Goal: Task Accomplishment & Management: Complete application form

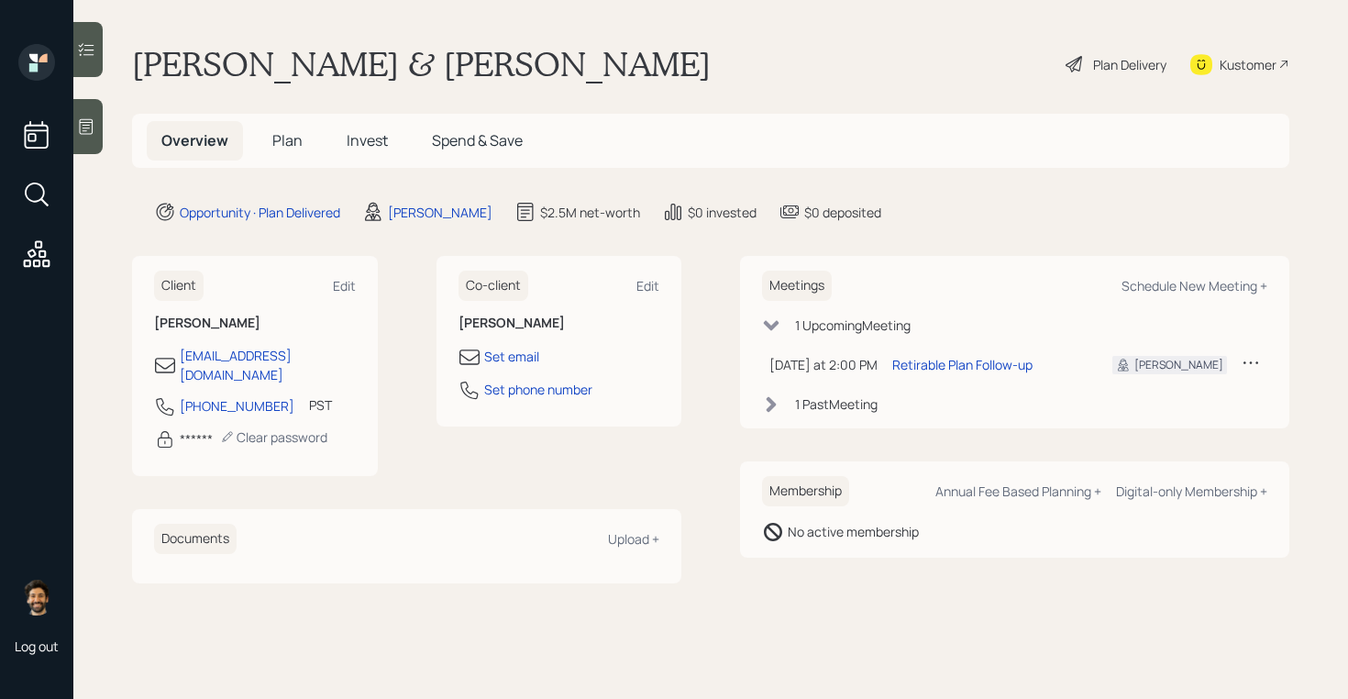
click at [286, 133] on span "Plan" at bounding box center [287, 140] width 30 height 20
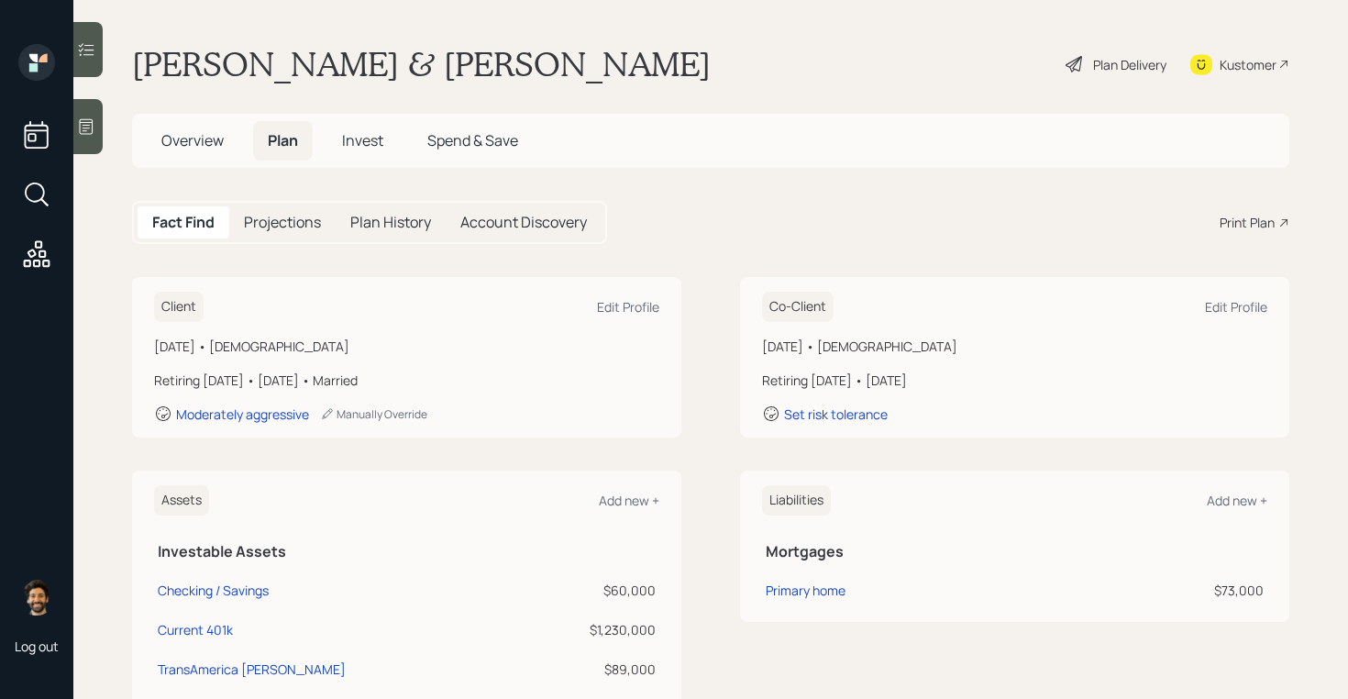
click at [1099, 69] on div "Plan Delivery" at bounding box center [1129, 64] width 73 height 19
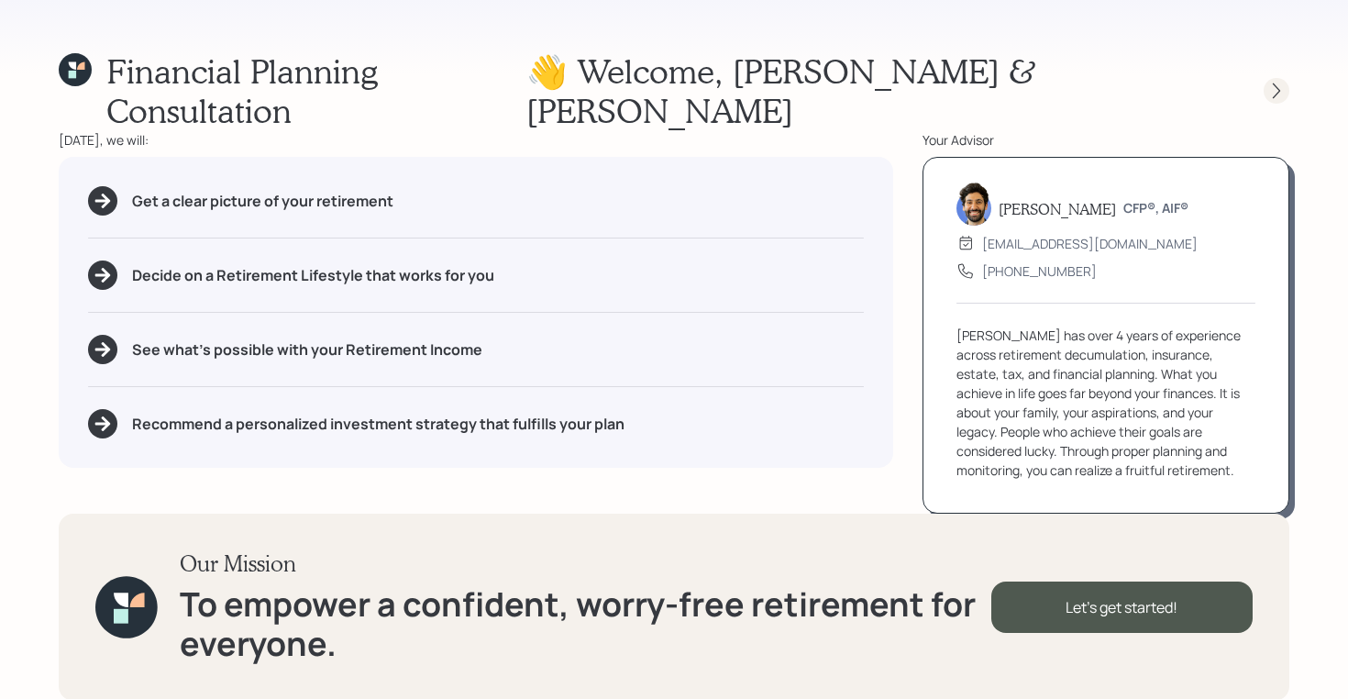
click at [1271, 82] on icon at bounding box center [1276, 91] width 18 height 18
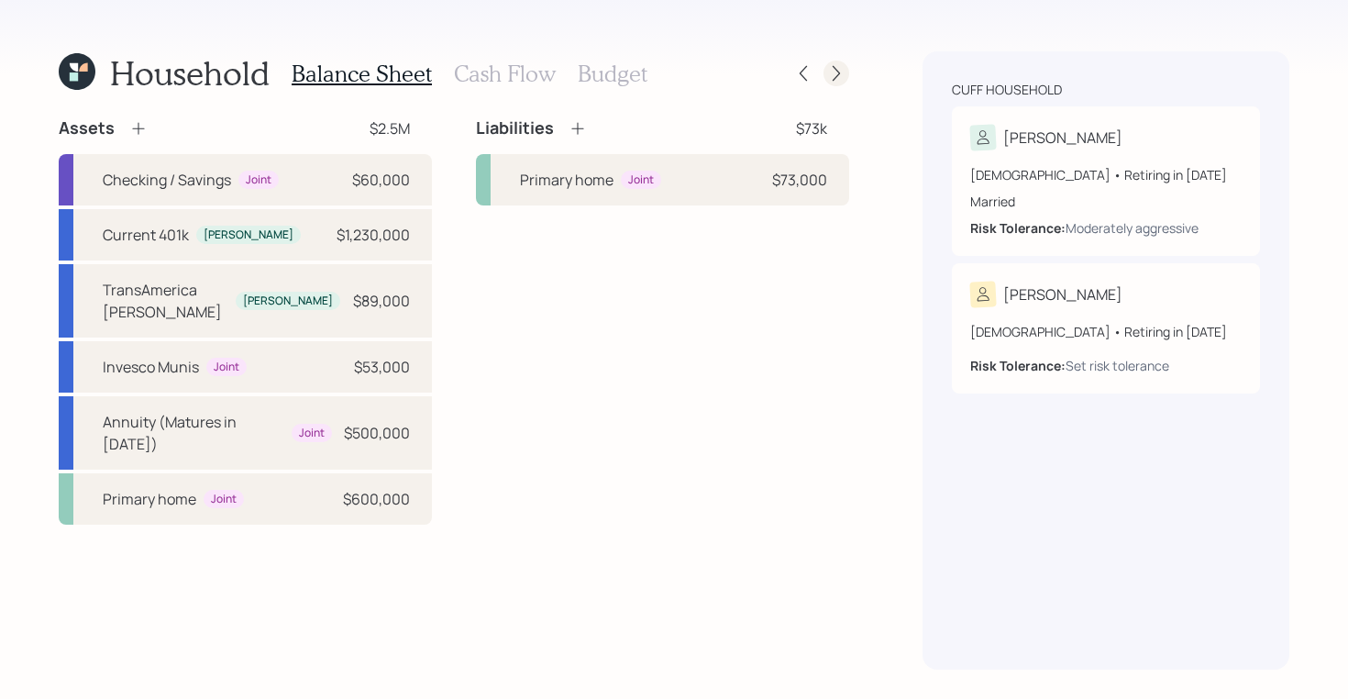
click at [840, 80] on icon at bounding box center [836, 73] width 18 height 18
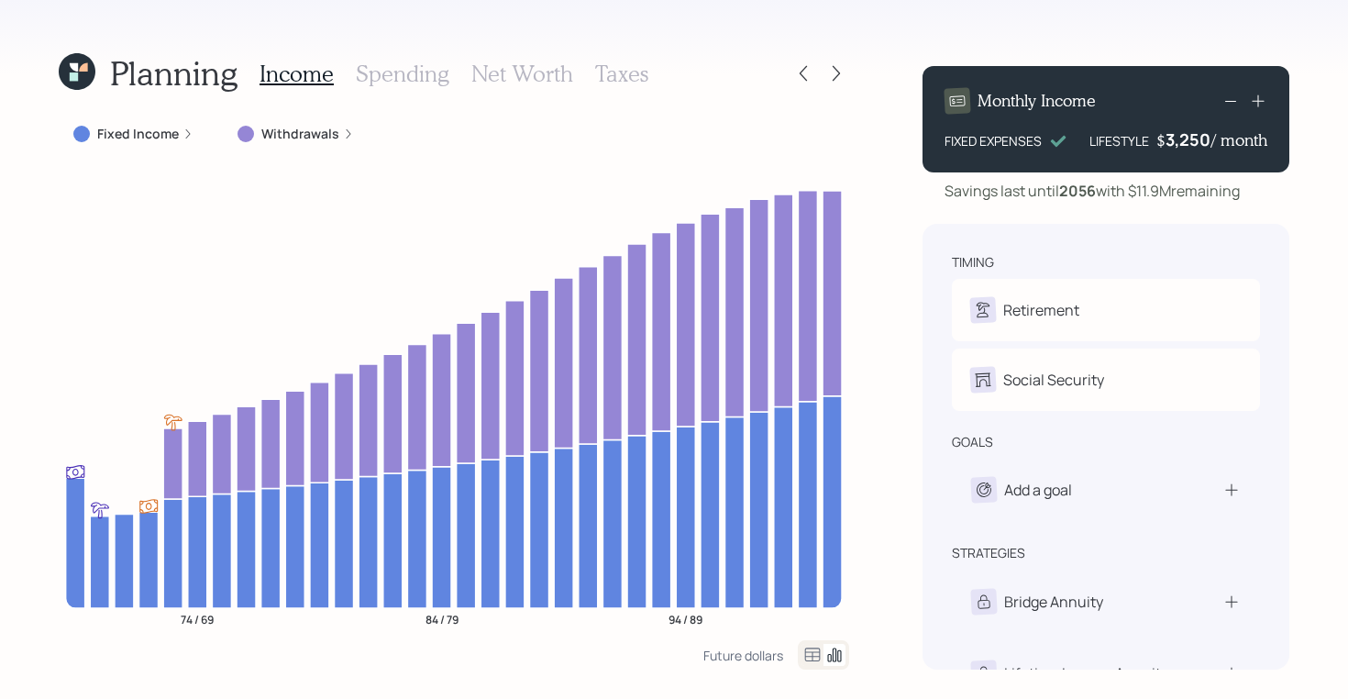
click at [382, 81] on h3 "Spending" at bounding box center [403, 74] width 94 height 27
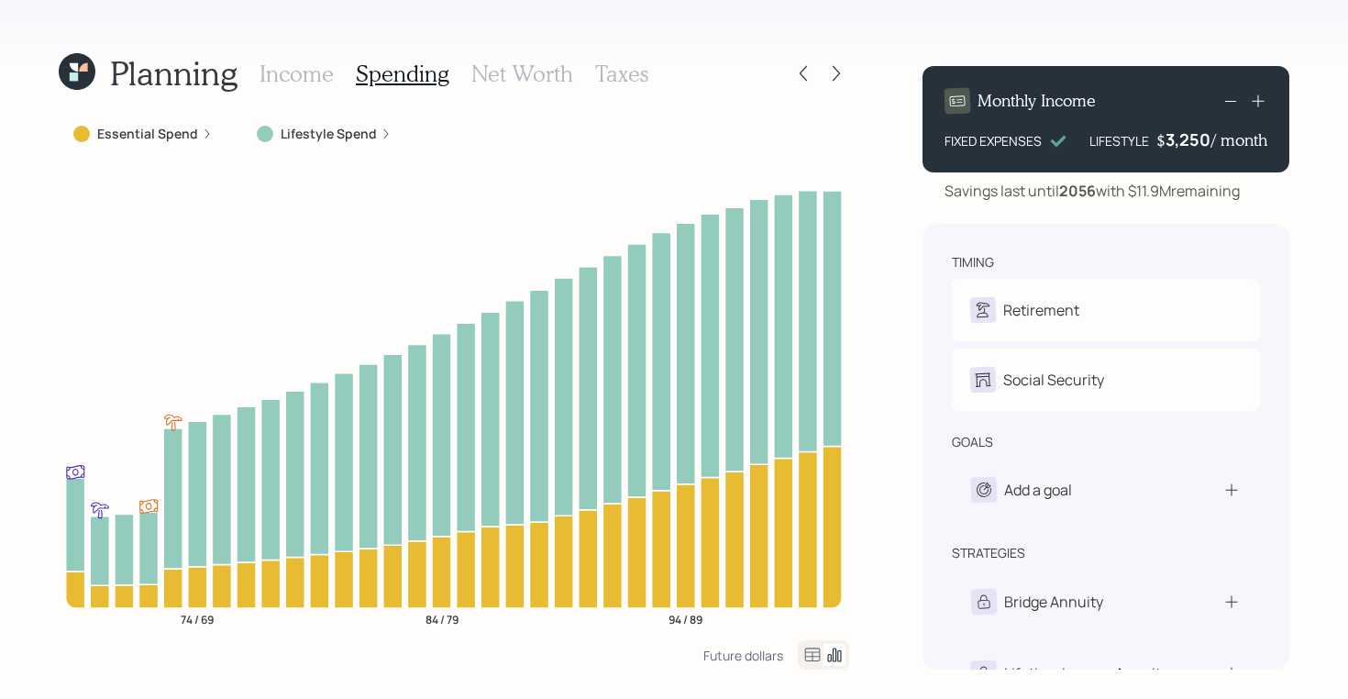
click at [807, 649] on icon at bounding box center [812, 655] width 22 height 22
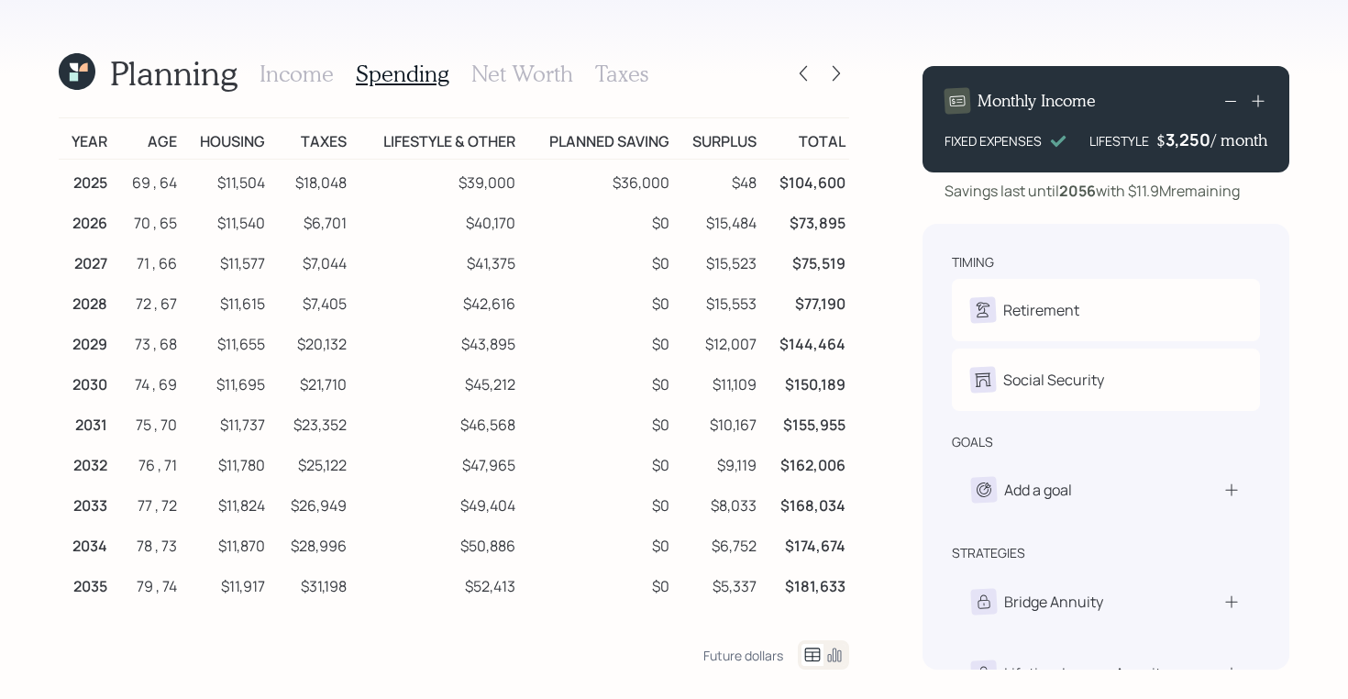
click at [83, 72] on icon at bounding box center [77, 71] width 37 height 37
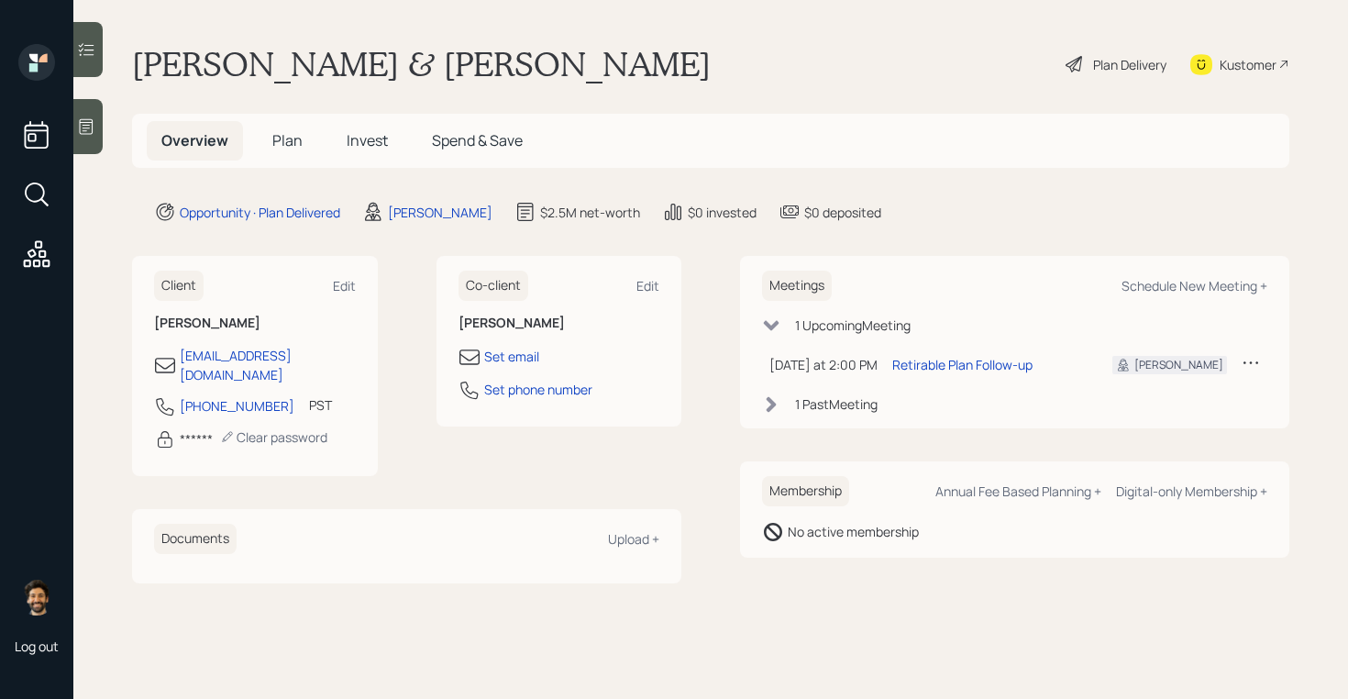
click at [282, 153] on h5 "Plan" at bounding box center [288, 140] width 60 height 39
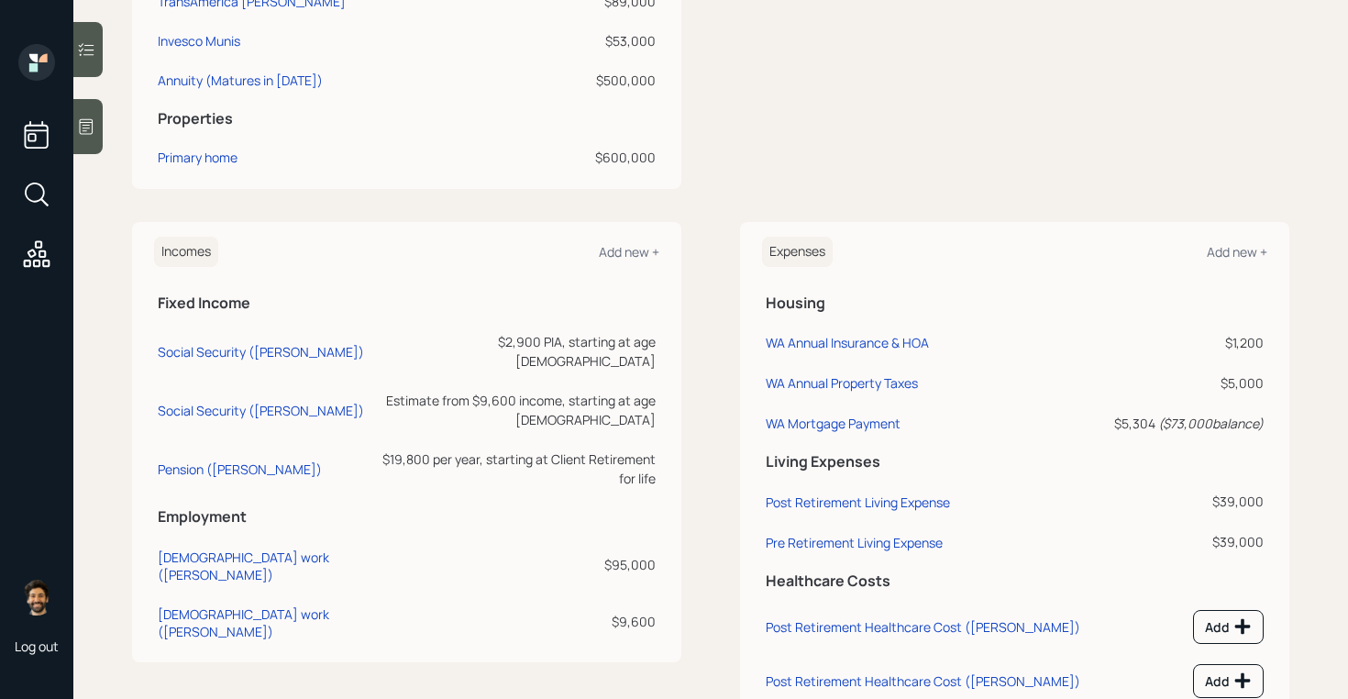
scroll to position [732, 0]
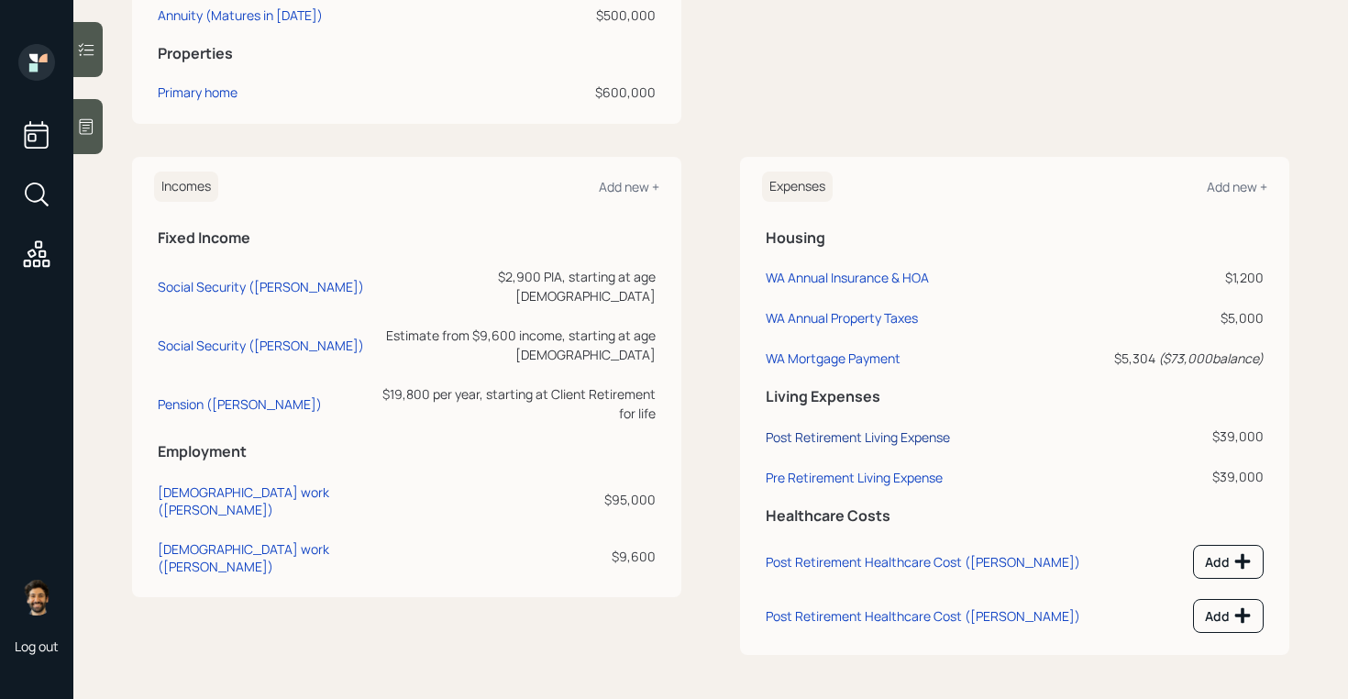
click at [881, 433] on div "Post Retirement Living Expense" at bounding box center [857, 436] width 184 height 17
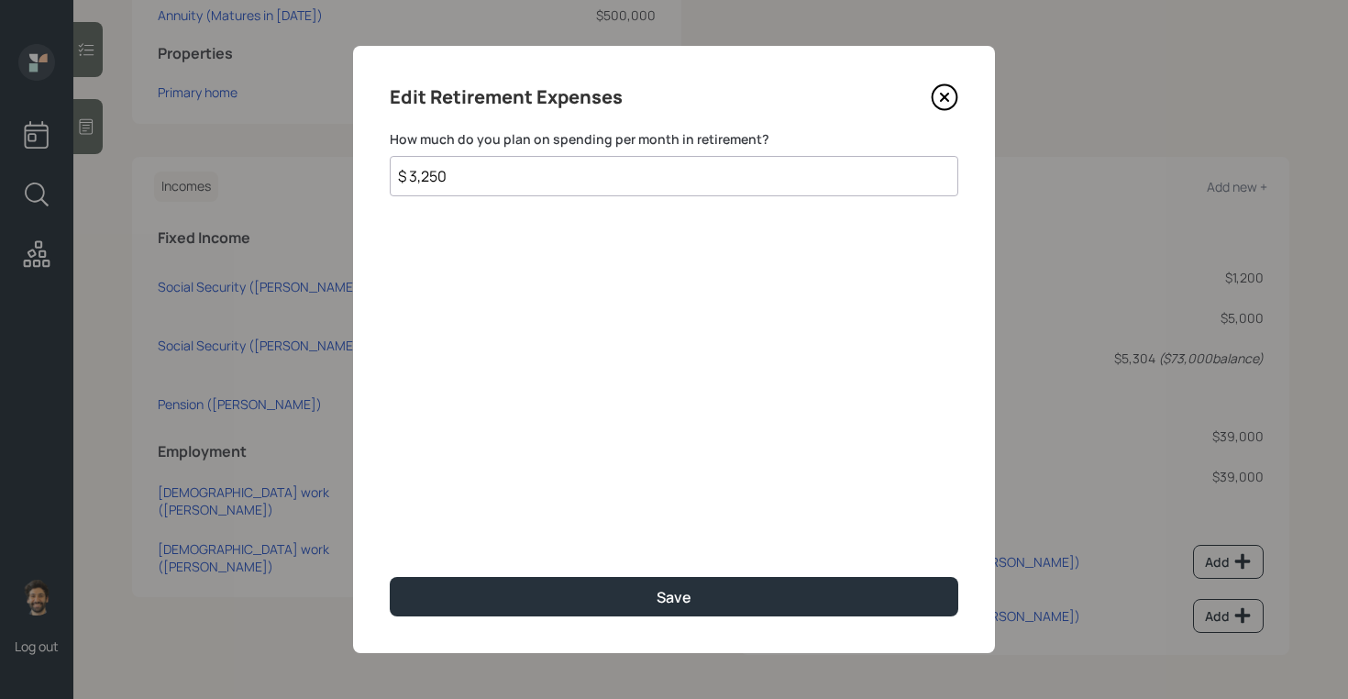
click at [466, 182] on input "$ 3,250" at bounding box center [674, 176] width 568 height 40
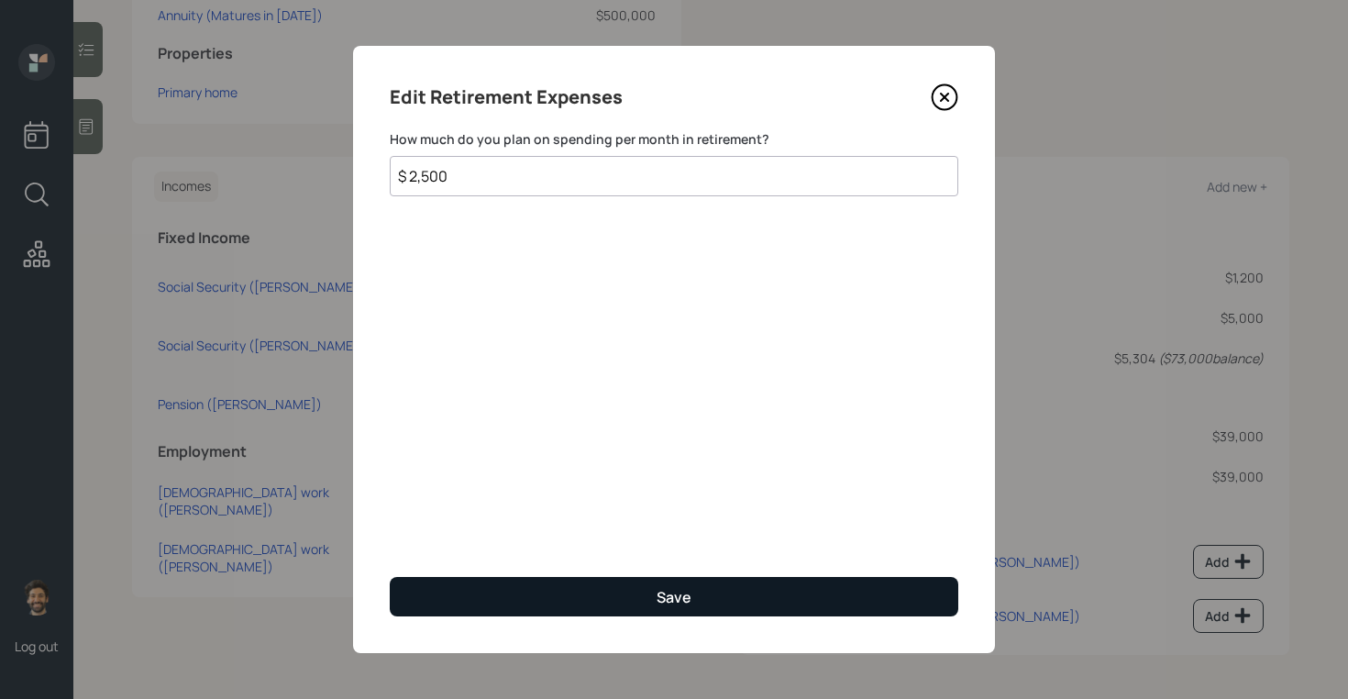
type input "$ 2,500"
click at [484, 602] on button "Save" at bounding box center [674, 596] width 568 height 39
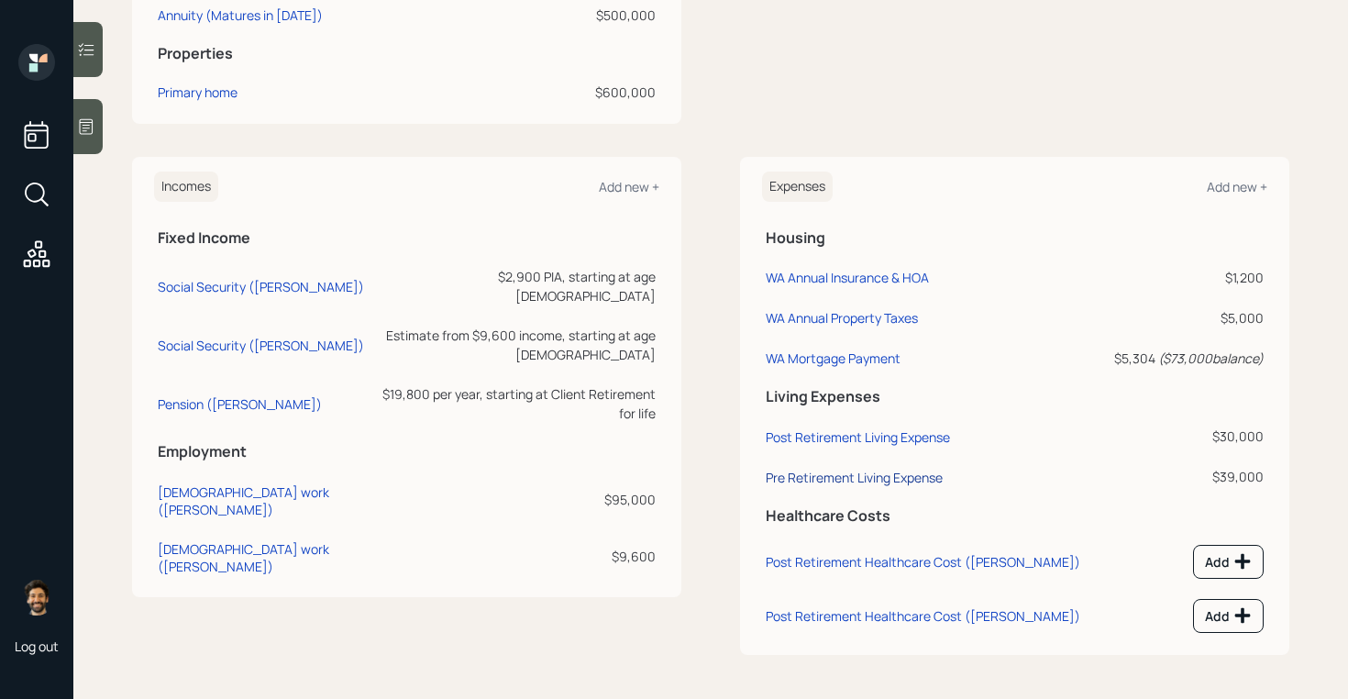
click at [819, 470] on div "Pre Retirement Living Expense" at bounding box center [853, 476] width 177 height 17
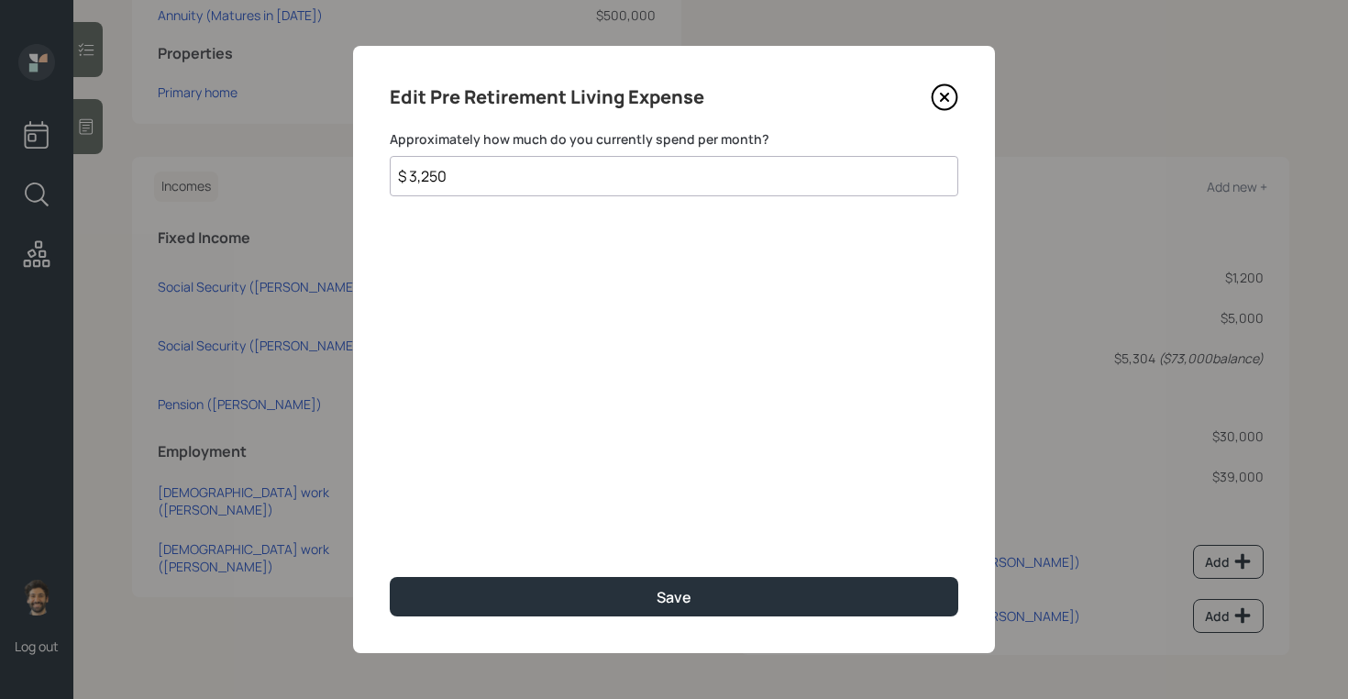
click at [446, 160] on input "$ 3,250" at bounding box center [674, 176] width 568 height 40
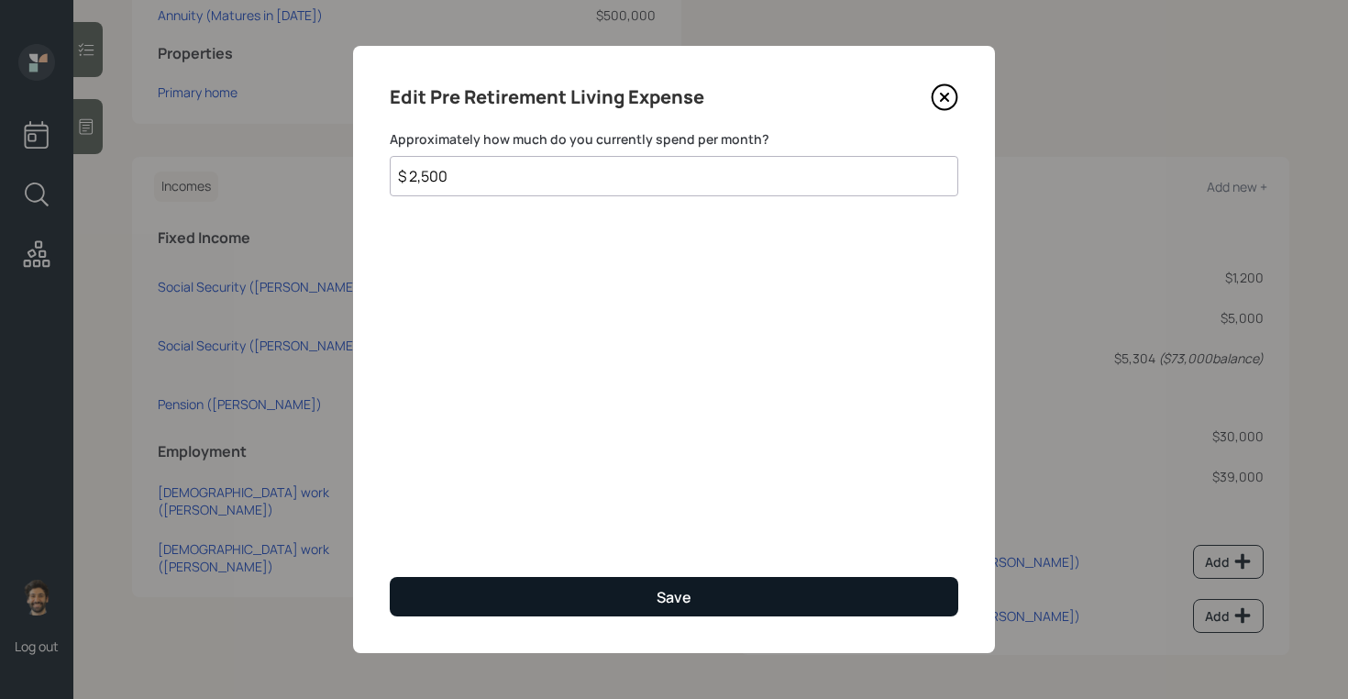
type input "$ 2,500"
click at [470, 577] on button "Save" at bounding box center [674, 596] width 568 height 39
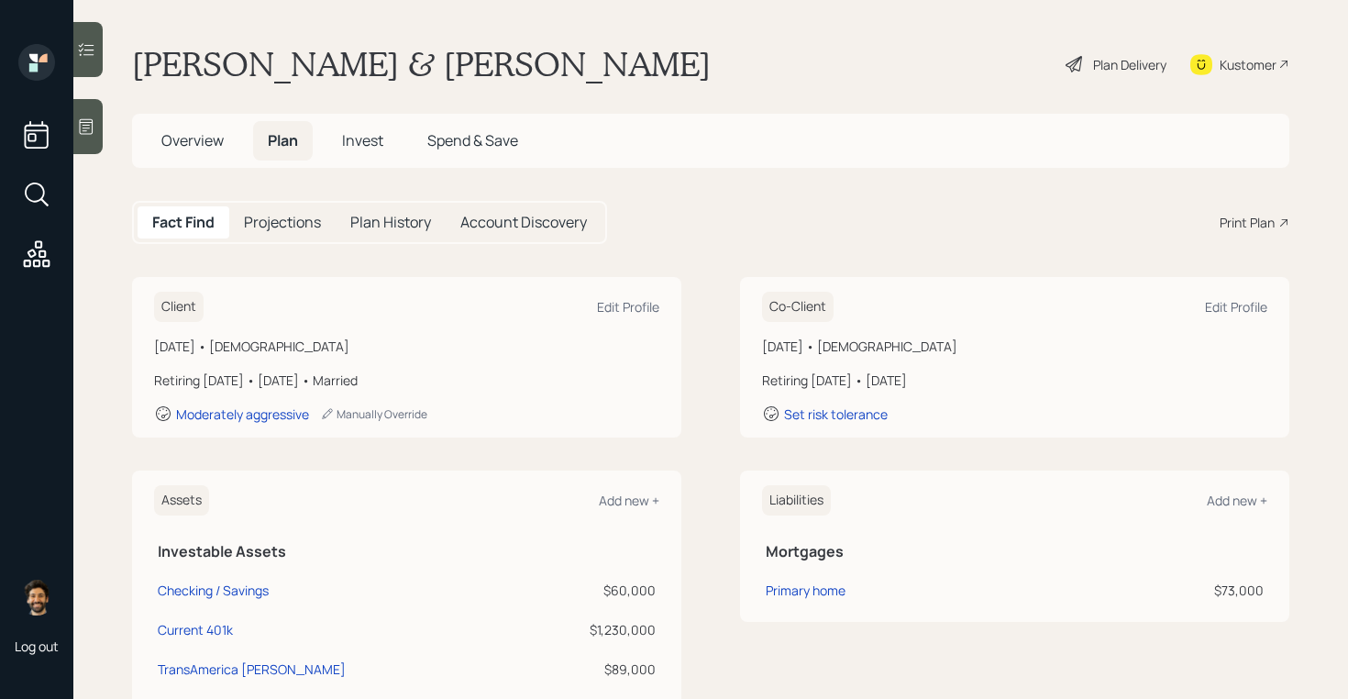
click at [1118, 72] on div "Plan Delivery" at bounding box center [1129, 64] width 73 height 19
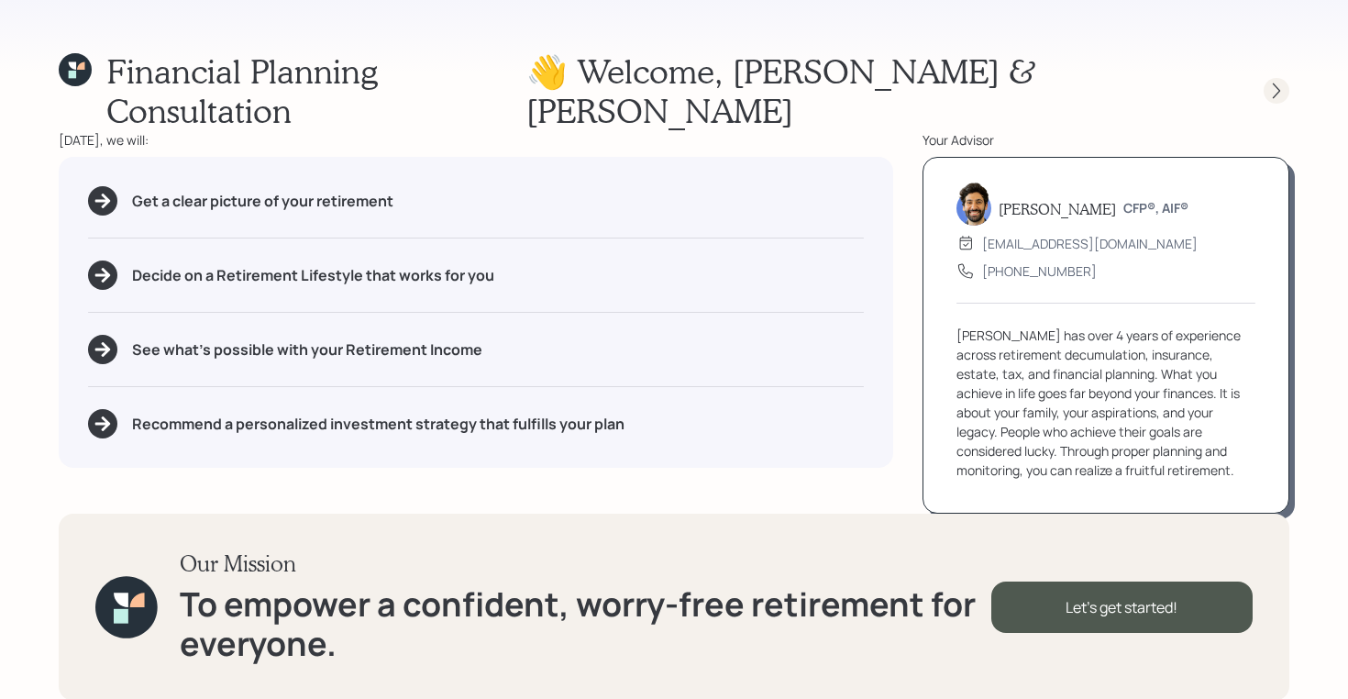
click at [1264, 83] on div at bounding box center [1259, 91] width 59 height 26
click at [1284, 82] on icon at bounding box center [1276, 91] width 18 height 18
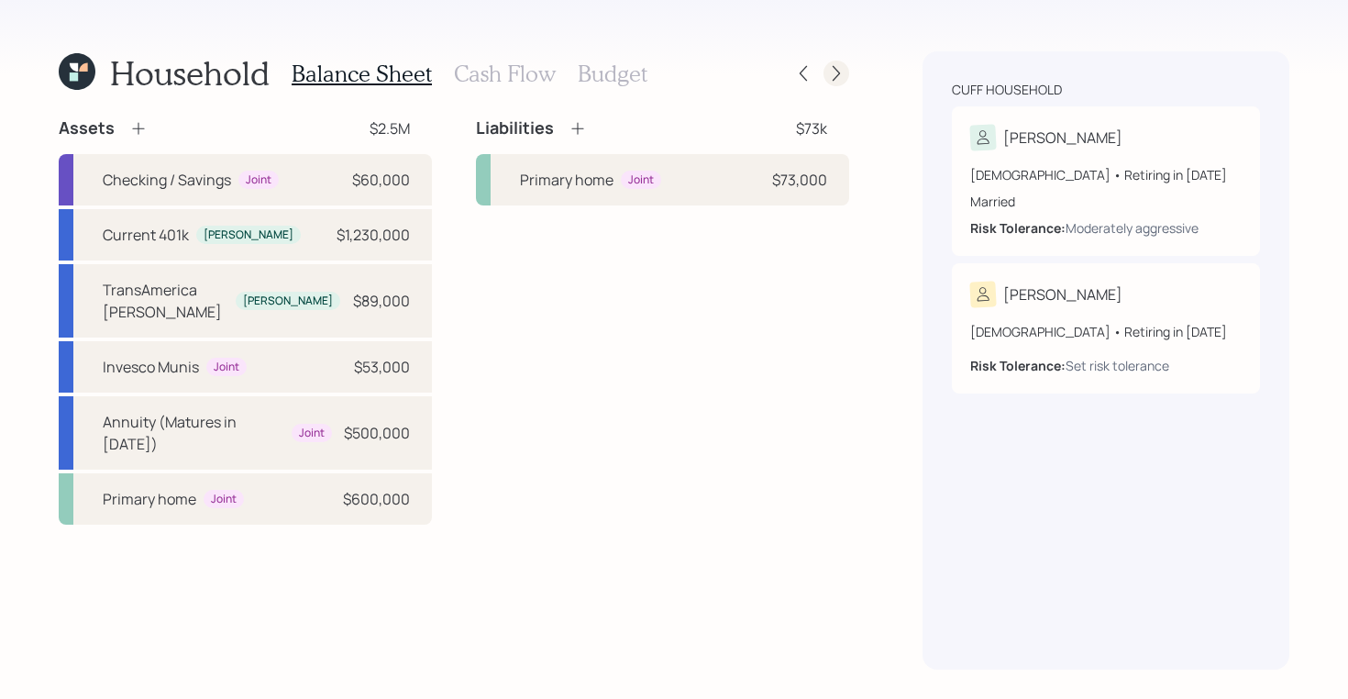
click at [846, 63] on div at bounding box center [819, 74] width 59 height 26
click at [578, 72] on h3 "Budget" at bounding box center [613, 74] width 70 height 27
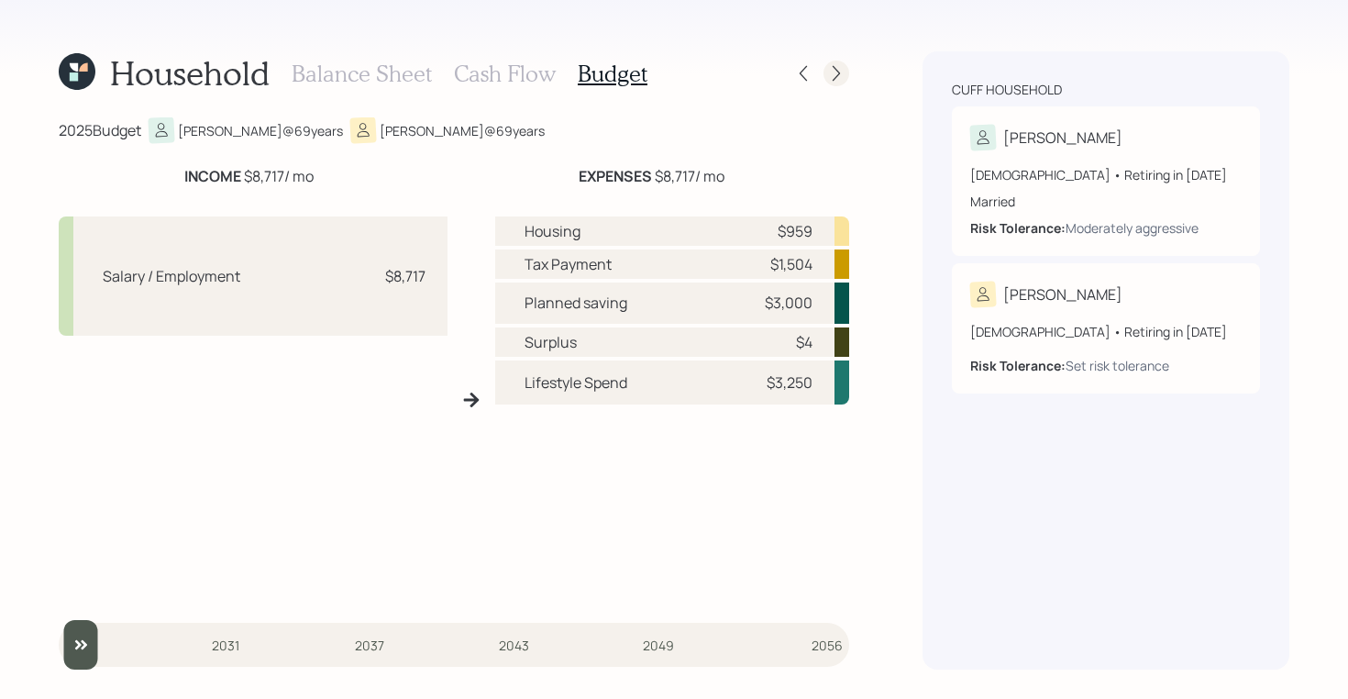
click at [831, 73] on icon at bounding box center [836, 73] width 18 height 18
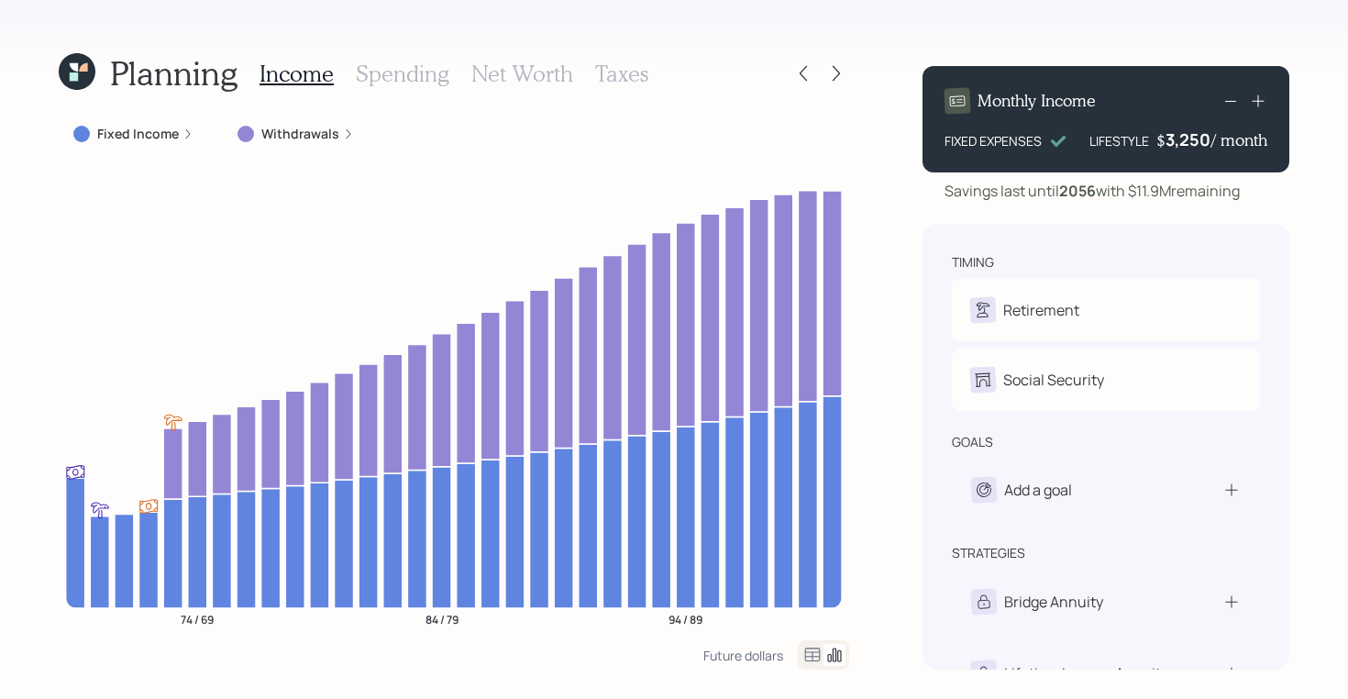
click at [369, 64] on h3 "Spending" at bounding box center [403, 74] width 94 height 27
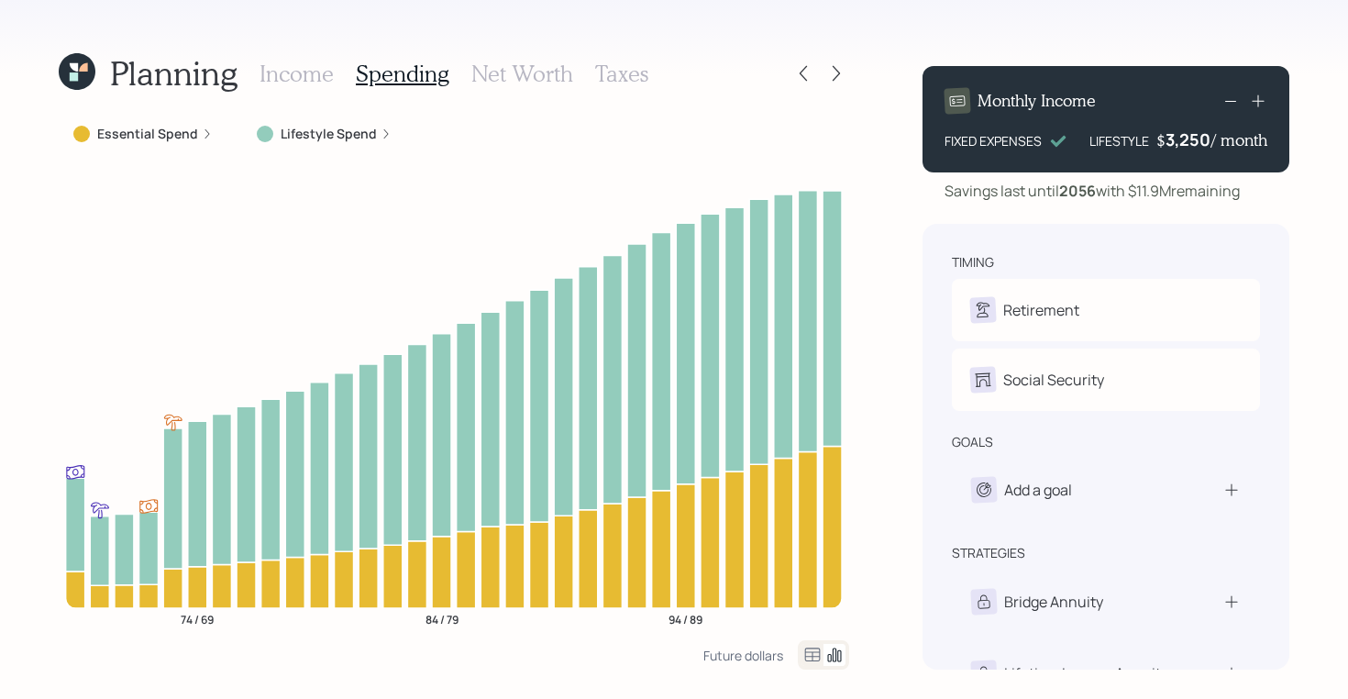
click at [810, 658] on icon at bounding box center [812, 655] width 22 height 22
click at [816, 656] on icon at bounding box center [812, 655] width 22 height 22
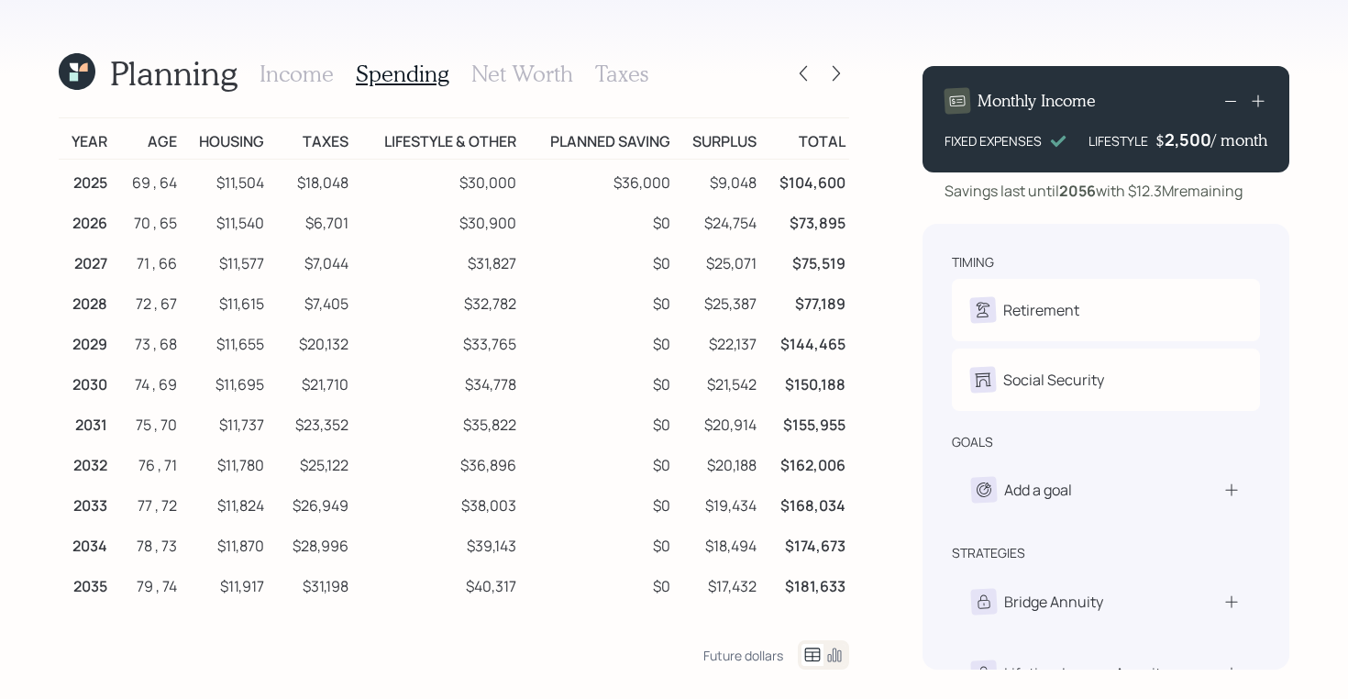
drag, startPoint x: 218, startPoint y: 222, endPoint x: 260, endPoint y: 222, distance: 42.2
click at [260, 222] on td "$11,540" at bounding box center [224, 220] width 87 height 40
drag, startPoint x: 267, startPoint y: 223, endPoint x: 215, endPoint y: 226, distance: 52.3
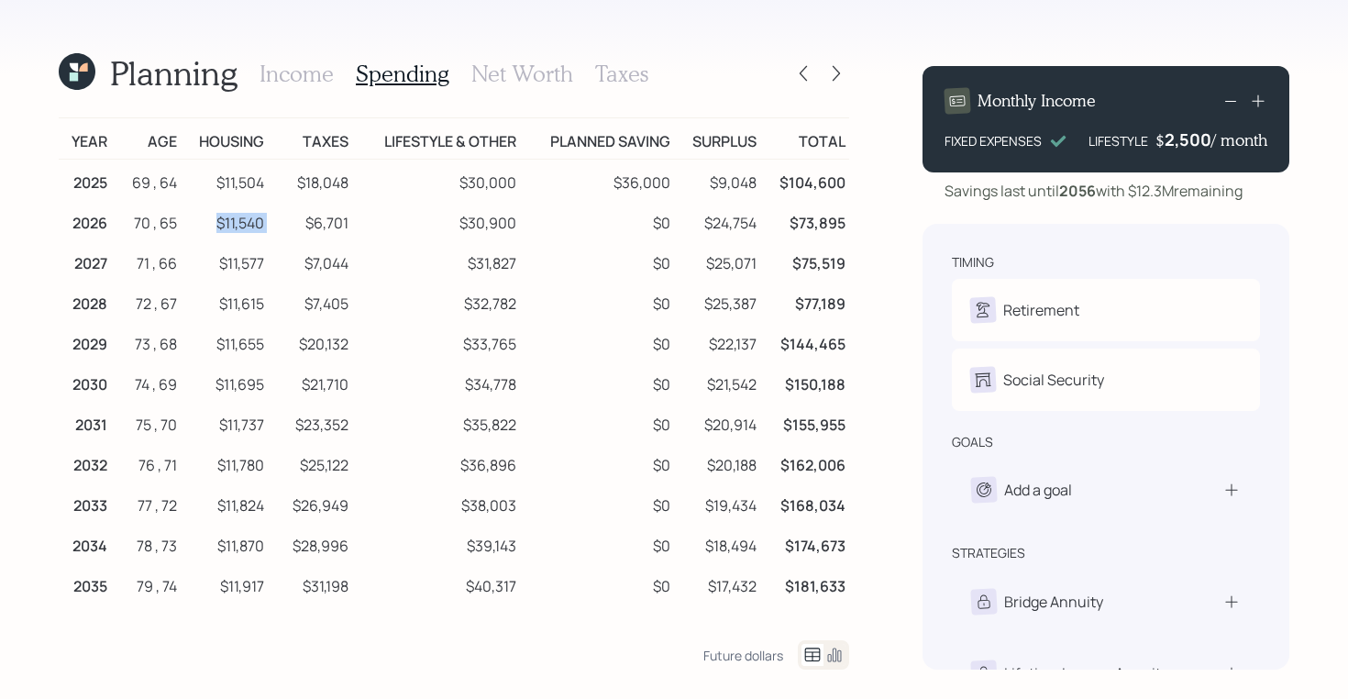
click at [215, 226] on tr "2026 70 , 65 $11,540 $6,701 $30,900 $0 $24,754 $73,895" at bounding box center [454, 220] width 790 height 40
drag, startPoint x: 526, startPoint y: 217, endPoint x: 457, endPoint y: 223, distance: 69.0
click at [457, 223] on tr "2026 70 , 65 $11,540 $6,701 $30,900 $0 $24,754 $73,895" at bounding box center [454, 220] width 790 height 40
click at [236, 235] on td "$11,540" at bounding box center [224, 220] width 87 height 40
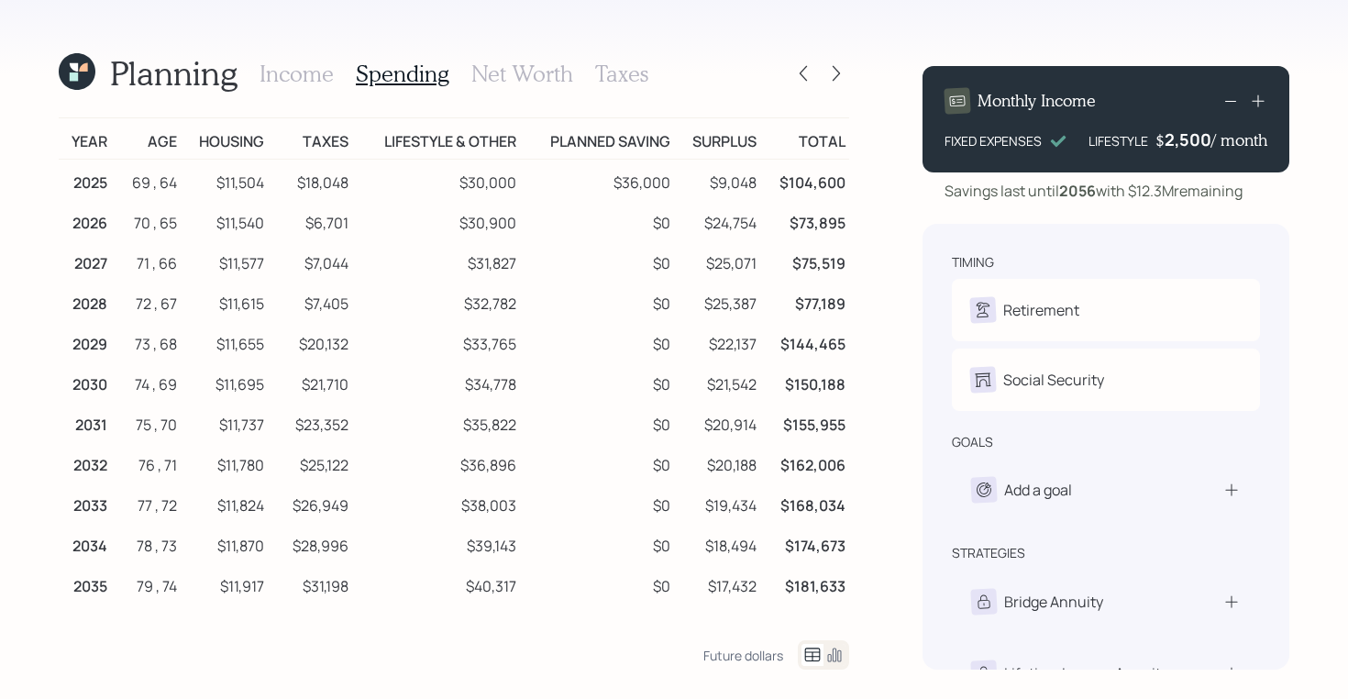
click at [463, 218] on td "$30,900" at bounding box center [436, 220] width 169 height 40
drag, startPoint x: 757, startPoint y: 226, endPoint x: 697, endPoint y: 225, distance: 60.5
click at [697, 225] on td "$24,754" at bounding box center [717, 220] width 86 height 40
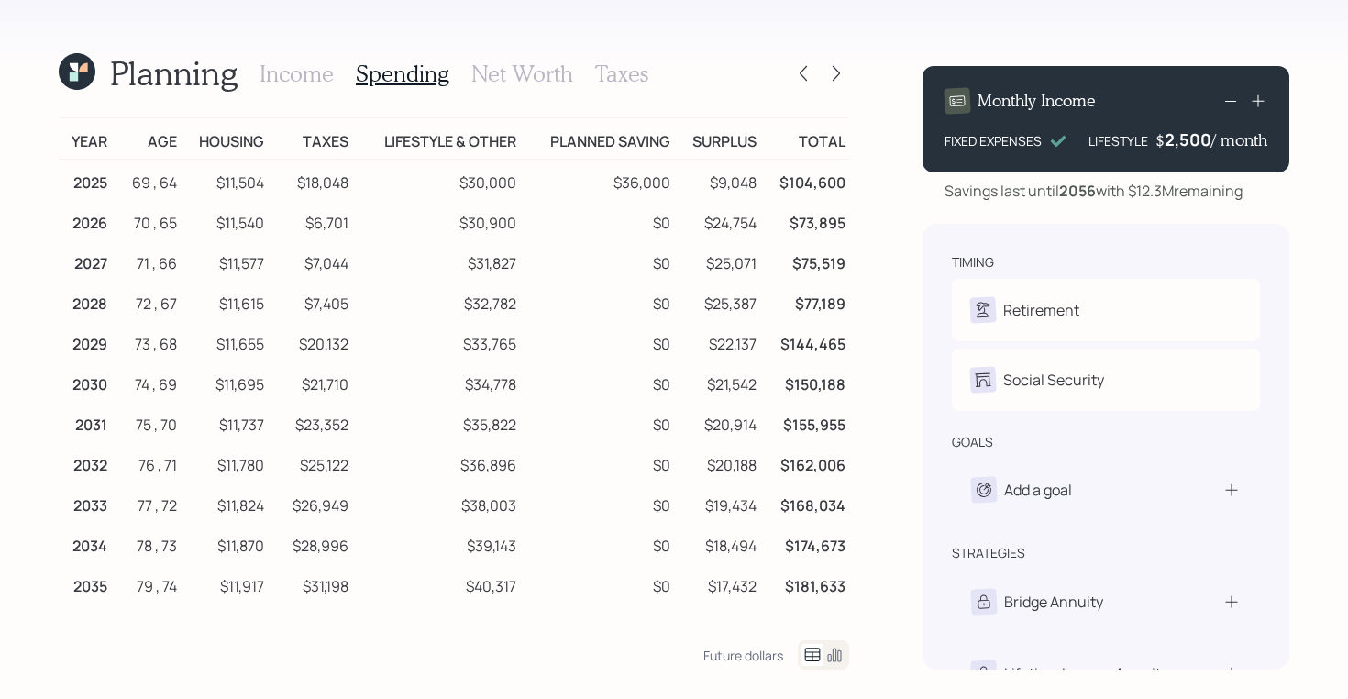
click at [332, 83] on h3 "Income" at bounding box center [296, 74] width 74 height 27
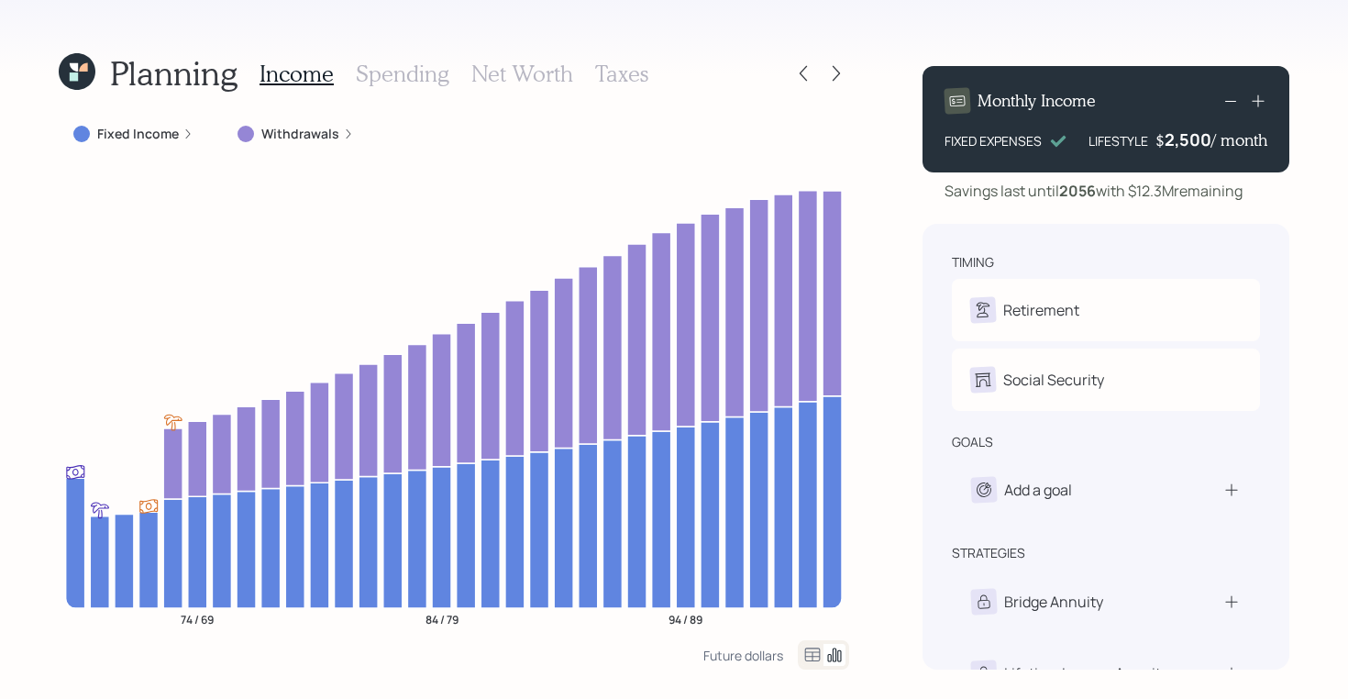
click at [812, 653] on icon at bounding box center [812, 655] width 22 height 22
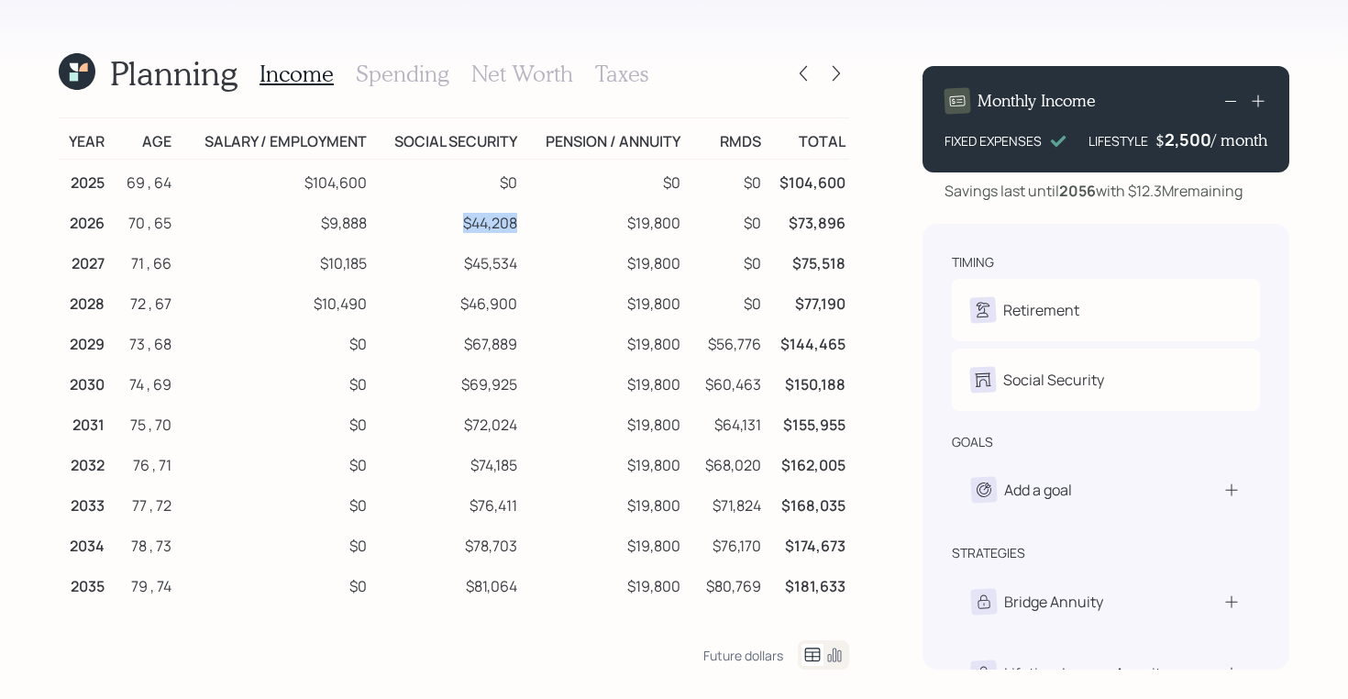
drag, startPoint x: 446, startPoint y: 226, endPoint x: 516, endPoint y: 226, distance: 70.6
click at [516, 226] on td "$44,208" at bounding box center [445, 220] width 150 height 40
drag, startPoint x: 623, startPoint y: 229, endPoint x: 681, endPoint y: 227, distance: 57.8
click at [681, 227] on td "$19,800" at bounding box center [603, 220] width 164 height 40
click at [329, 221] on td "$9,888" at bounding box center [272, 220] width 195 height 40
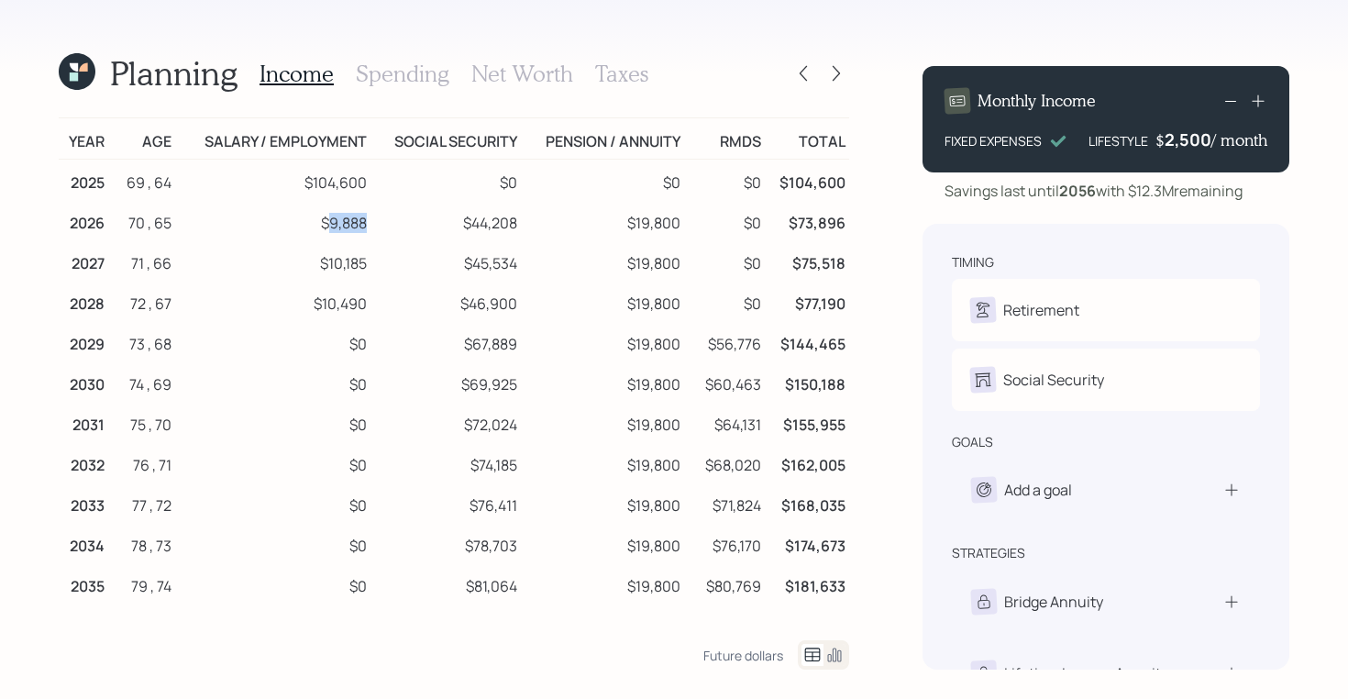
click at [329, 221] on td "$9,888" at bounding box center [272, 220] width 195 height 40
click at [75, 78] on icon at bounding box center [74, 76] width 8 height 8
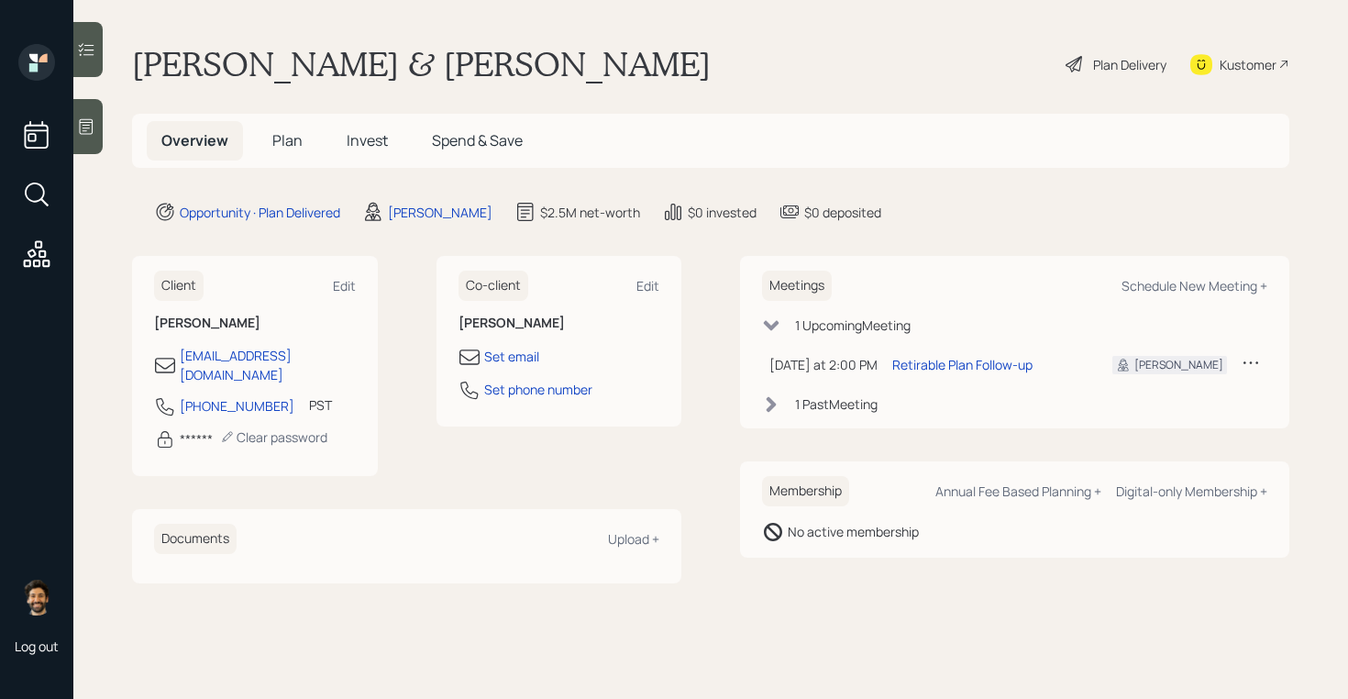
click at [277, 147] on span "Plan" at bounding box center [287, 140] width 30 height 20
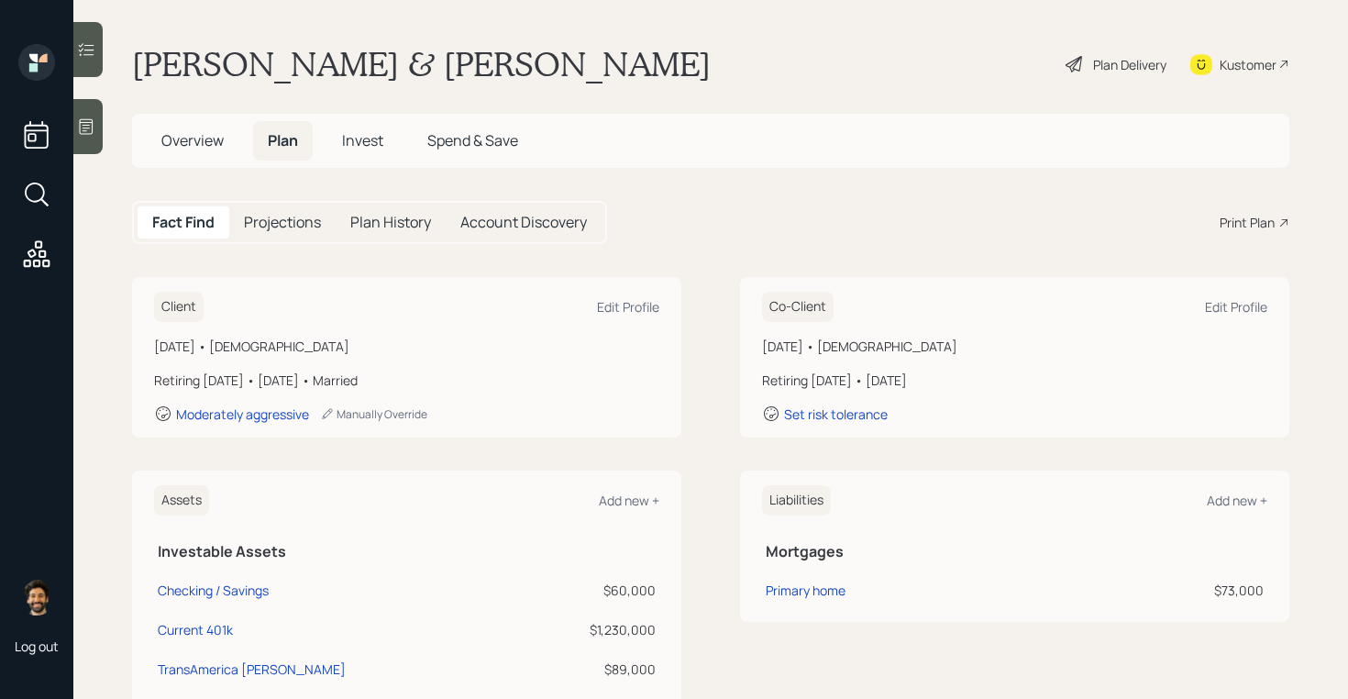
click at [1088, 50] on div "Plan Delivery" at bounding box center [1115, 64] width 105 height 40
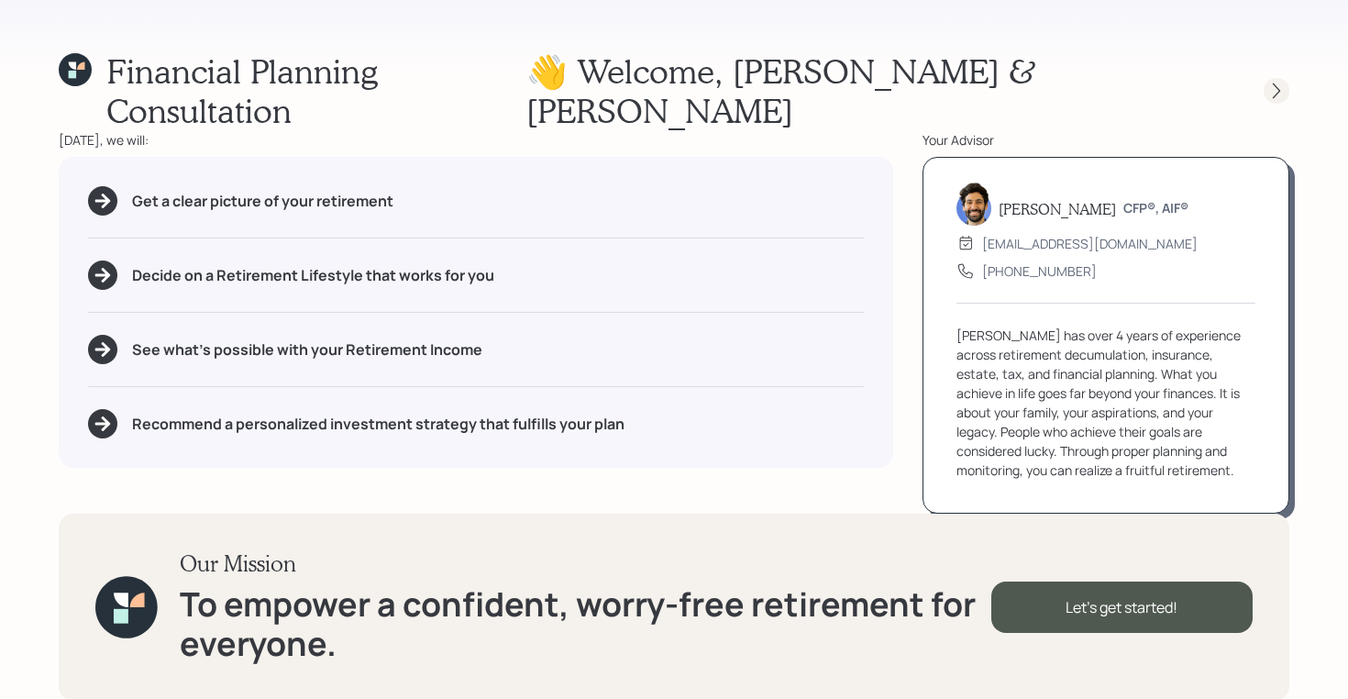
click at [1273, 82] on icon at bounding box center [1276, 91] width 18 height 18
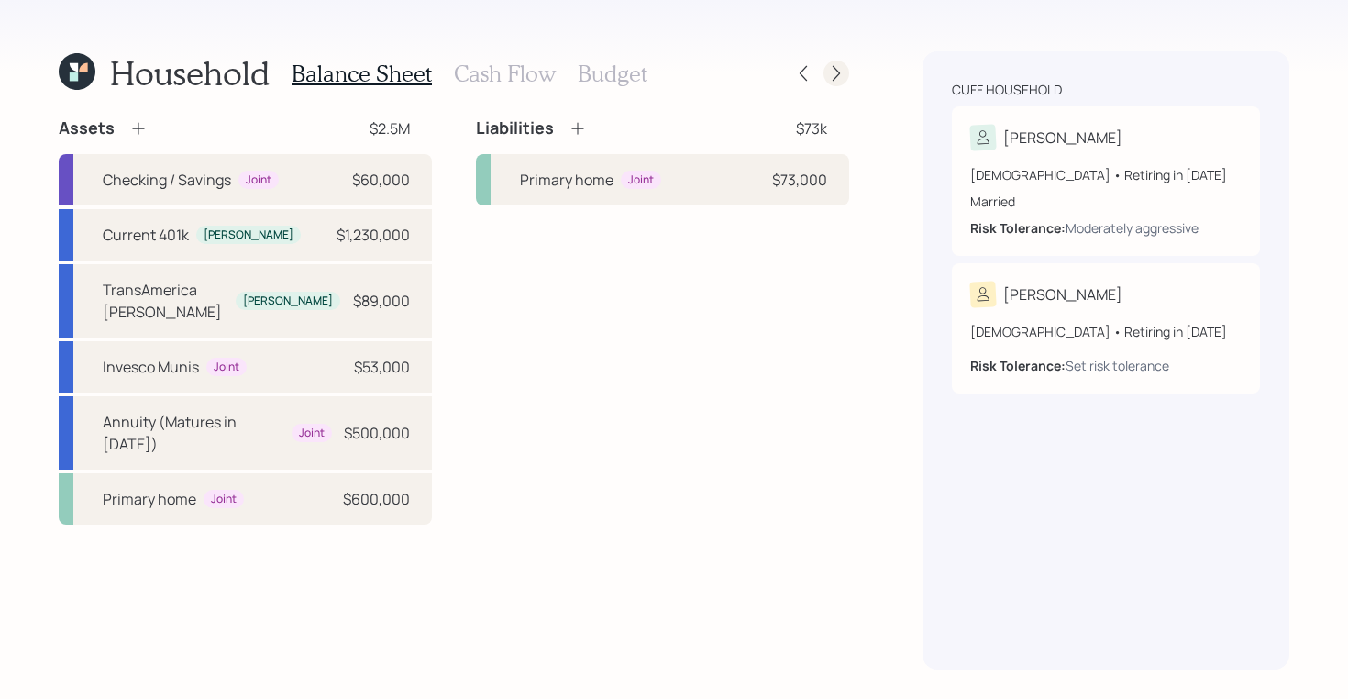
click at [834, 73] on icon at bounding box center [836, 73] width 18 height 18
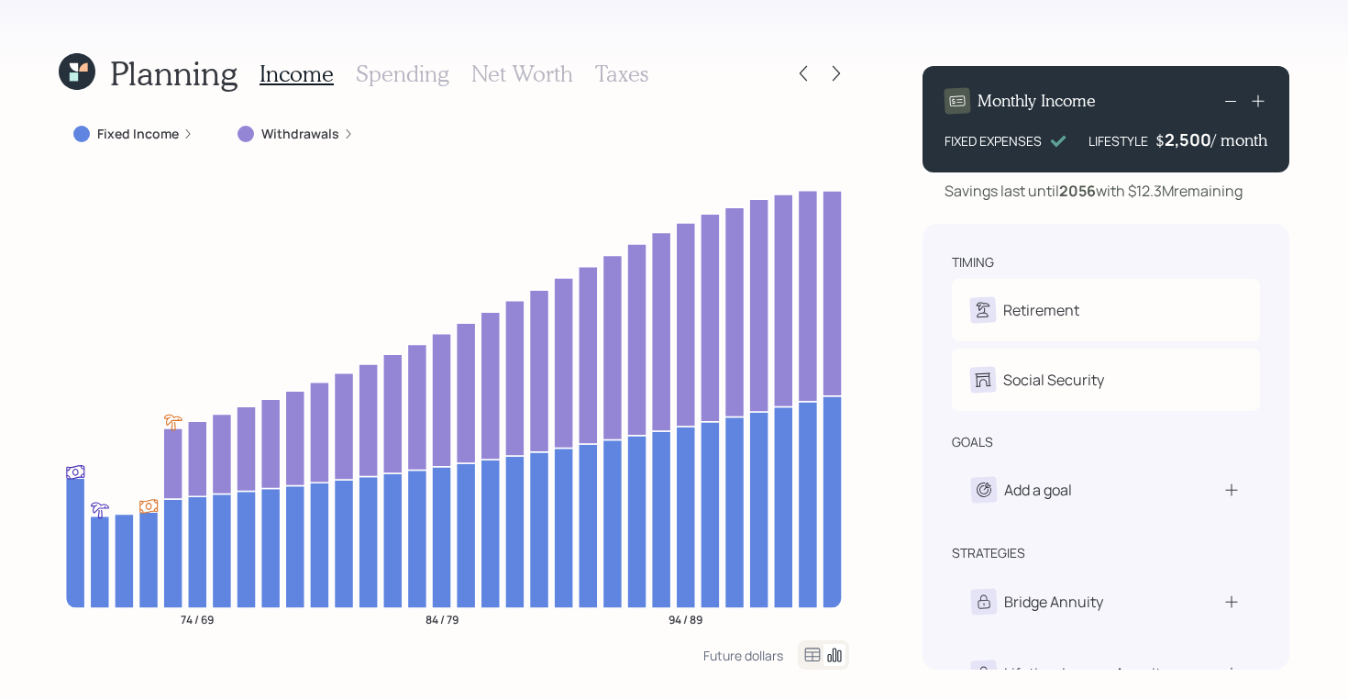
click at [809, 653] on icon at bounding box center [812, 655] width 22 height 22
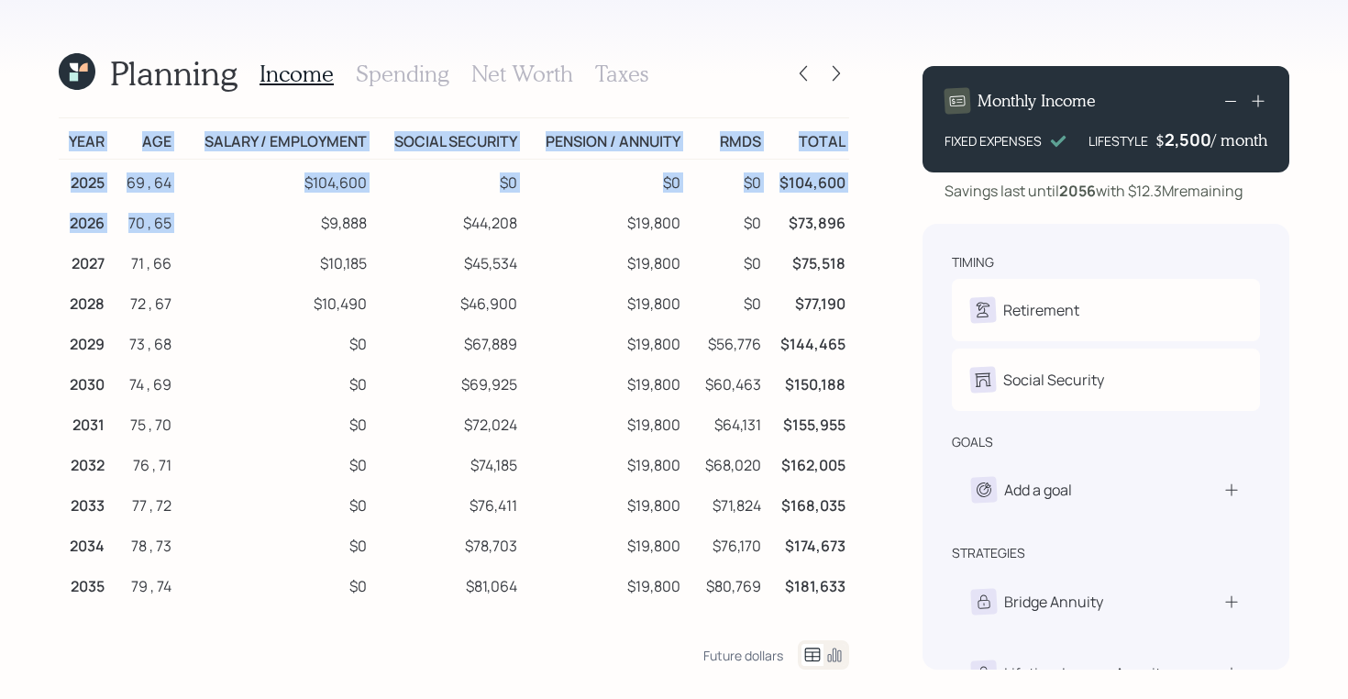
drag, startPoint x: 319, startPoint y: 219, endPoint x: 849, endPoint y: 227, distance: 529.9
click at [849, 227] on div "Planning Income Spending Net Worth Taxes Year Age Salary / Employment Social Se…" at bounding box center [674, 349] width 1348 height 699
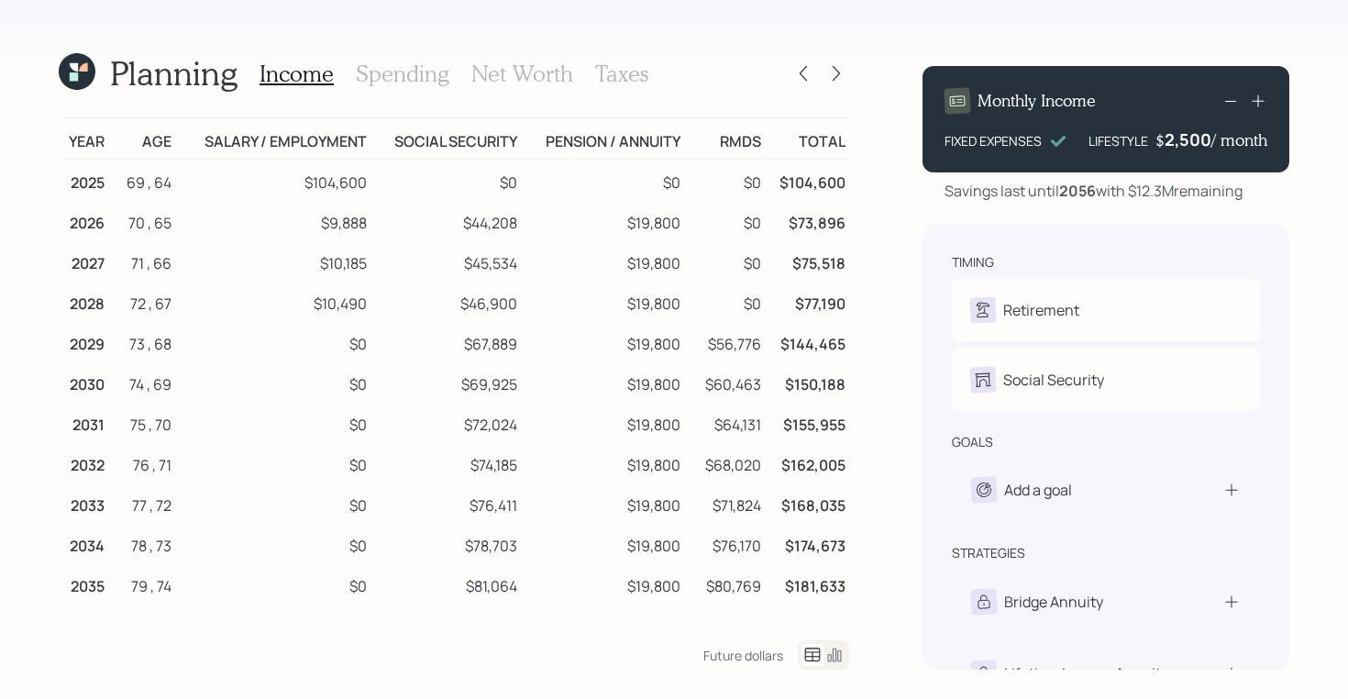
click at [422, 75] on h3 "Spending" at bounding box center [403, 74] width 94 height 27
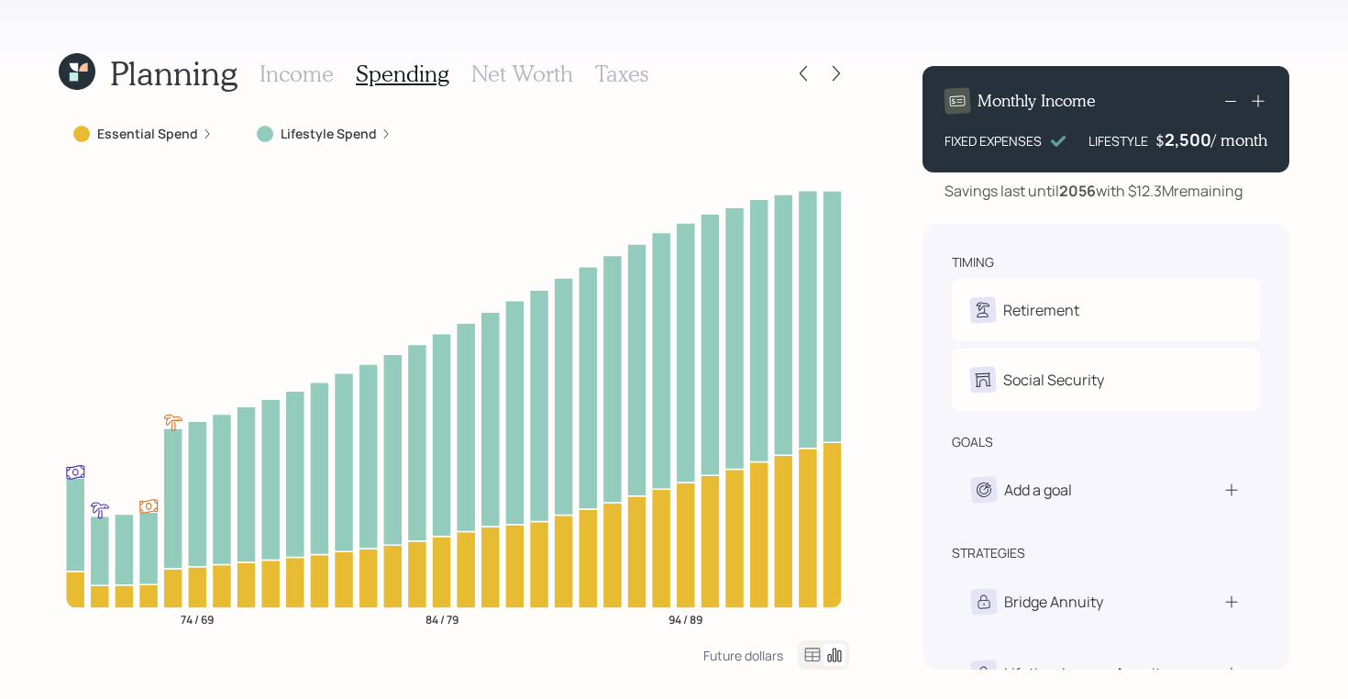
click at [815, 646] on icon at bounding box center [812, 655] width 22 height 22
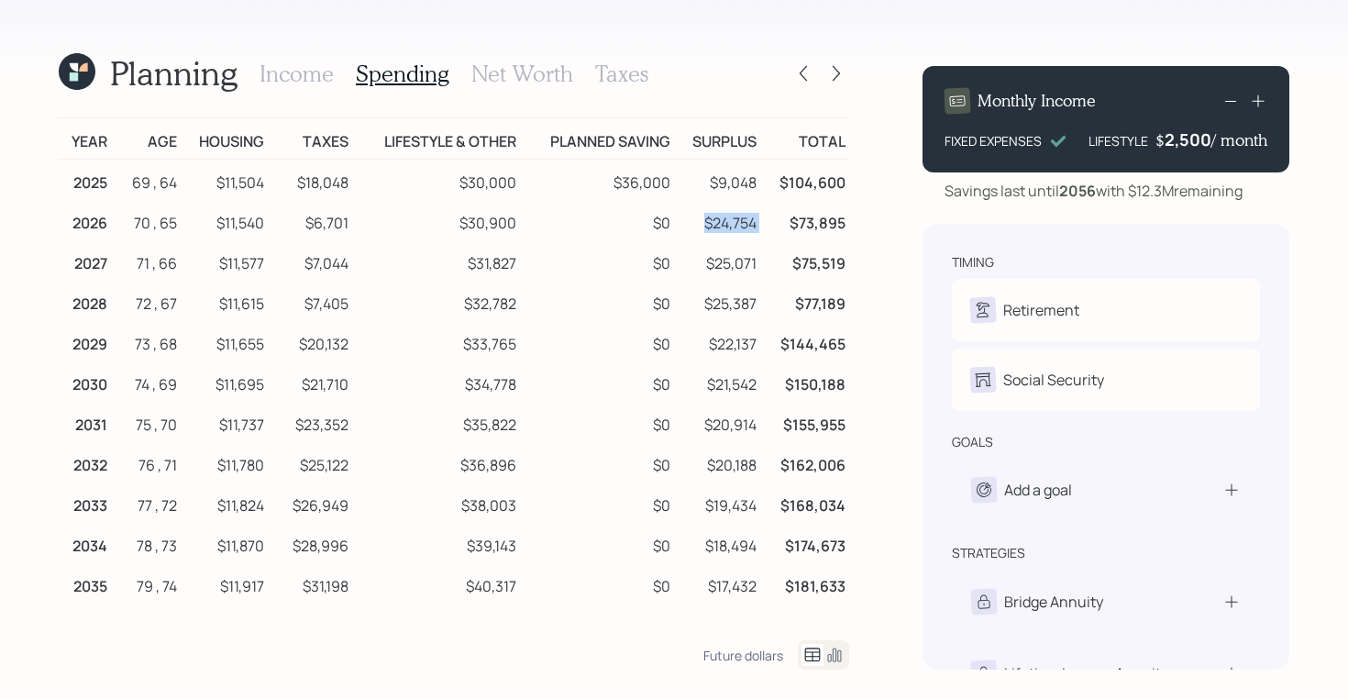
drag, startPoint x: 706, startPoint y: 226, endPoint x: 770, endPoint y: 226, distance: 64.2
click at [770, 226] on tr "2026 70 , 65 $11,540 $6,701 $30,900 $0 $24,754 $73,895" at bounding box center [454, 220] width 790 height 40
drag, startPoint x: 305, startPoint y: 221, endPoint x: 363, endPoint y: 226, distance: 58.0
click at [363, 226] on tr "2026 70 , 65 $11,540 $6,701 $30,900 $0 $24,754 $73,895" at bounding box center [454, 220] width 790 height 40
click at [836, 77] on icon at bounding box center [835, 74] width 7 height 16
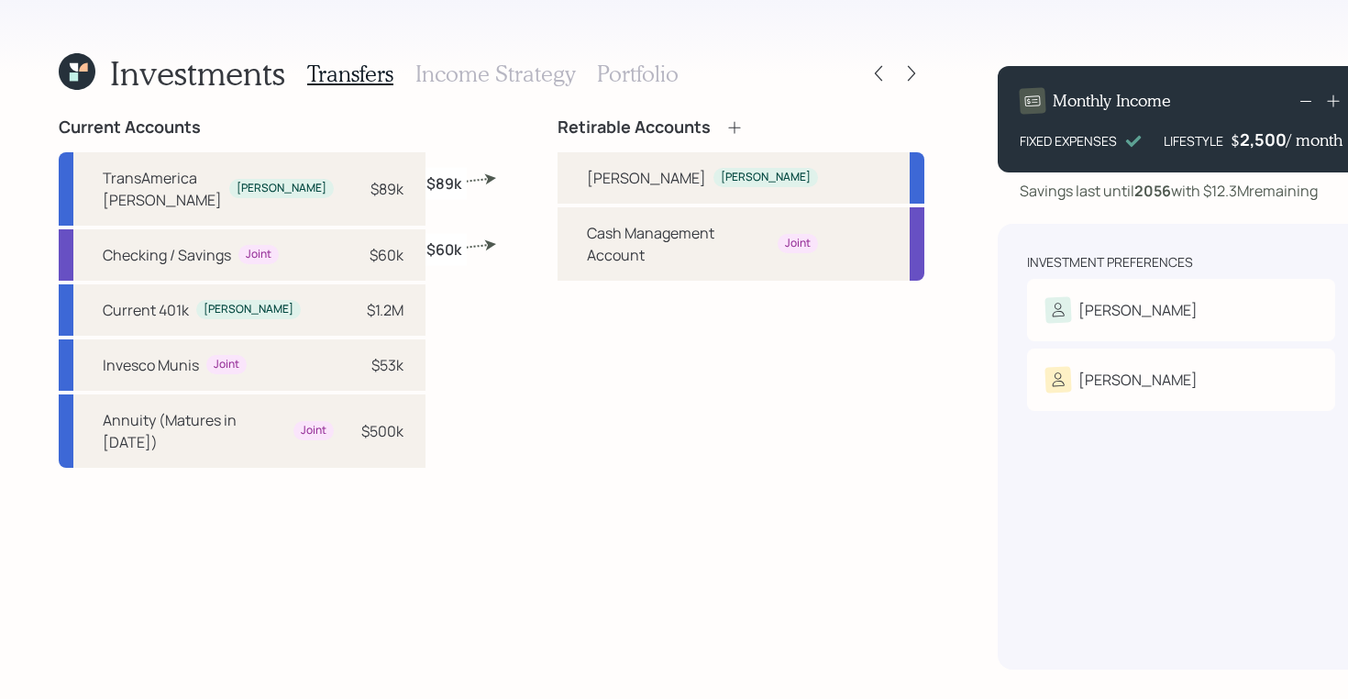
click at [607, 75] on h3 "Portfolio" at bounding box center [638, 74] width 82 height 27
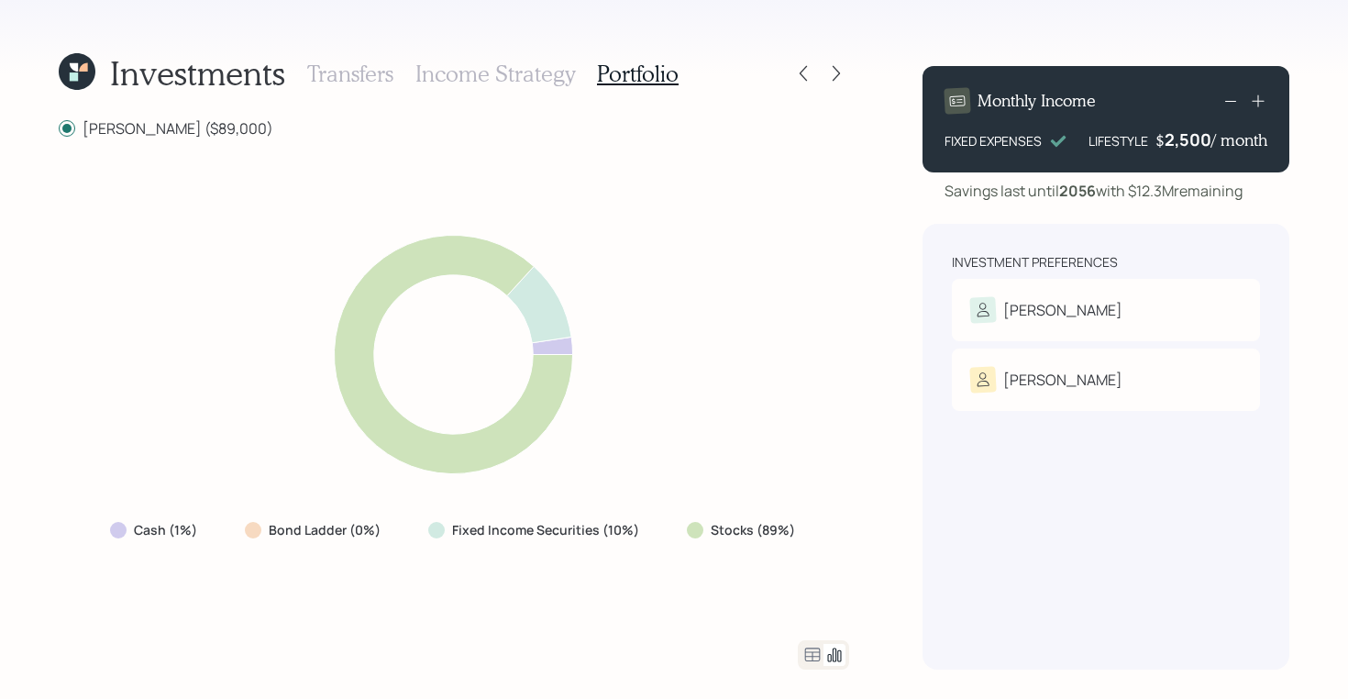
click at [812, 652] on icon at bounding box center [813, 654] width 16 height 14
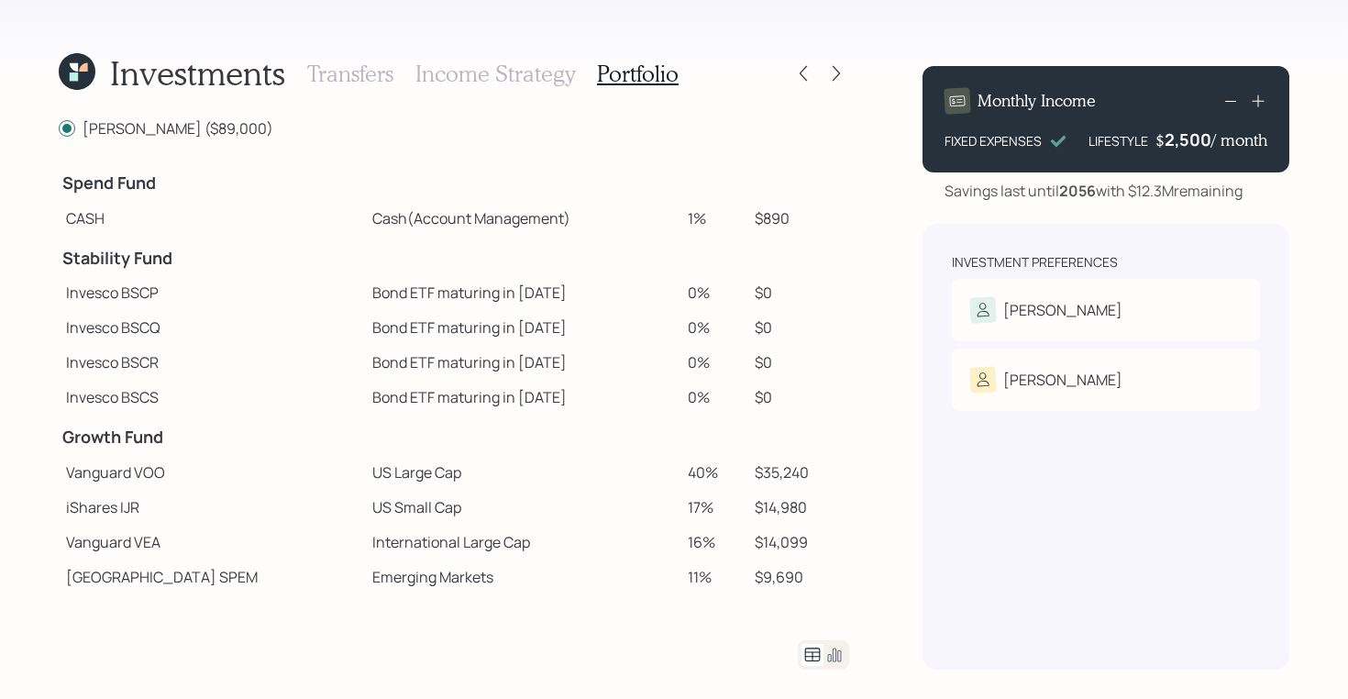
click at [495, 76] on h3 "Income Strategy" at bounding box center [495, 74] width 160 height 27
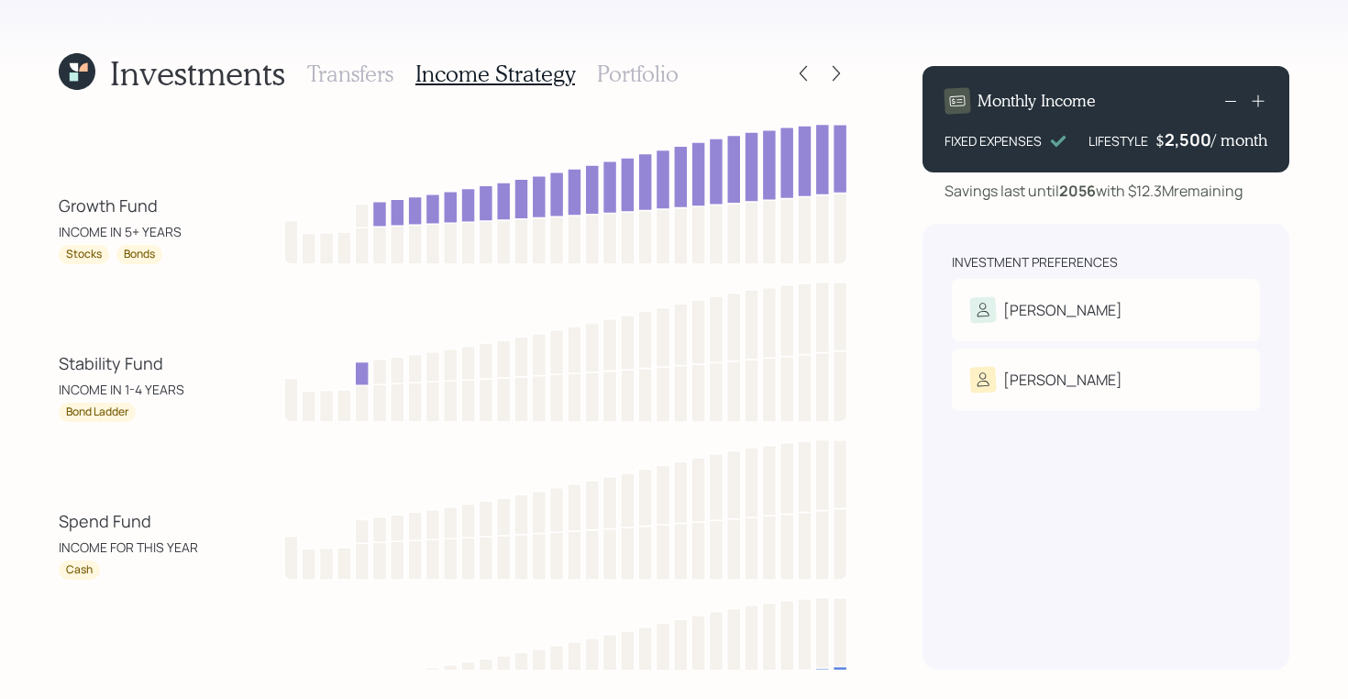
click at [603, 72] on h3 "Portfolio" at bounding box center [638, 74] width 82 height 27
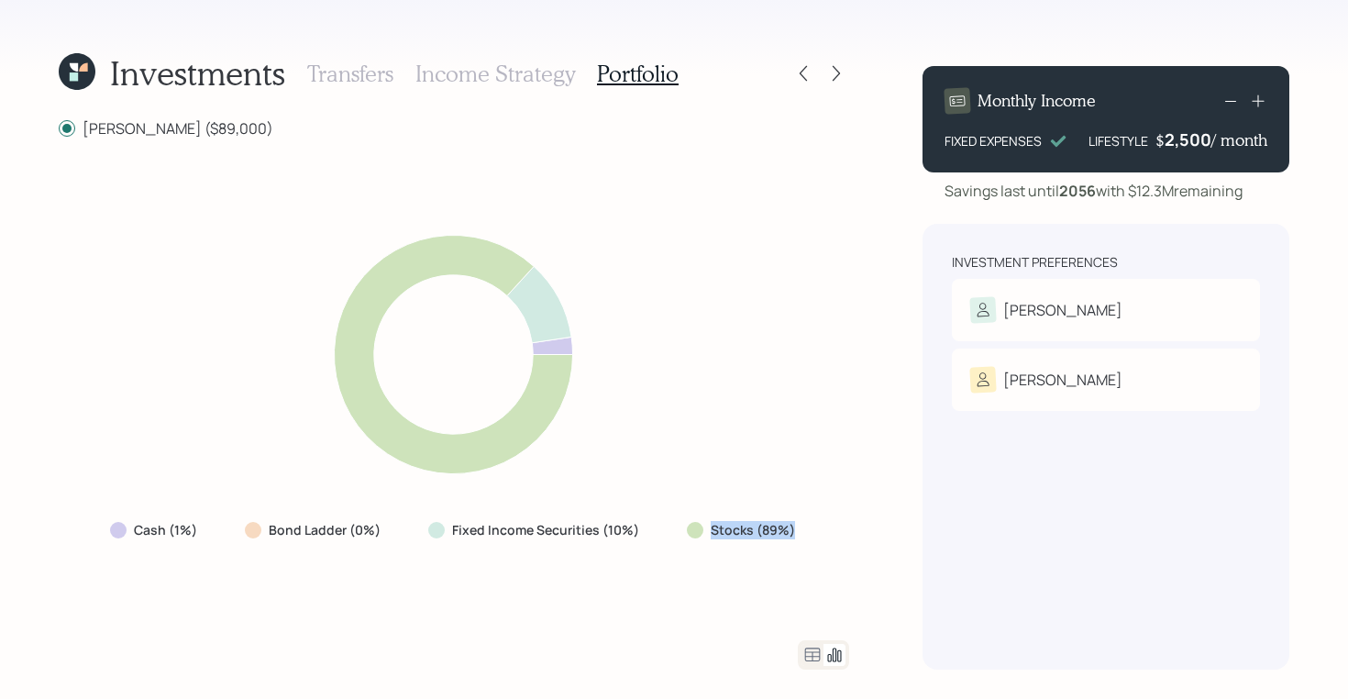
drag, startPoint x: 795, startPoint y: 529, endPoint x: 698, endPoint y: 534, distance: 97.3
click at [698, 534] on div "Stocks (89%)" at bounding box center [742, 529] width 141 height 33
click at [808, 655] on icon at bounding box center [812, 655] width 22 height 22
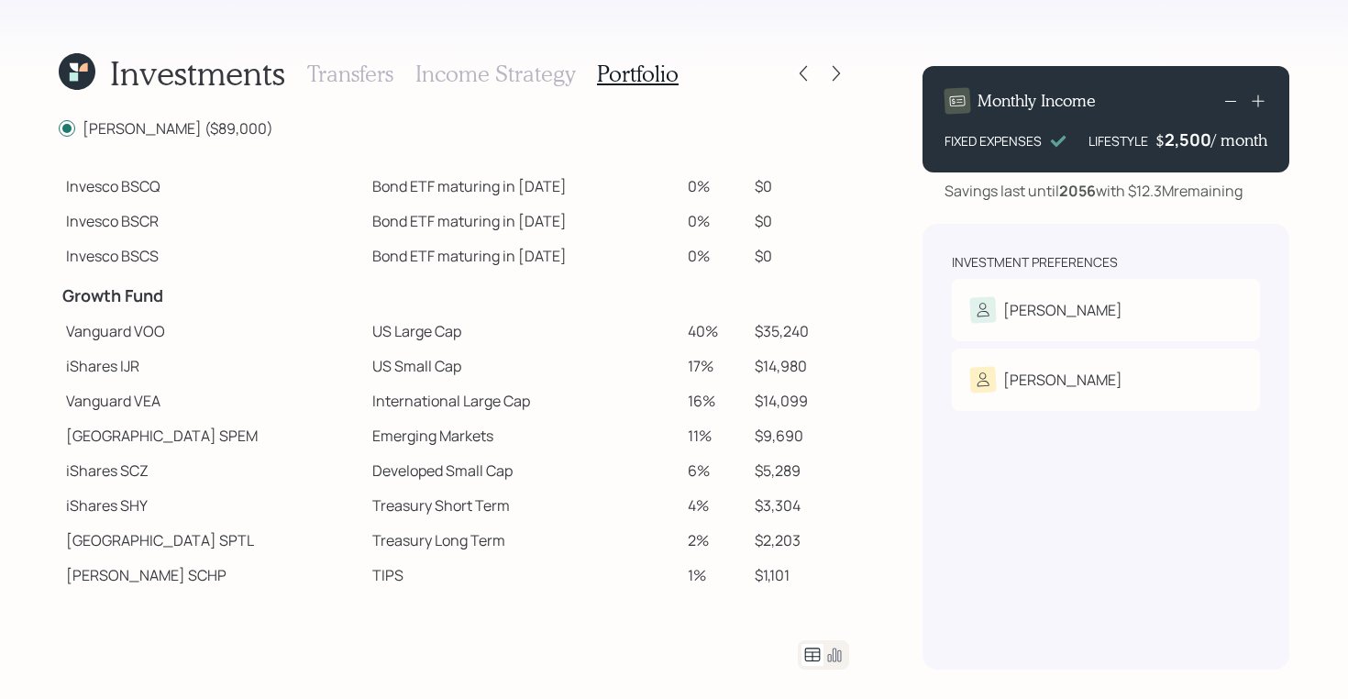
scroll to position [215, 0]
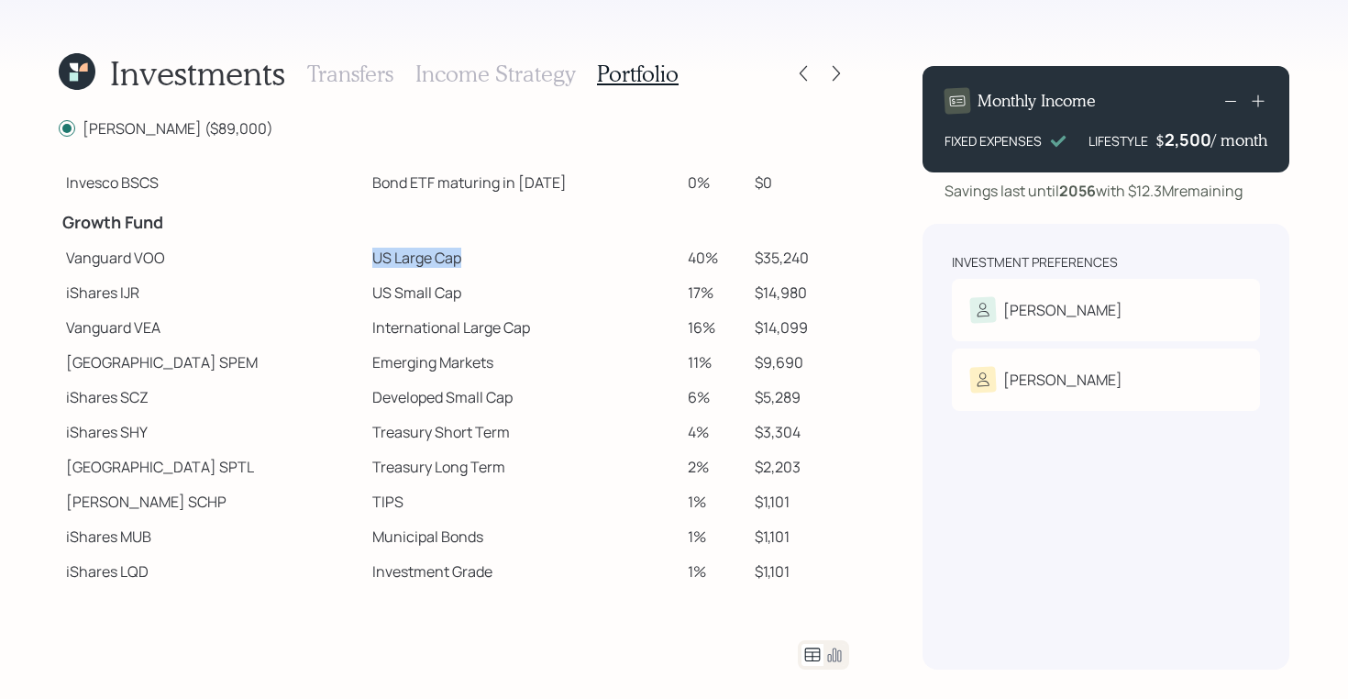
drag, startPoint x: 303, startPoint y: 258, endPoint x: 423, endPoint y: 259, distance: 119.2
click at [423, 259] on td "US Large Cap" at bounding box center [522, 257] width 315 height 35
drag, startPoint x: 303, startPoint y: 292, endPoint x: 411, endPoint y: 293, distance: 108.2
click at [411, 293] on td "US Small Cap" at bounding box center [522, 292] width 315 height 35
drag, startPoint x: 298, startPoint y: 325, endPoint x: 474, endPoint y: 331, distance: 176.1
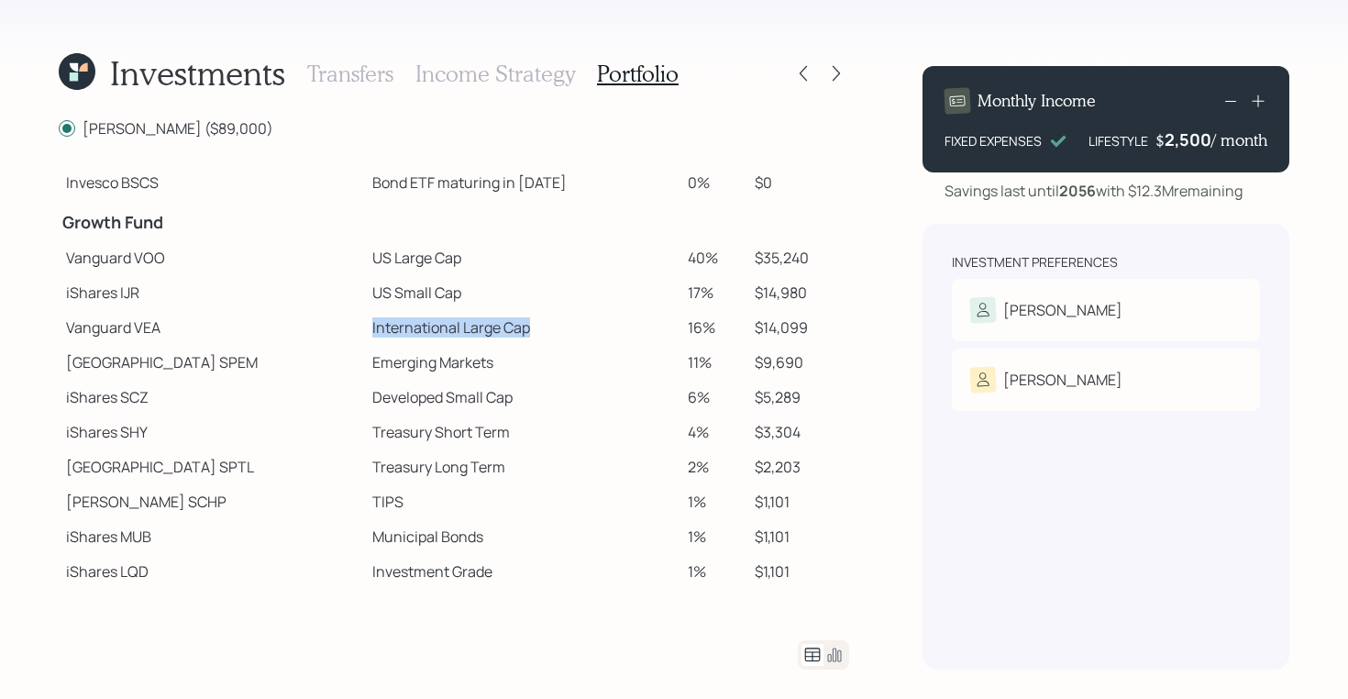
click at [474, 331] on td "International Large Cap" at bounding box center [522, 327] width 315 height 35
drag, startPoint x: 310, startPoint y: 365, endPoint x: 446, endPoint y: 365, distance: 136.6
click at [446, 365] on td "Emerging Markets" at bounding box center [522, 362] width 315 height 35
drag, startPoint x: 295, startPoint y: 399, endPoint x: 461, endPoint y: 407, distance: 166.1
click at [461, 407] on td "Developed Small Cap" at bounding box center [522, 397] width 315 height 35
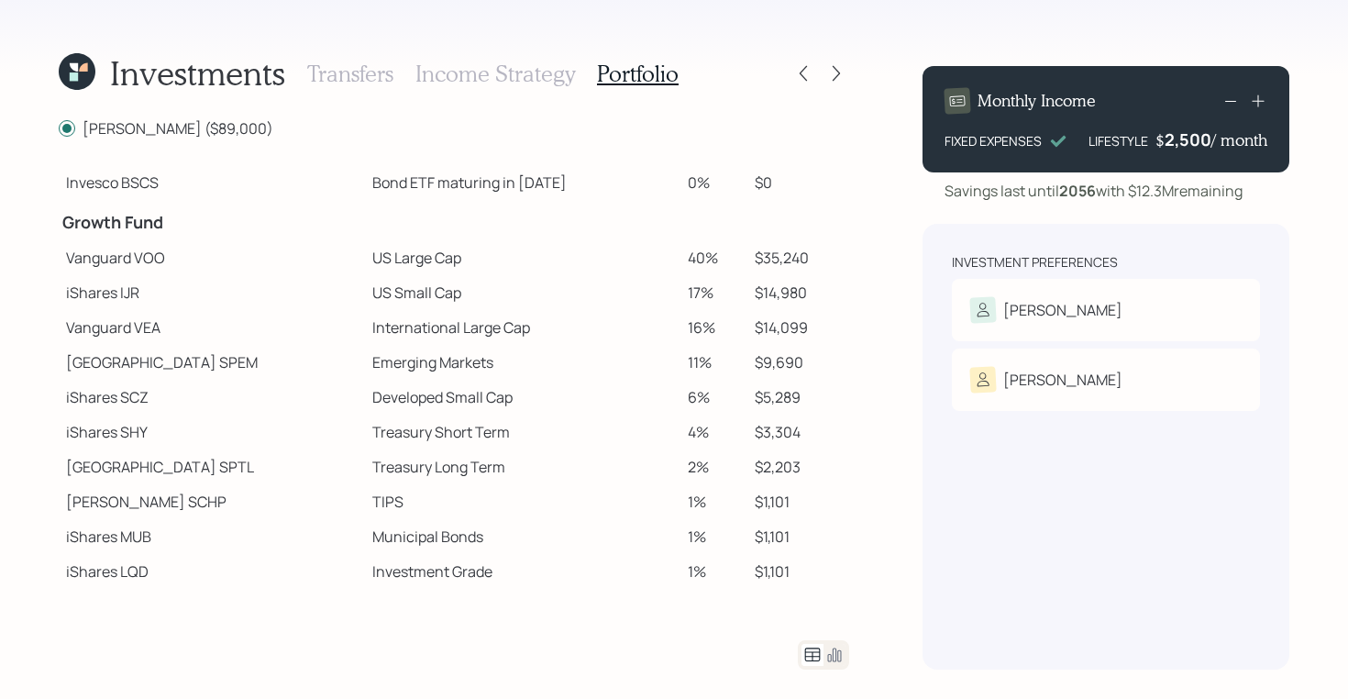
click at [510, 238] on td at bounding box center [522, 220] width 315 height 40
click at [79, 78] on icon at bounding box center [77, 71] width 37 height 37
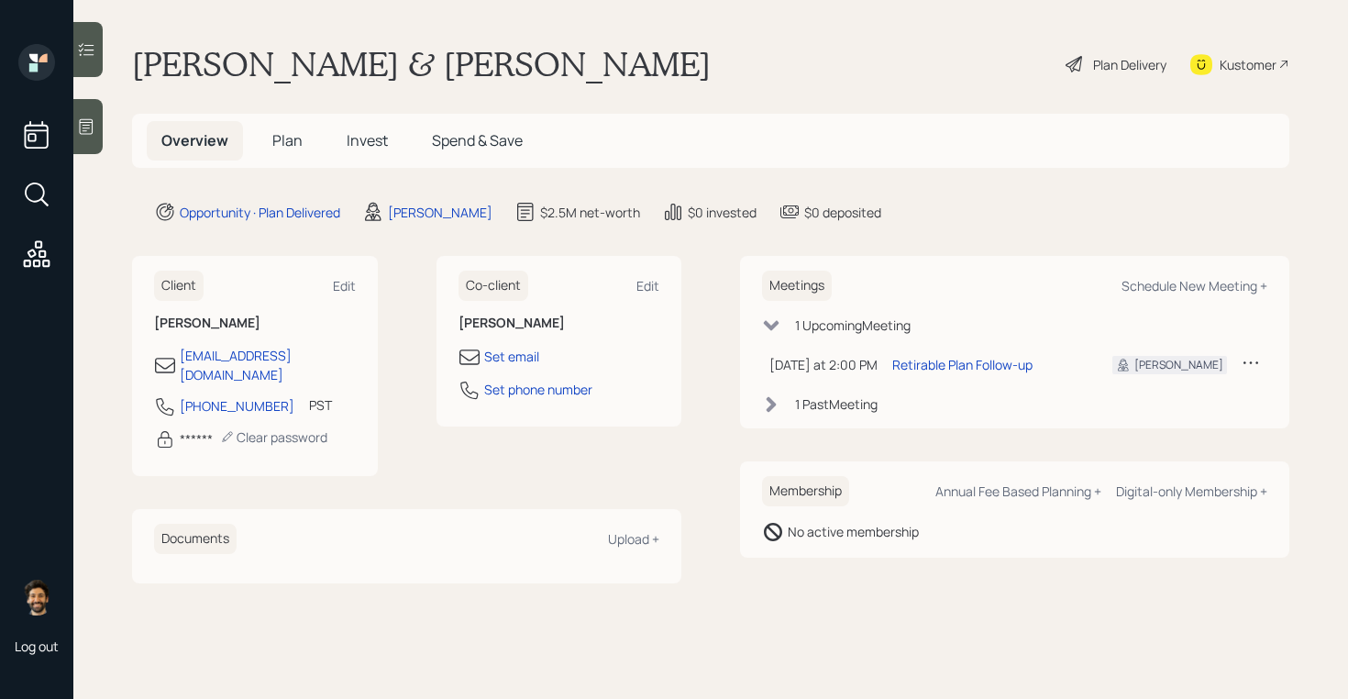
click at [290, 144] on span "Plan" at bounding box center [287, 140] width 30 height 20
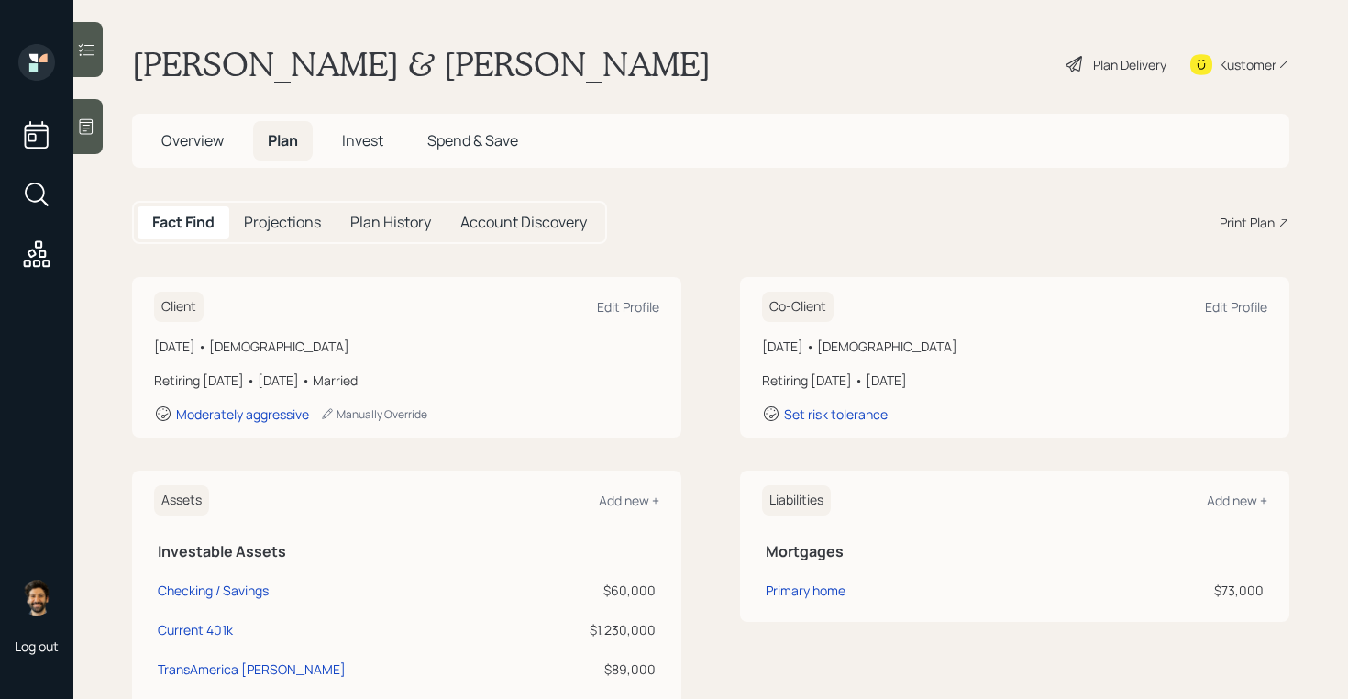
click at [1122, 65] on div "Plan Delivery" at bounding box center [1129, 64] width 73 height 19
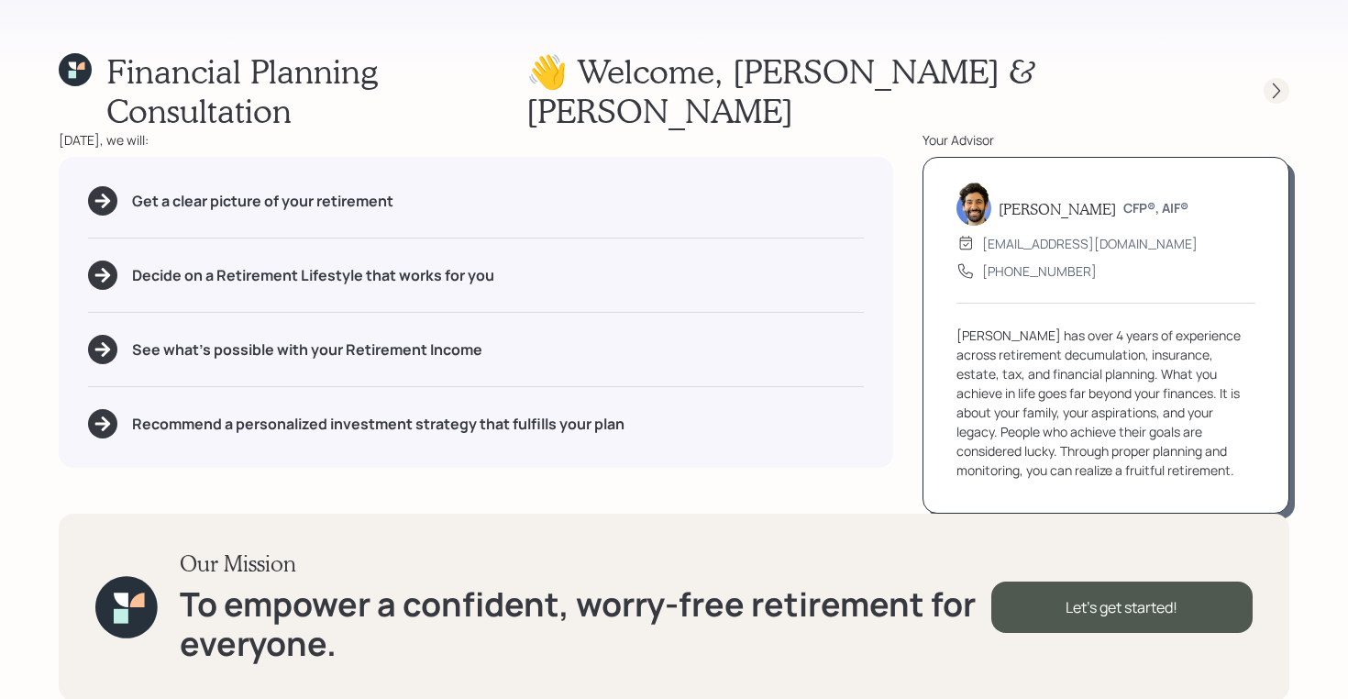
click at [1284, 82] on icon at bounding box center [1276, 91] width 18 height 18
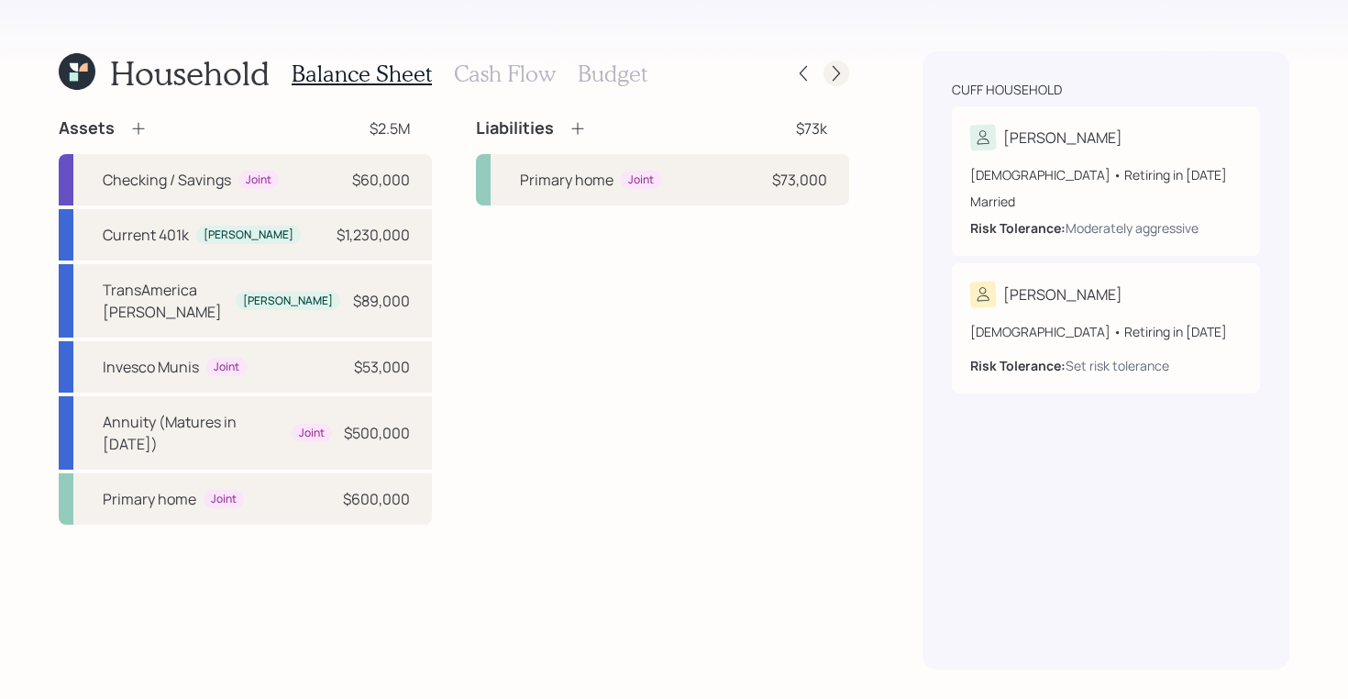
click at [839, 68] on icon at bounding box center [836, 73] width 18 height 18
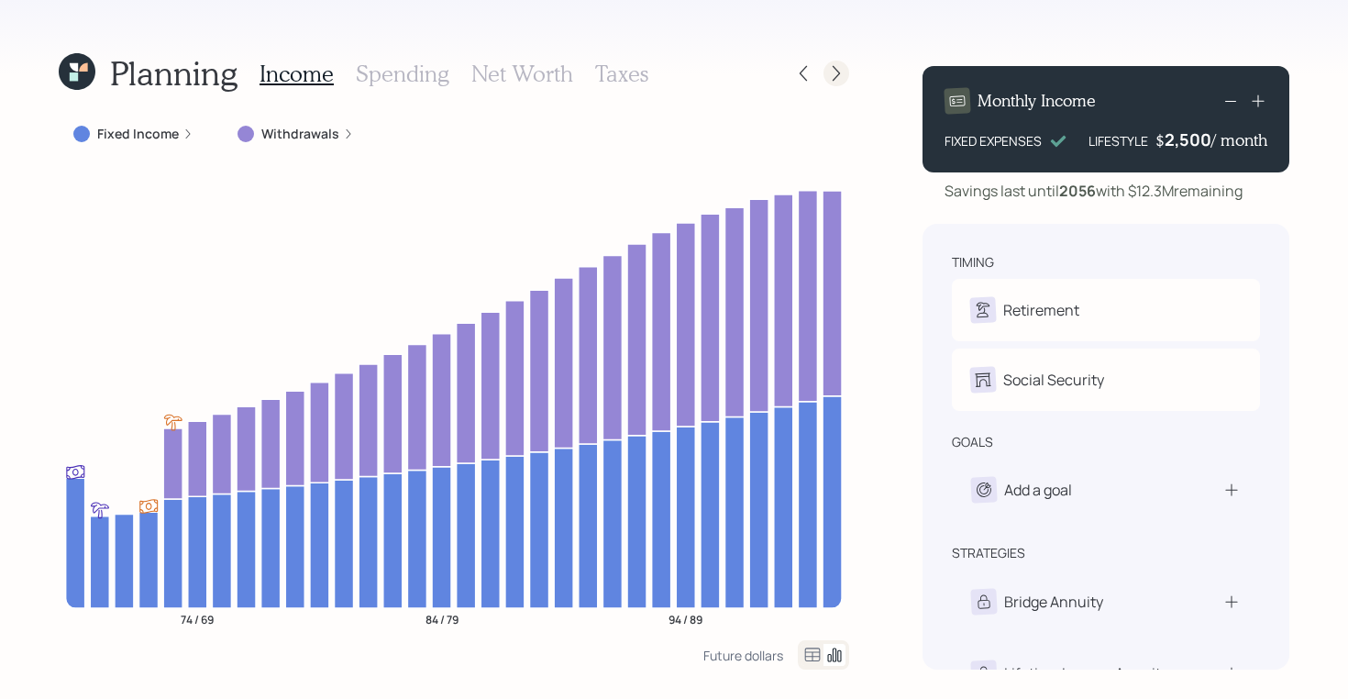
click at [834, 83] on div at bounding box center [836, 74] width 26 height 26
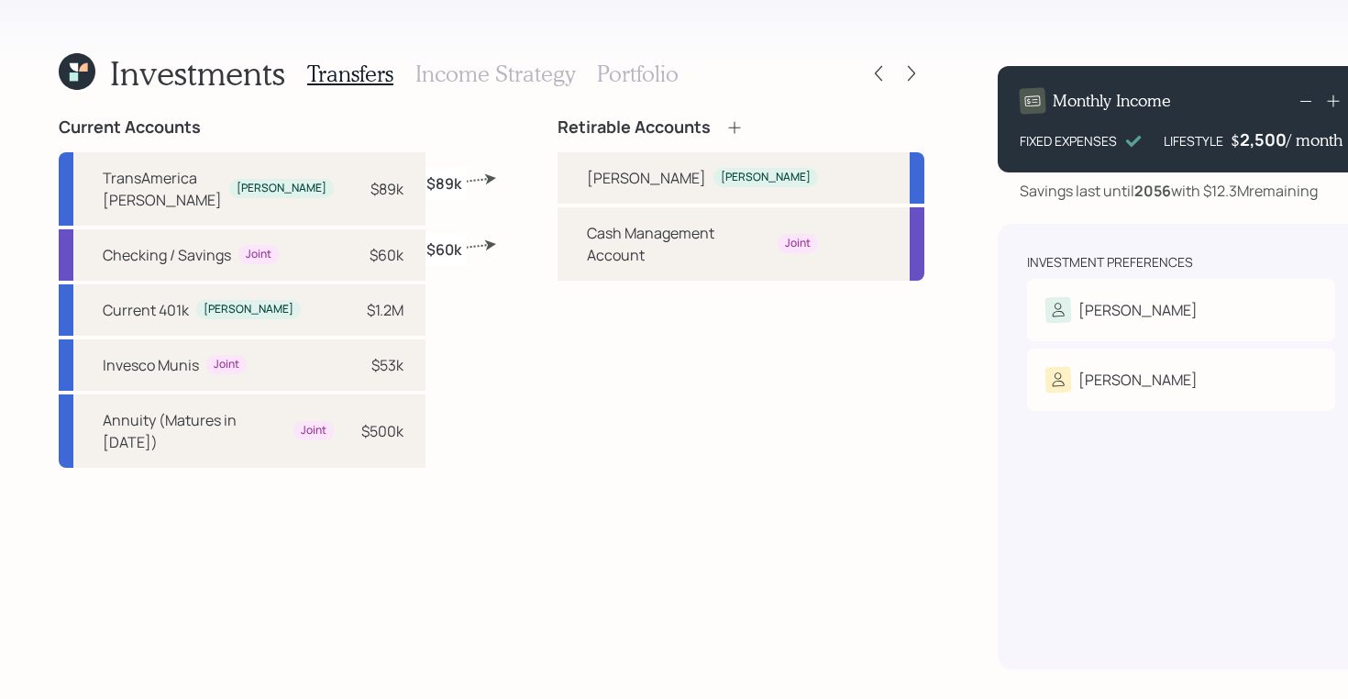
click at [491, 73] on h3 "Income Strategy" at bounding box center [495, 74] width 160 height 27
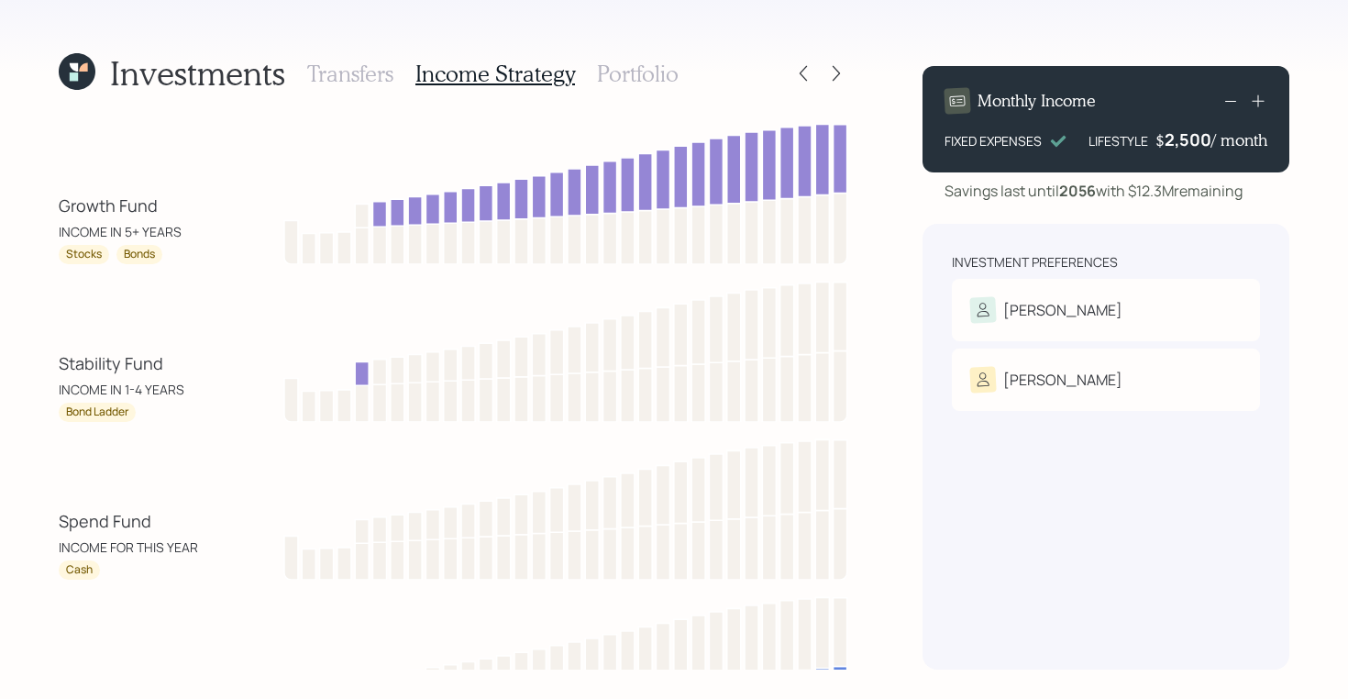
click at [641, 77] on h3 "Portfolio" at bounding box center [638, 74] width 82 height 27
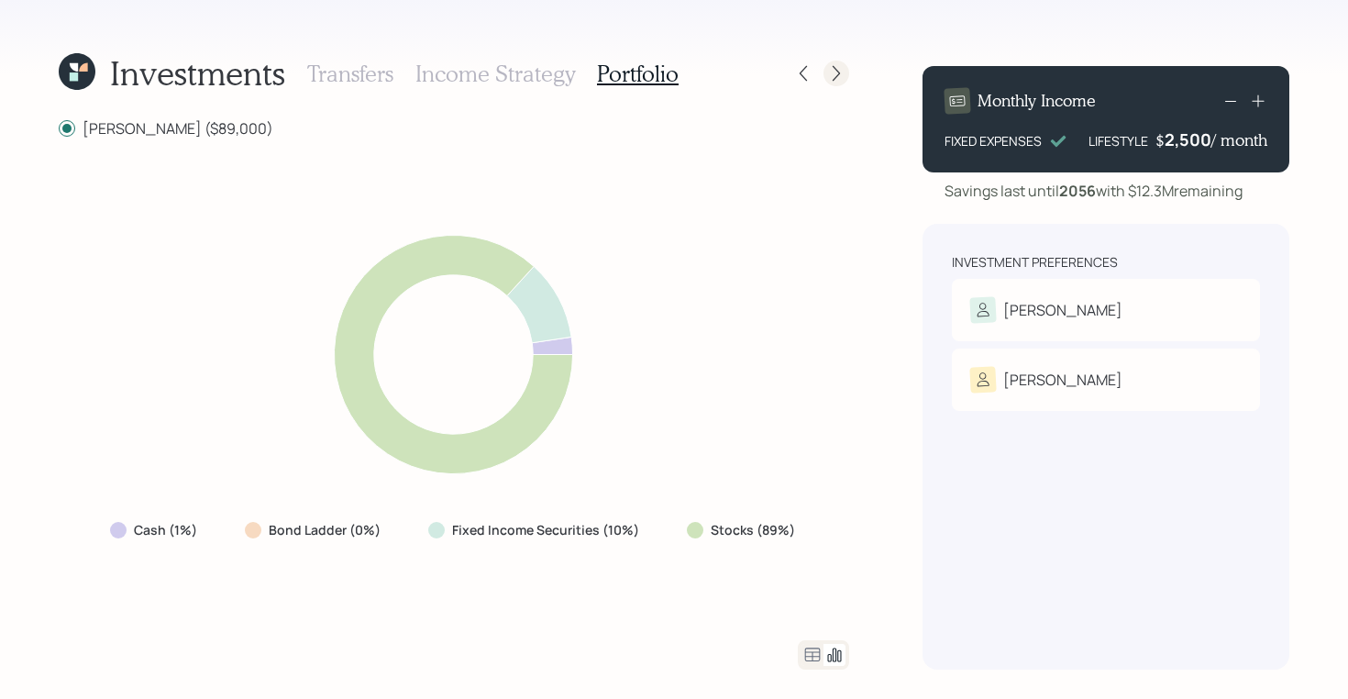
click at [843, 71] on icon at bounding box center [836, 73] width 18 height 18
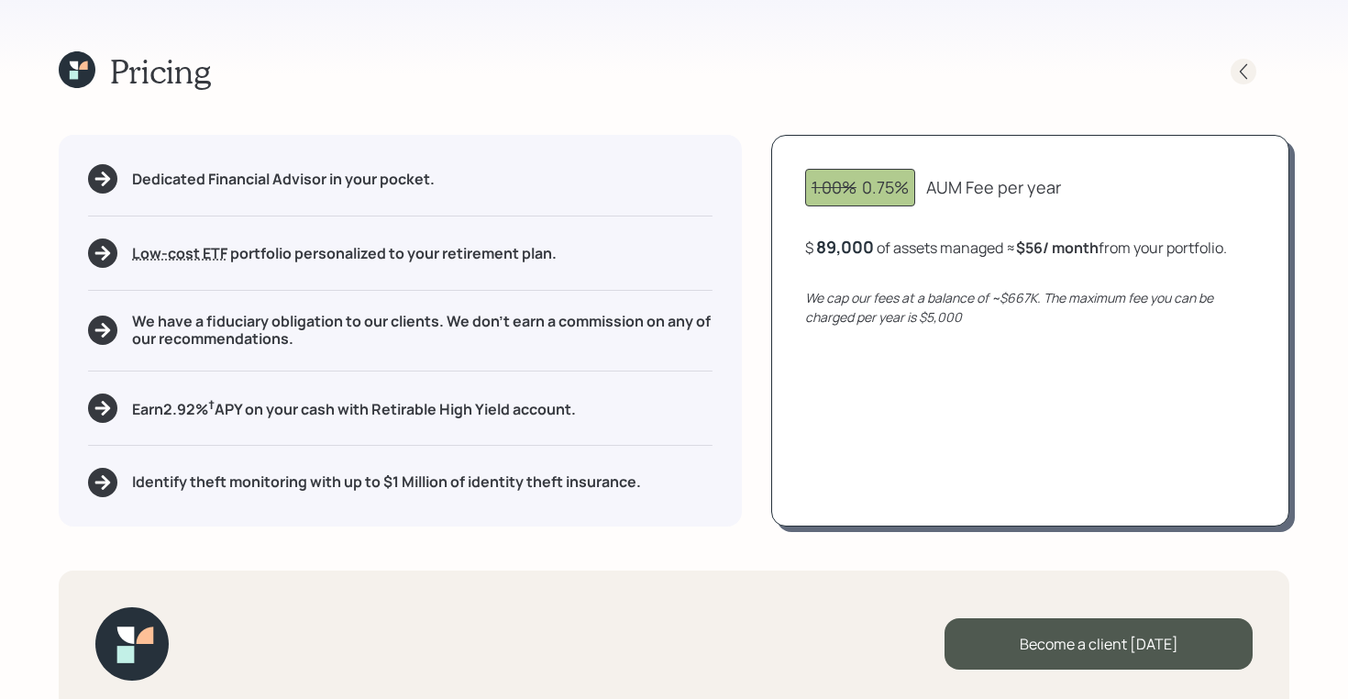
click at [1243, 65] on icon at bounding box center [1243, 71] width 18 height 18
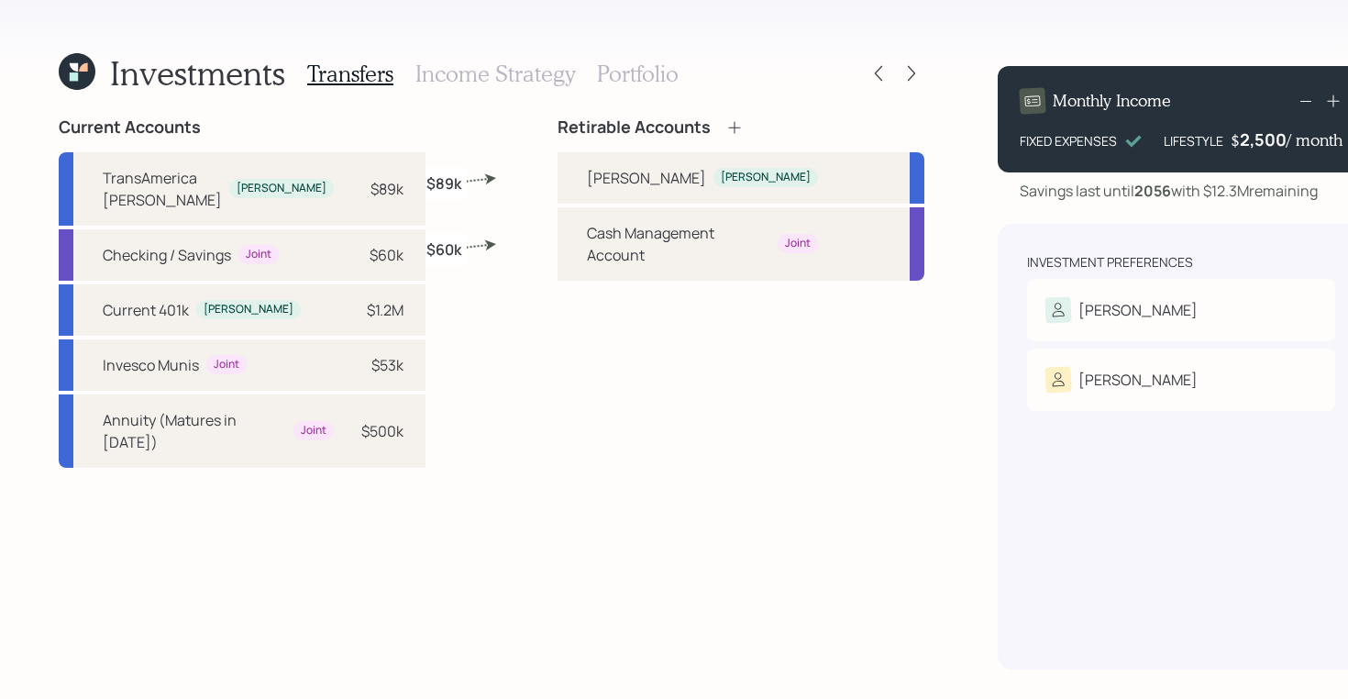
click at [501, 65] on h3 "Income Strategy" at bounding box center [495, 74] width 160 height 27
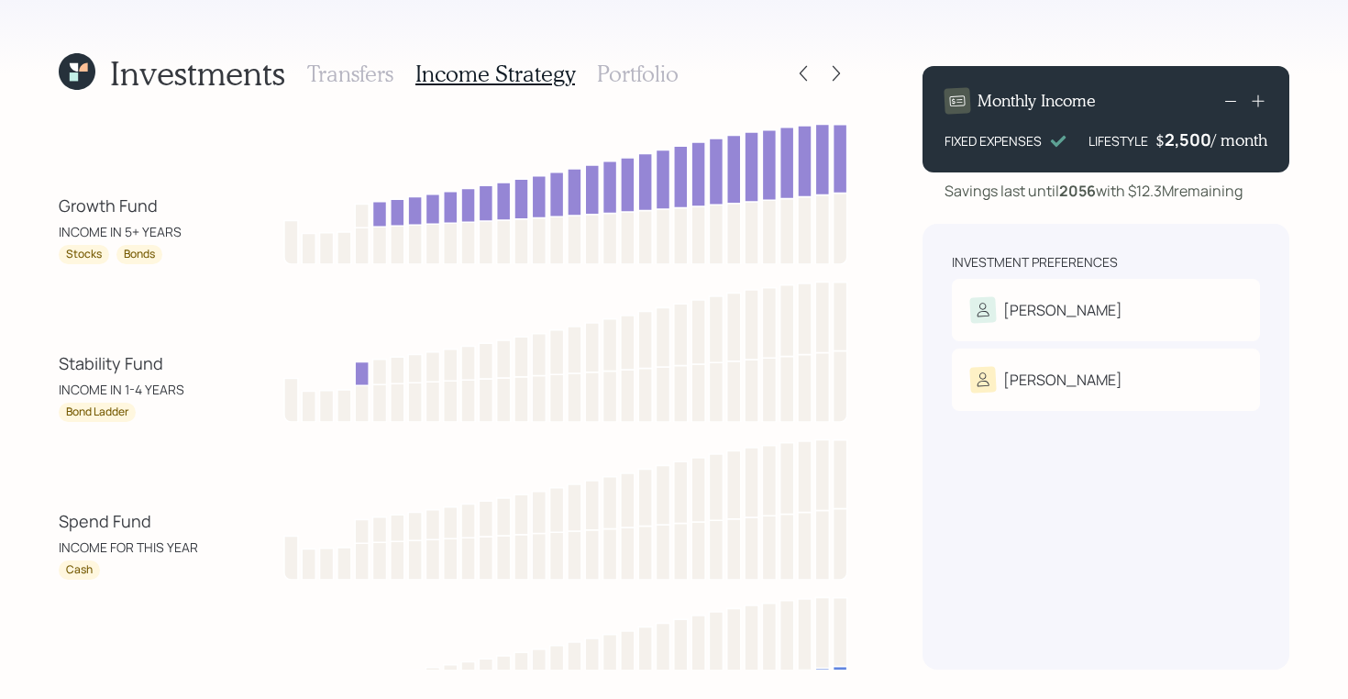
click at [621, 72] on h3 "Portfolio" at bounding box center [638, 74] width 82 height 27
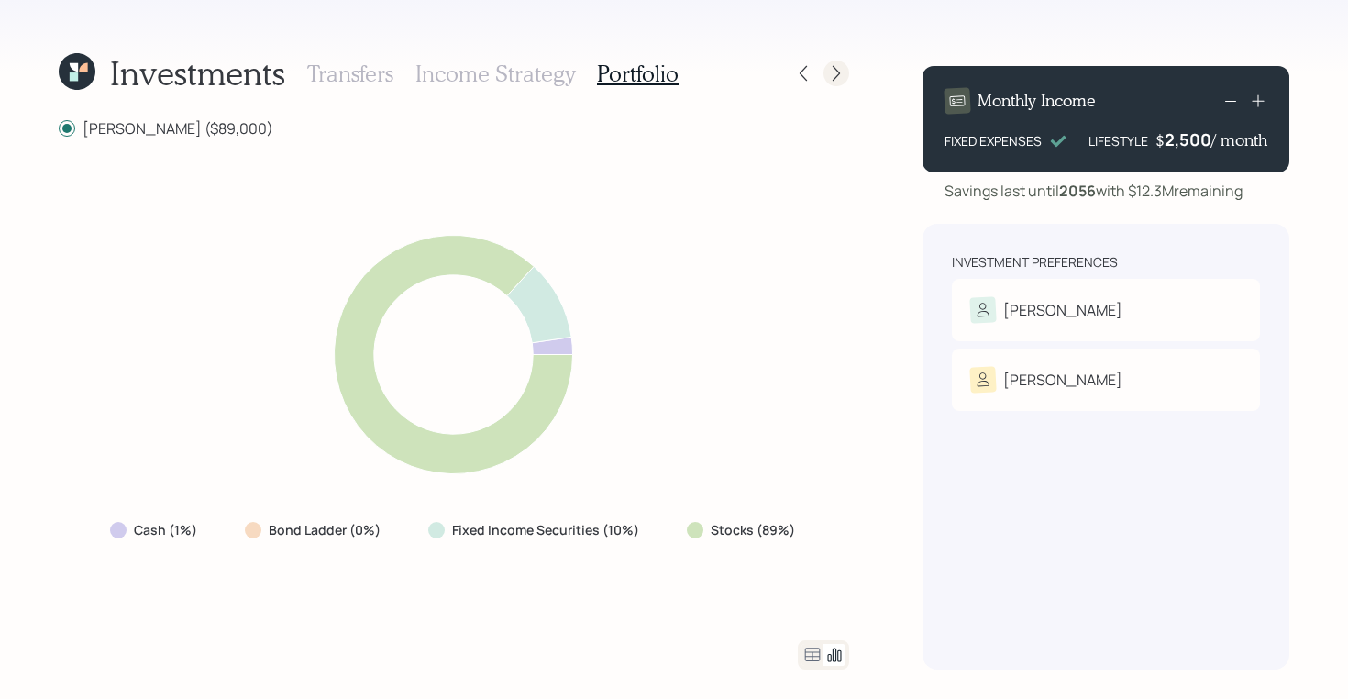
click at [846, 76] on div at bounding box center [836, 74] width 26 height 26
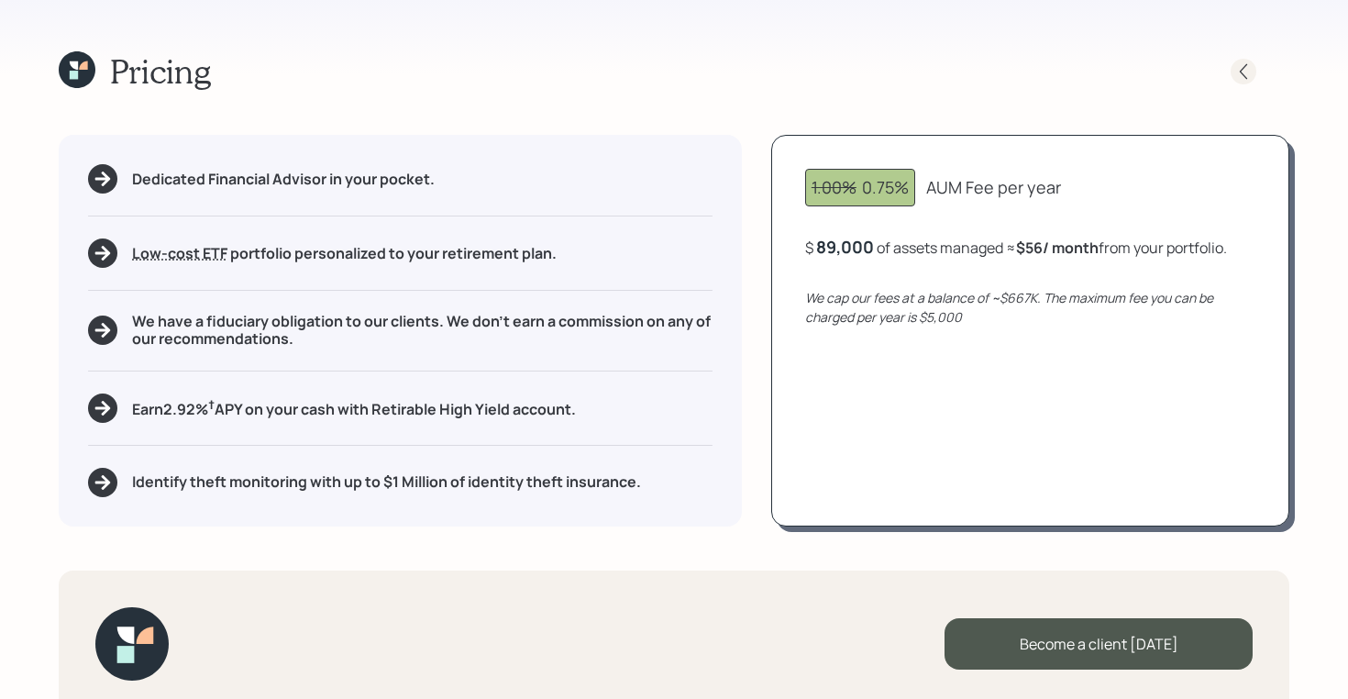
click at [1237, 72] on icon at bounding box center [1243, 71] width 18 height 18
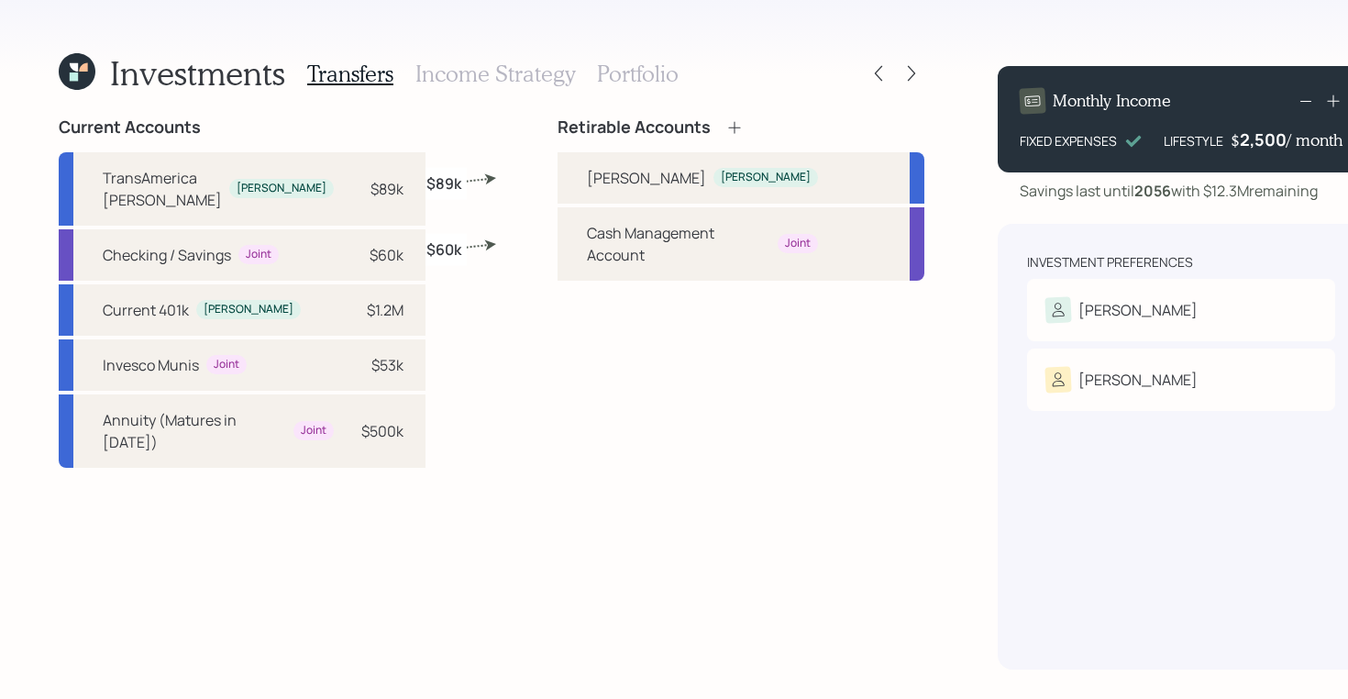
click at [496, 66] on h3 "Income Strategy" at bounding box center [495, 74] width 160 height 27
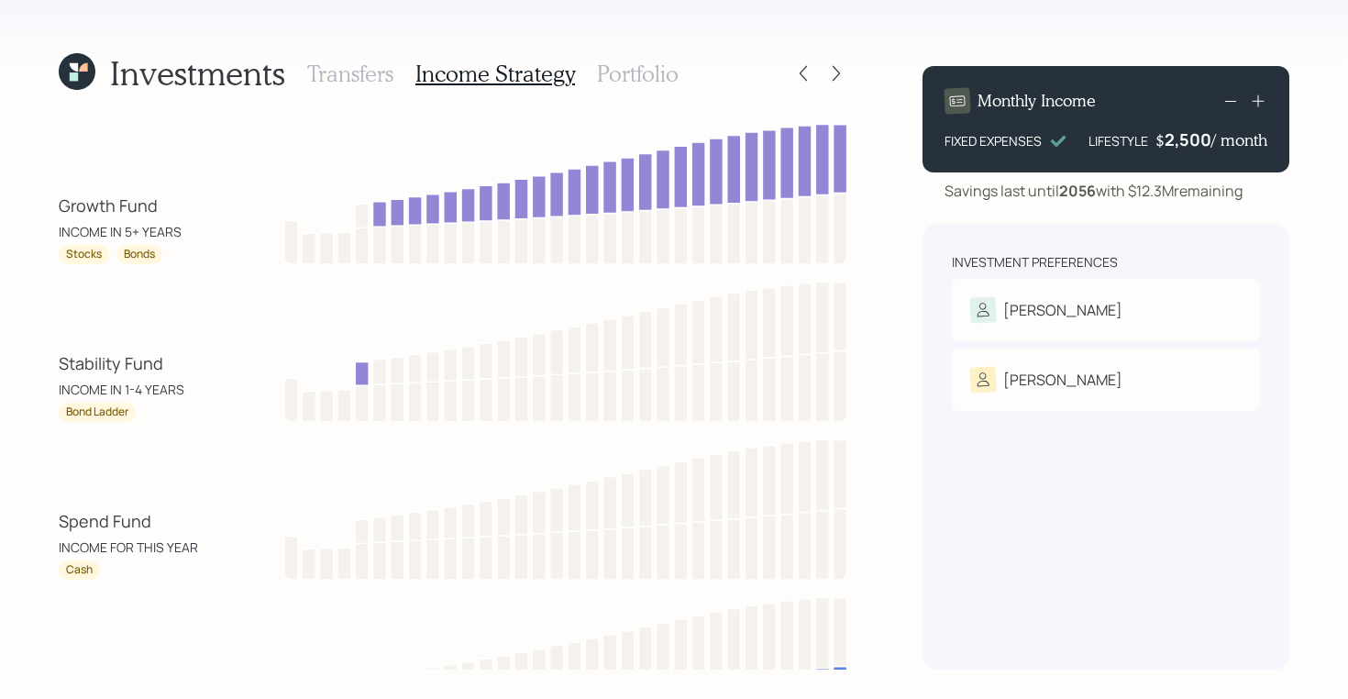
click at [624, 78] on h3 "Portfolio" at bounding box center [638, 74] width 82 height 27
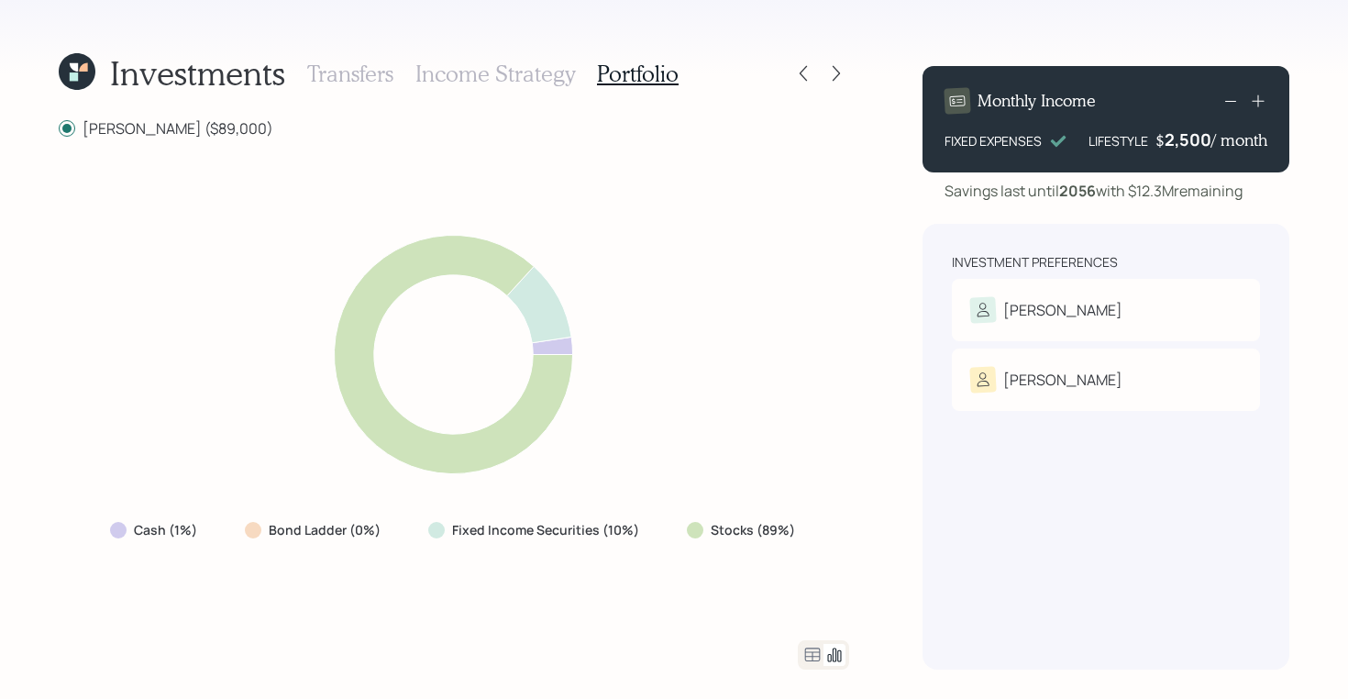
click at [447, 78] on h3 "Income Strategy" at bounding box center [495, 74] width 160 height 27
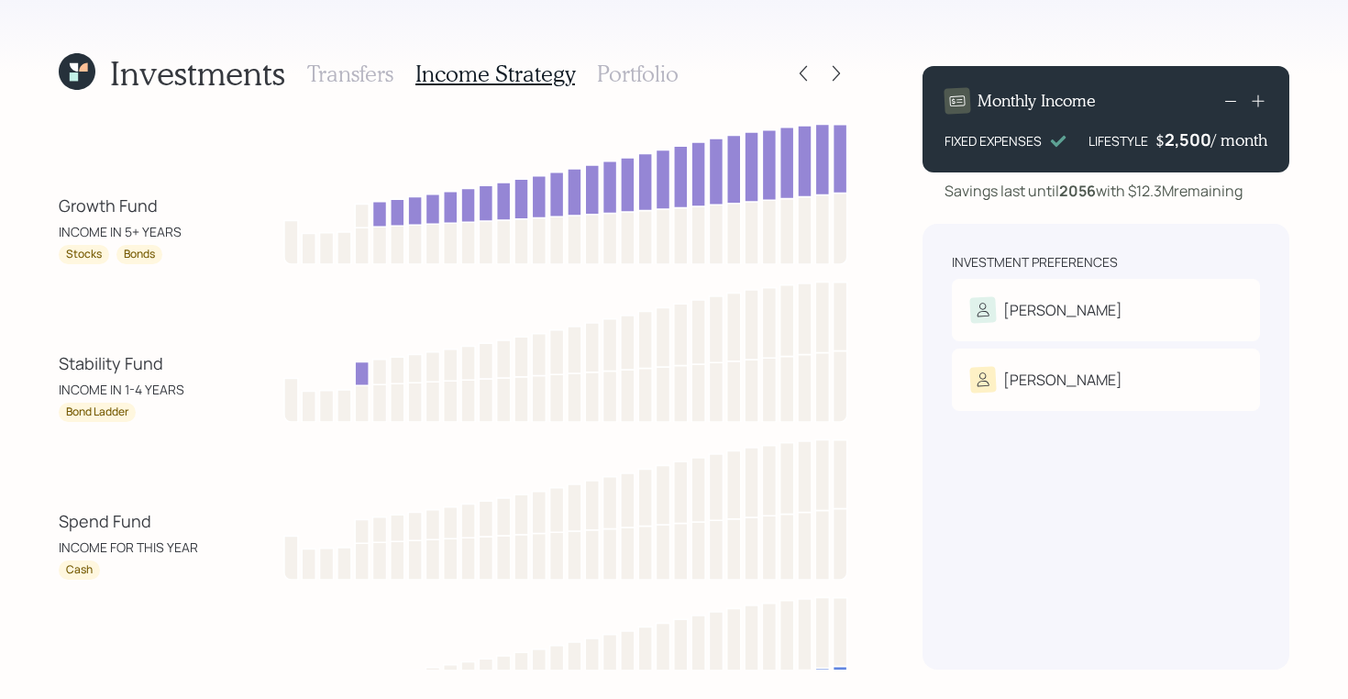
click at [344, 76] on h3 "Transfers" at bounding box center [350, 74] width 86 height 27
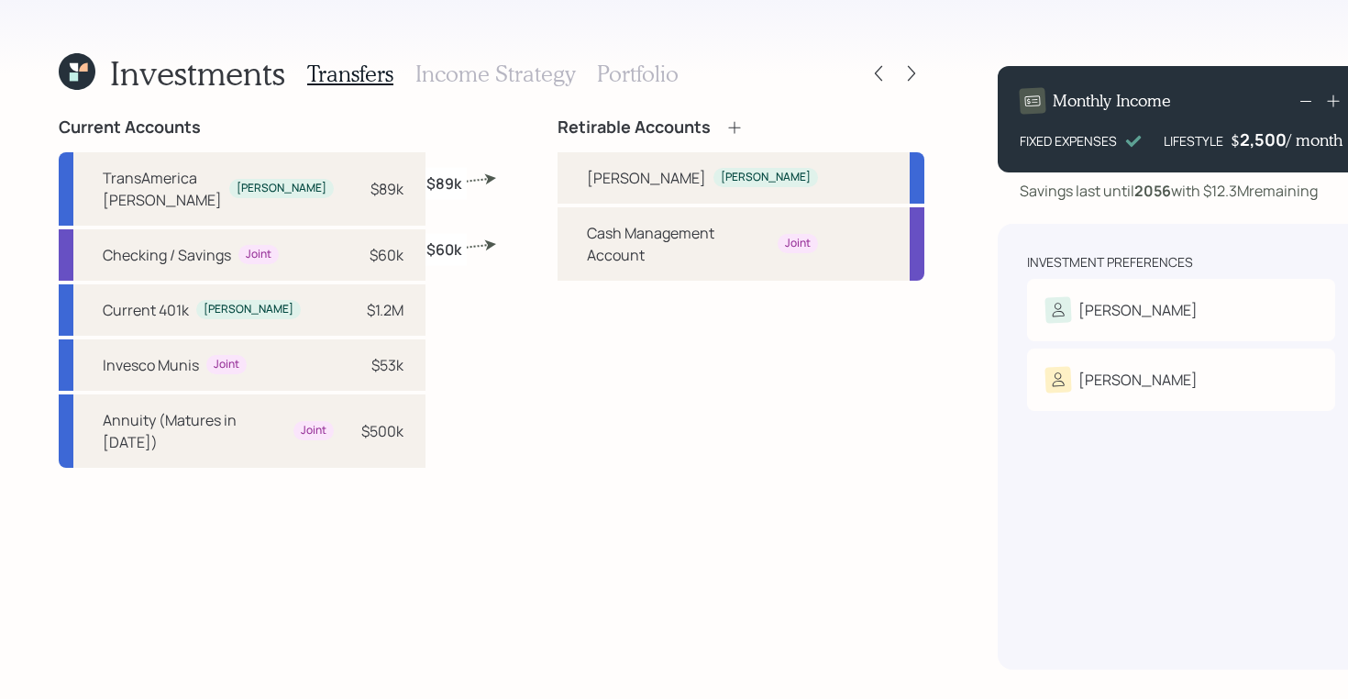
click at [470, 83] on h3 "Income Strategy" at bounding box center [495, 74] width 160 height 27
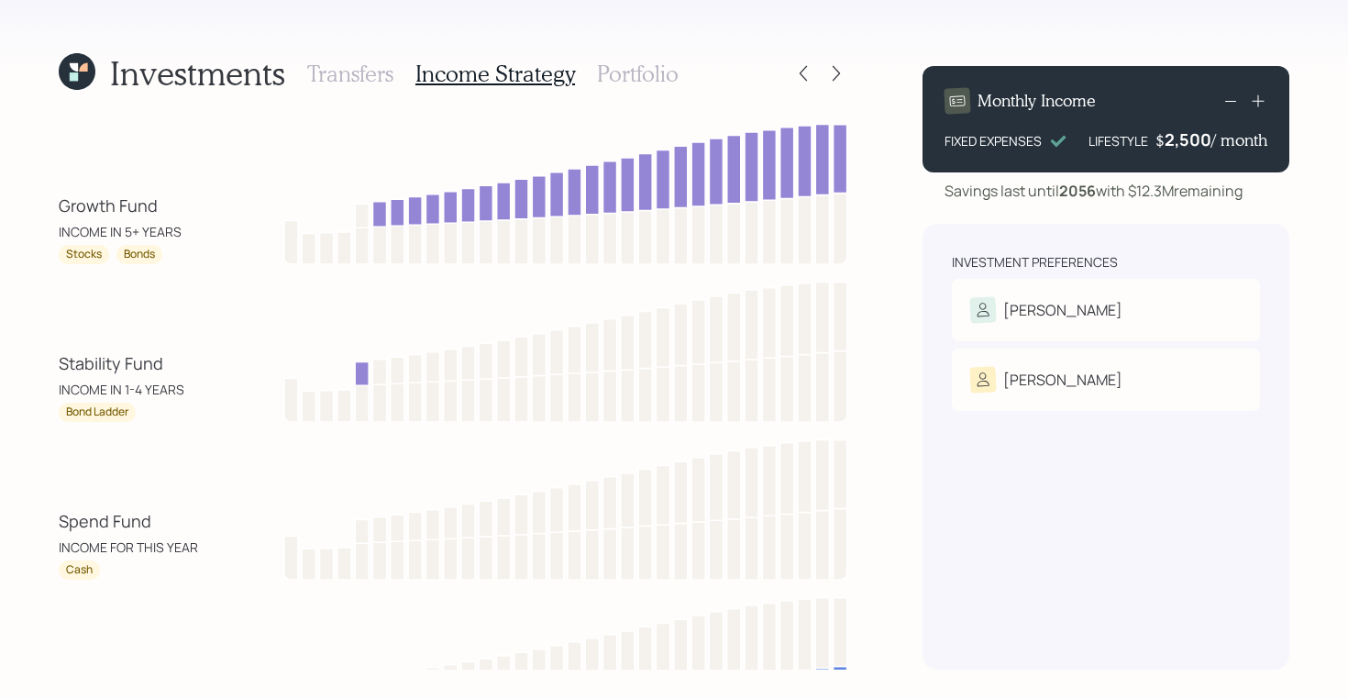
click at [605, 76] on h3 "Portfolio" at bounding box center [638, 74] width 82 height 27
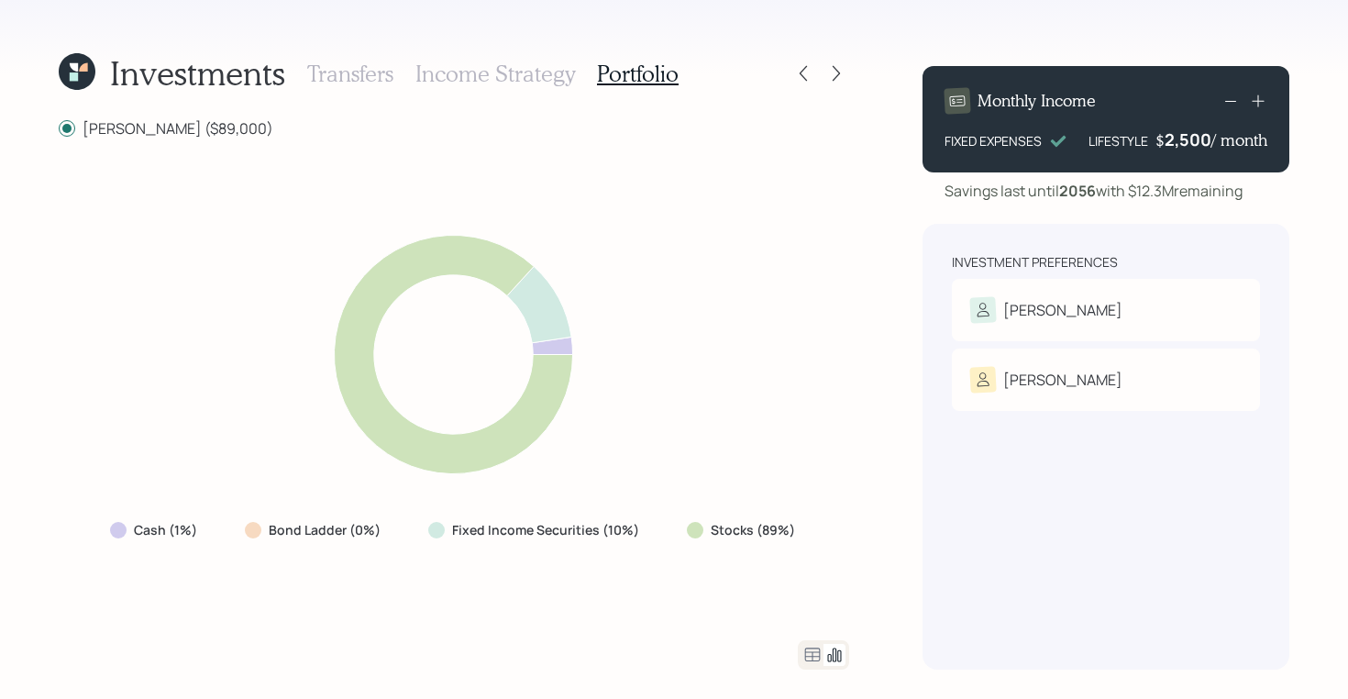
click at [808, 655] on icon at bounding box center [813, 654] width 16 height 14
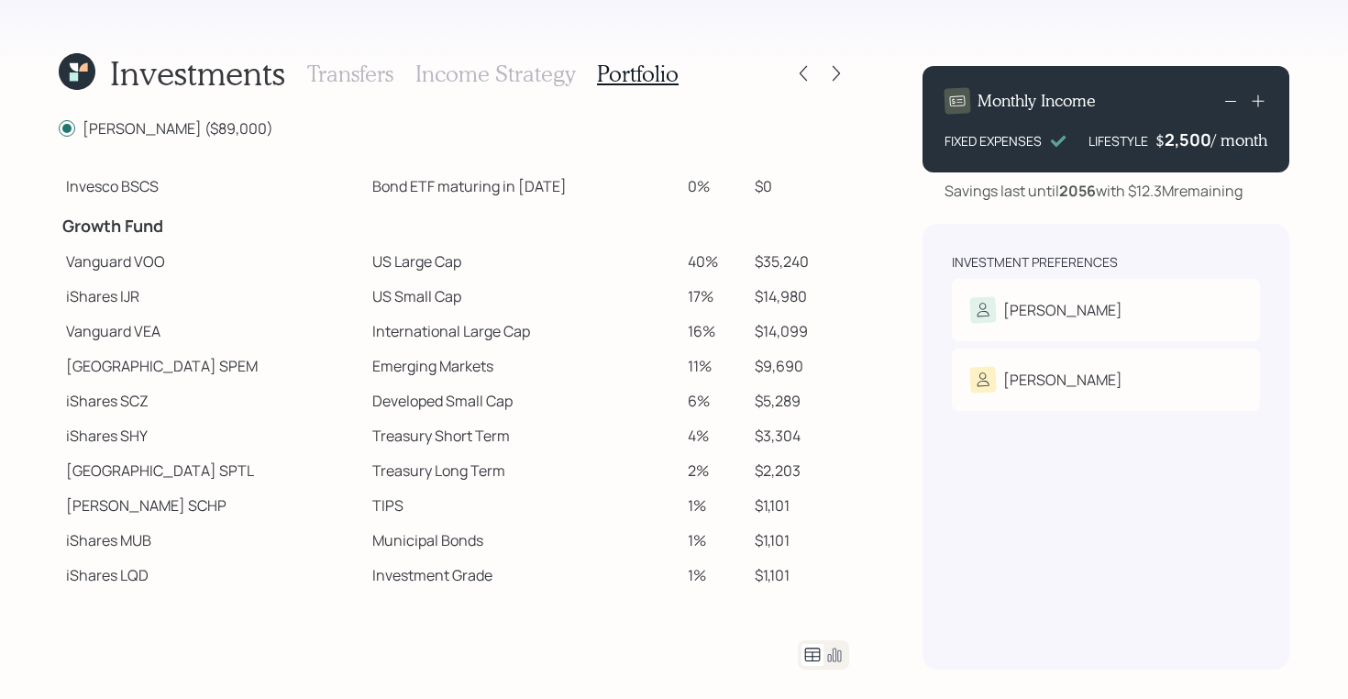
scroll to position [215, 0]
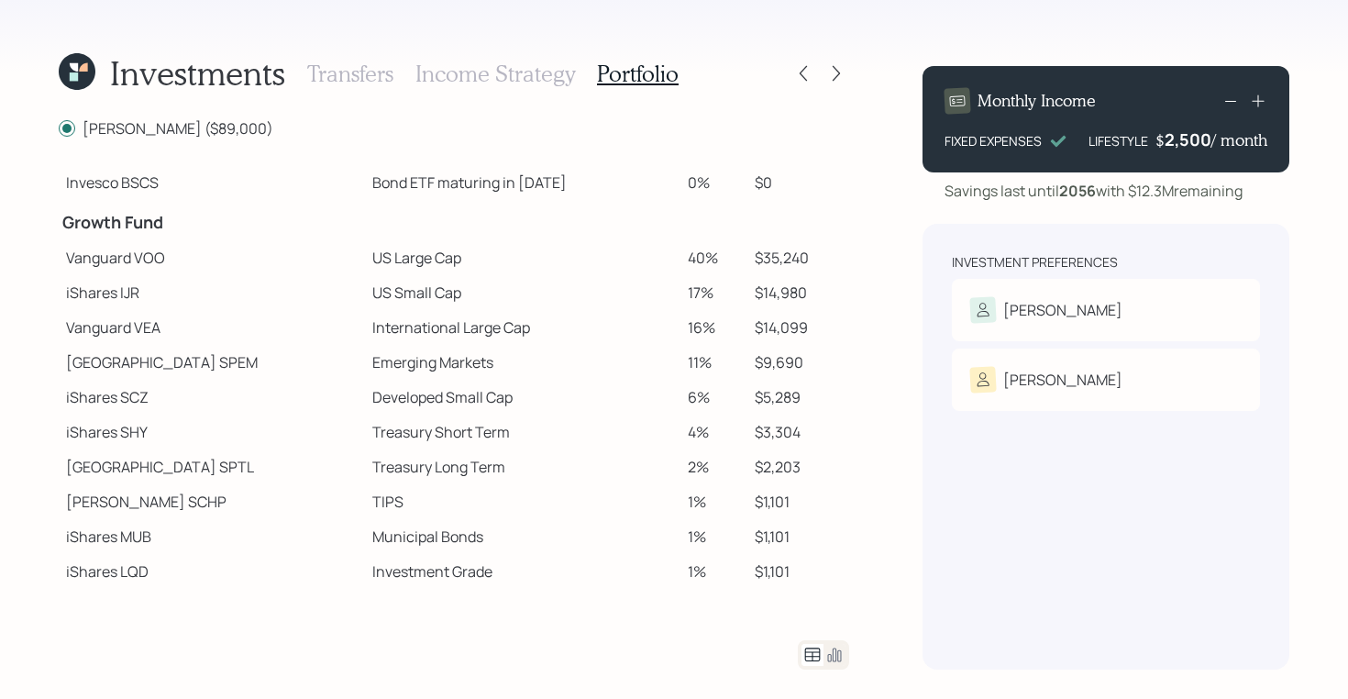
click at [82, 72] on icon at bounding box center [83, 67] width 8 height 8
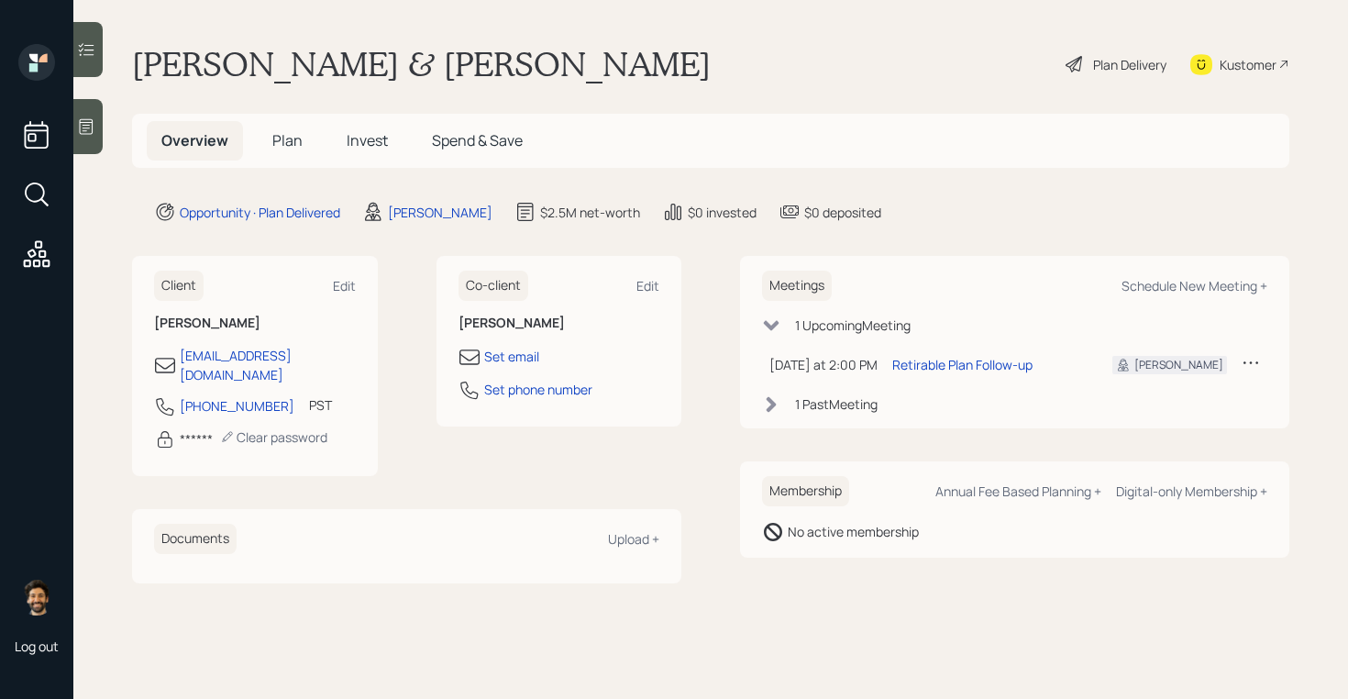
click at [1081, 62] on icon at bounding box center [1074, 64] width 22 height 22
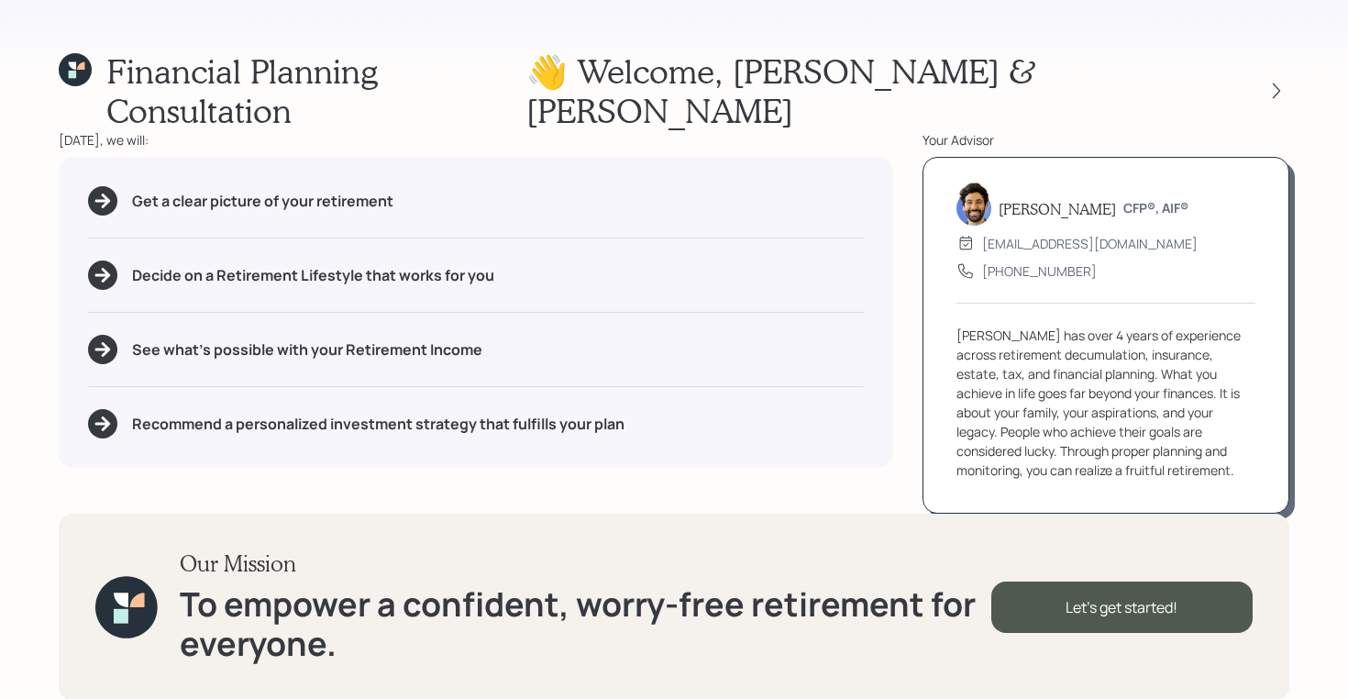
click at [61, 71] on icon at bounding box center [75, 69] width 33 height 33
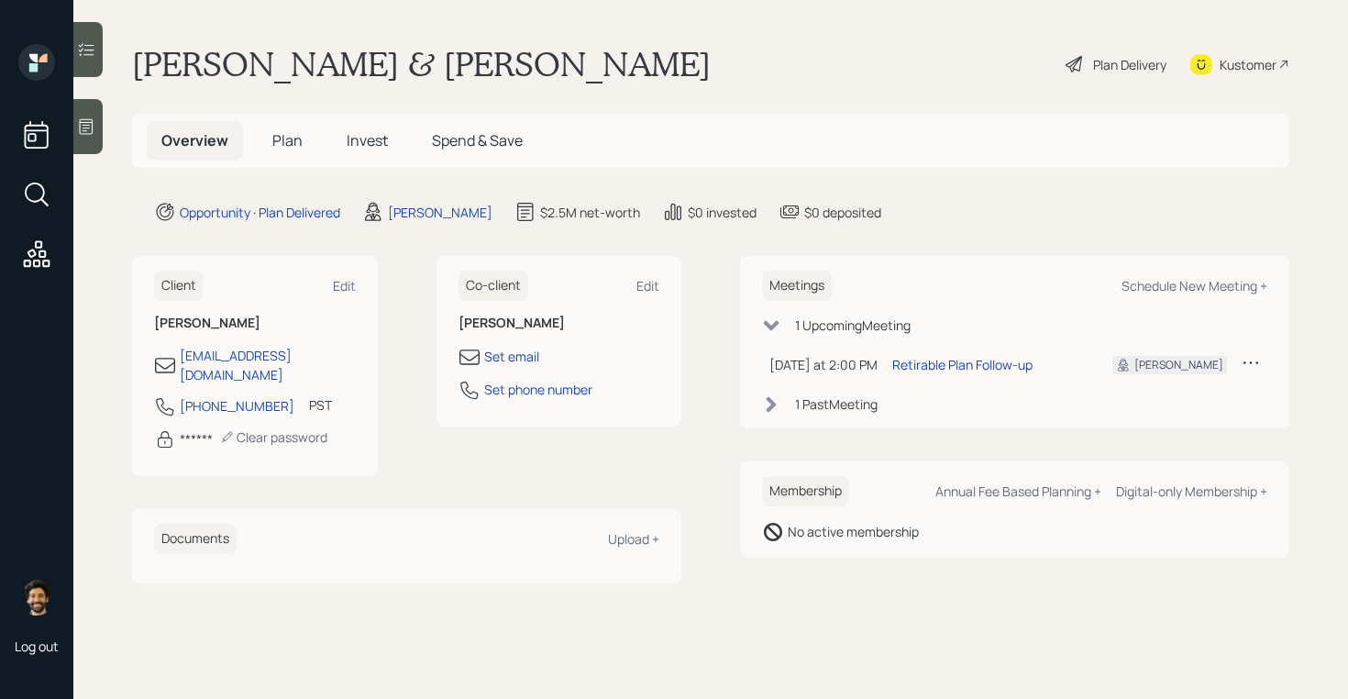
click at [369, 151] on h5 "Invest" at bounding box center [367, 140] width 71 height 39
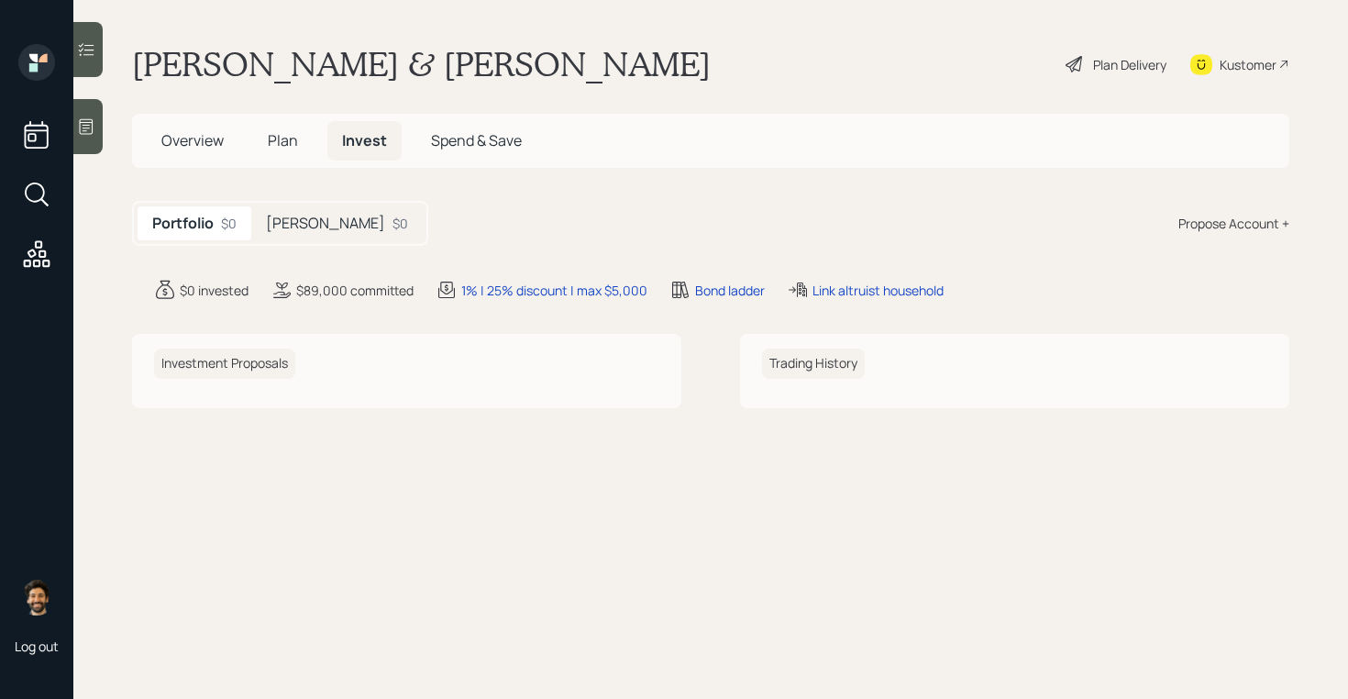
click at [1203, 216] on div "Propose Account +" at bounding box center [1233, 223] width 111 height 19
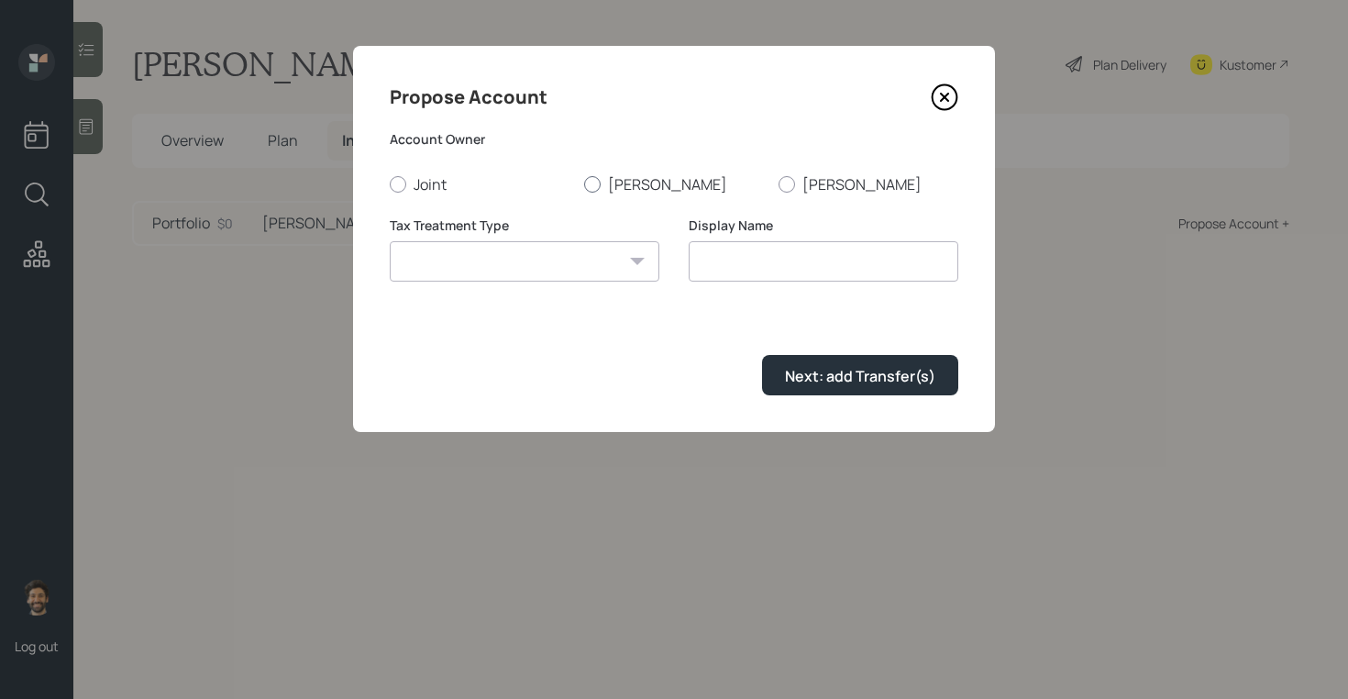
click at [600, 178] on label "[PERSON_NAME]" at bounding box center [674, 184] width 180 height 20
click at [584, 183] on input "[PERSON_NAME]" at bounding box center [583, 183] width 1 height 1
radio input "true"
click at [572, 242] on select "Roth Taxable Traditional" at bounding box center [525, 261] width 270 height 40
select select "traditional"
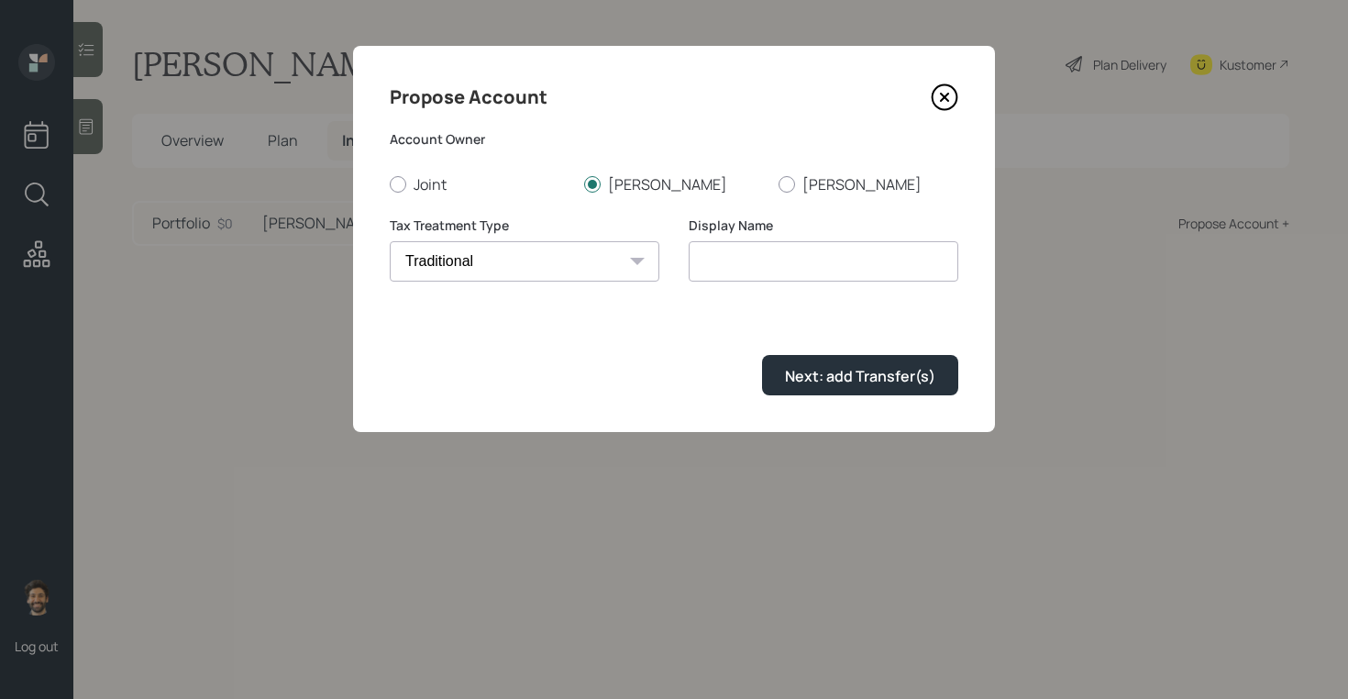
click at [390, 241] on select "Roth Taxable Traditional" at bounding box center [525, 261] width 270 height 40
type input "Traditional"
click at [823, 354] on form "Account Owner Joint Pete Carol Tax Treatment Type Roth Taxable Traditional Disp…" at bounding box center [674, 262] width 568 height 265
click at [812, 382] on div "Next: add Transfer(s)" at bounding box center [860, 376] width 150 height 20
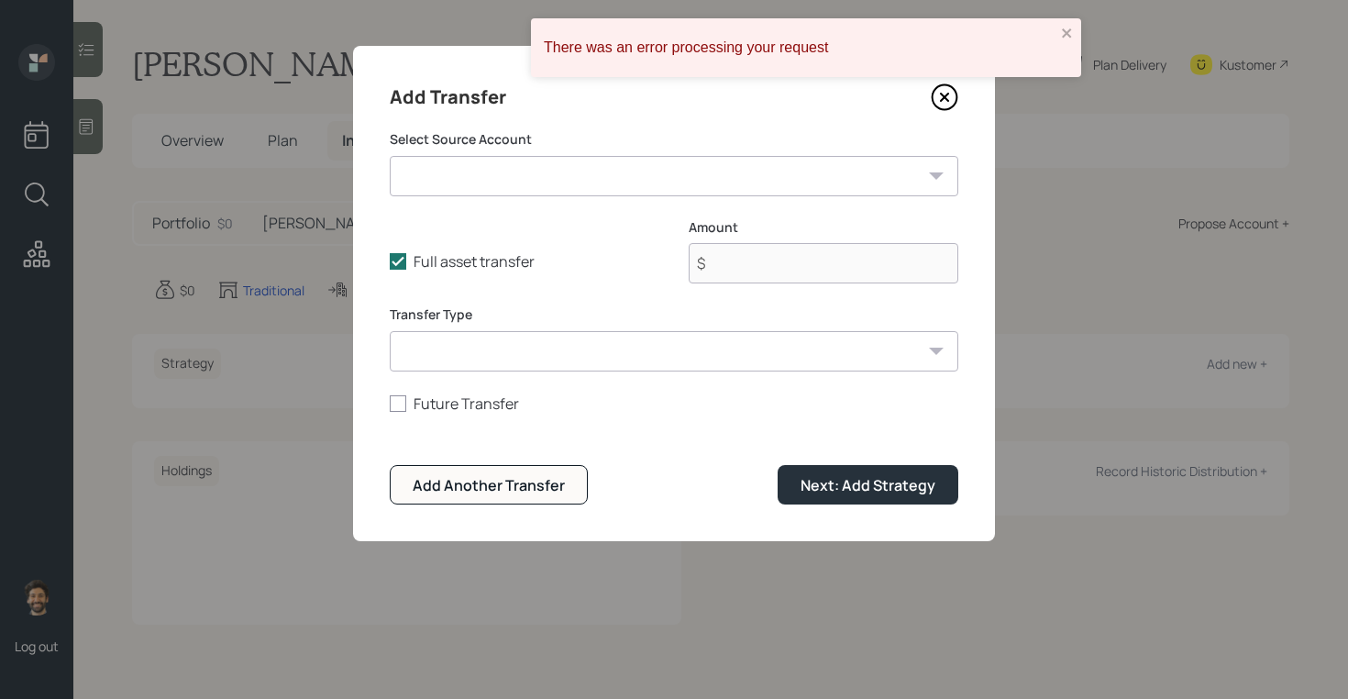
click at [490, 181] on select "Checking / Savings ($60,000 | Emergency Fund) Current 401k ($1,230,000 | 401(k)…" at bounding box center [674, 176] width 568 height 40
select select "92c6f48d-51ef-4007-84e9-18e5fe13c07b"
click at [390, 156] on select "Checking / Savings ($60,000 | Emergency Fund) Current 401k ($1,230,000 | 401(k)…" at bounding box center [674, 176] width 568 height 40
type input "$ 1,230,000"
click at [484, 354] on select "ACAT Transfer Non ACAT Transfer Capitalize Rollover Rollover Deposit" at bounding box center [674, 351] width 568 height 40
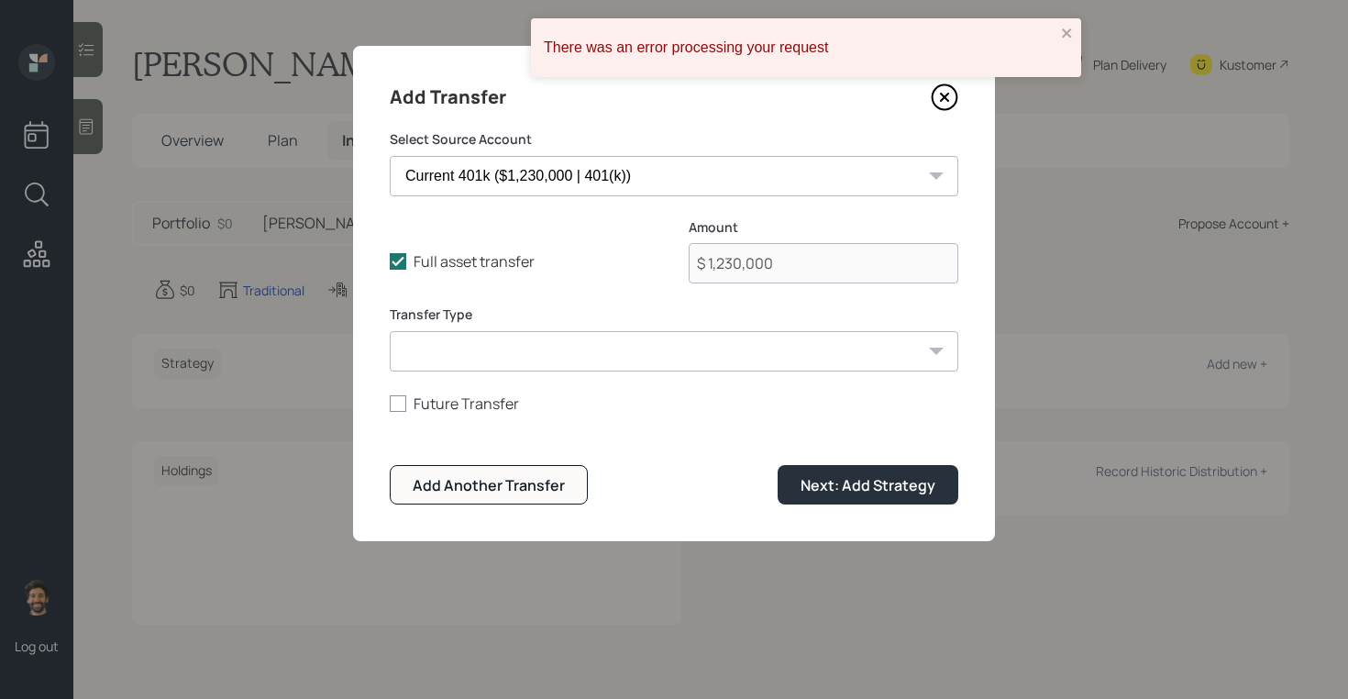
select select "acat_transfer"
click at [390, 331] on select "ACAT Transfer Non ACAT Transfer Capitalize Rollover Rollover Deposit" at bounding box center [674, 351] width 568 height 40
click at [832, 483] on div "Next: Add Strategy" at bounding box center [867, 485] width 135 height 20
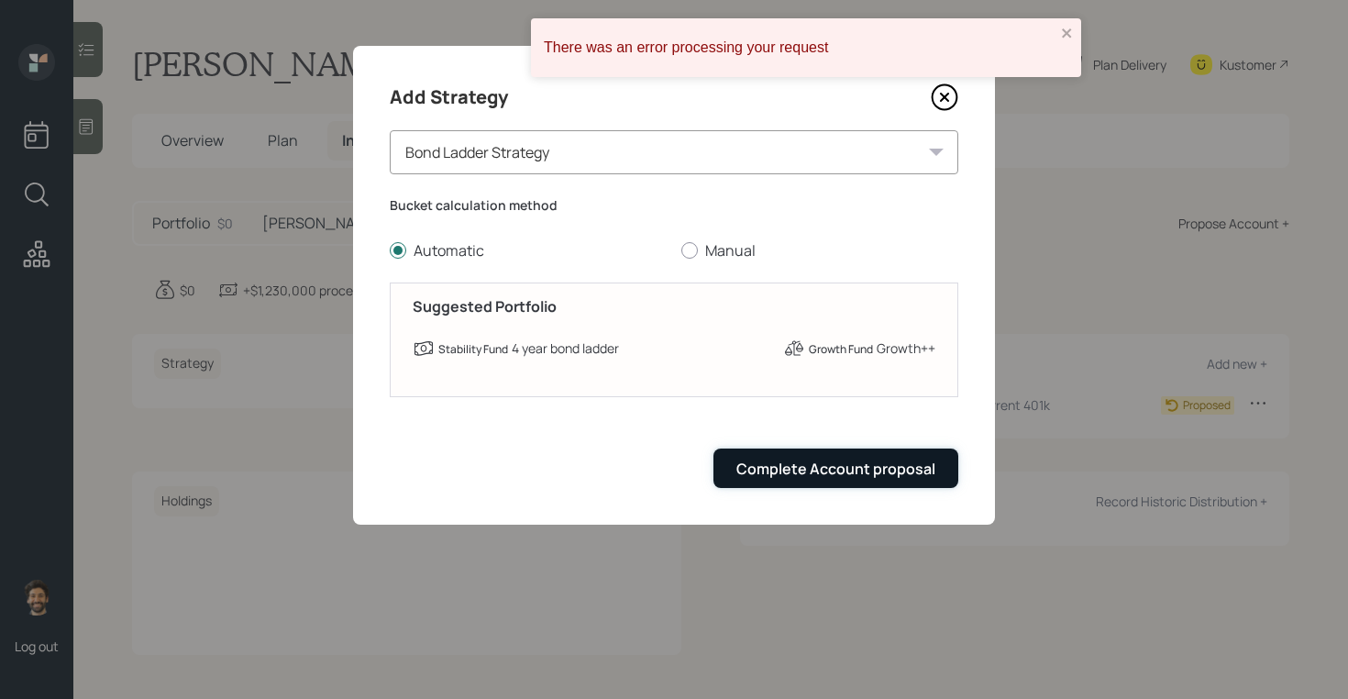
click at [749, 456] on button "Complete Account proposal" at bounding box center [835, 467] width 245 height 39
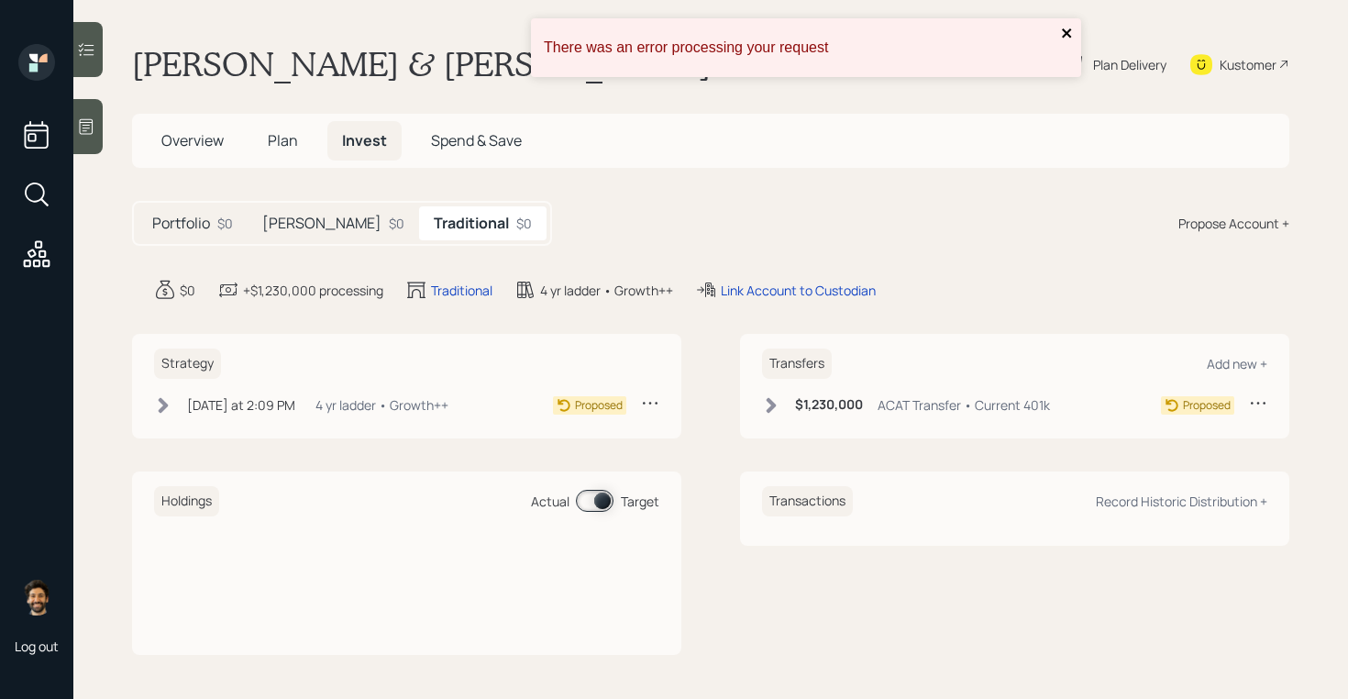
click at [1068, 34] on icon "close" at bounding box center [1066, 32] width 9 height 9
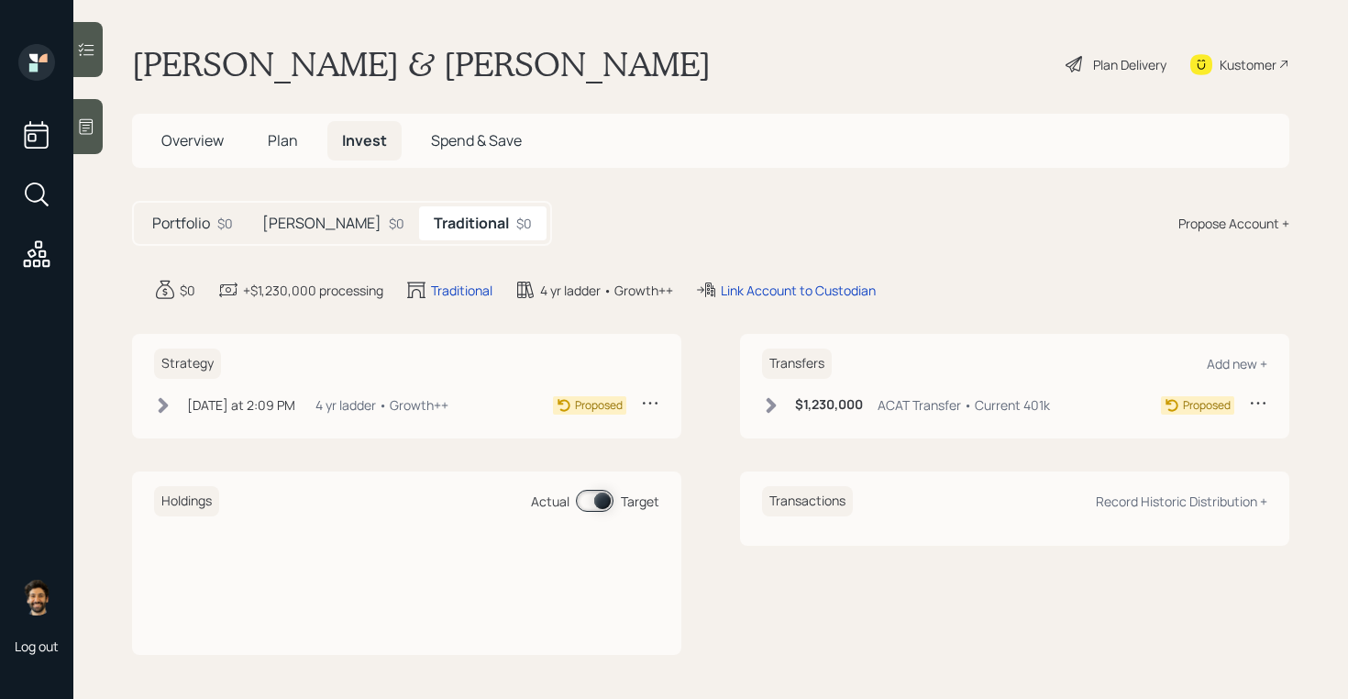
click at [301, 220] on div "Roth $0" at bounding box center [333, 223] width 171 height 34
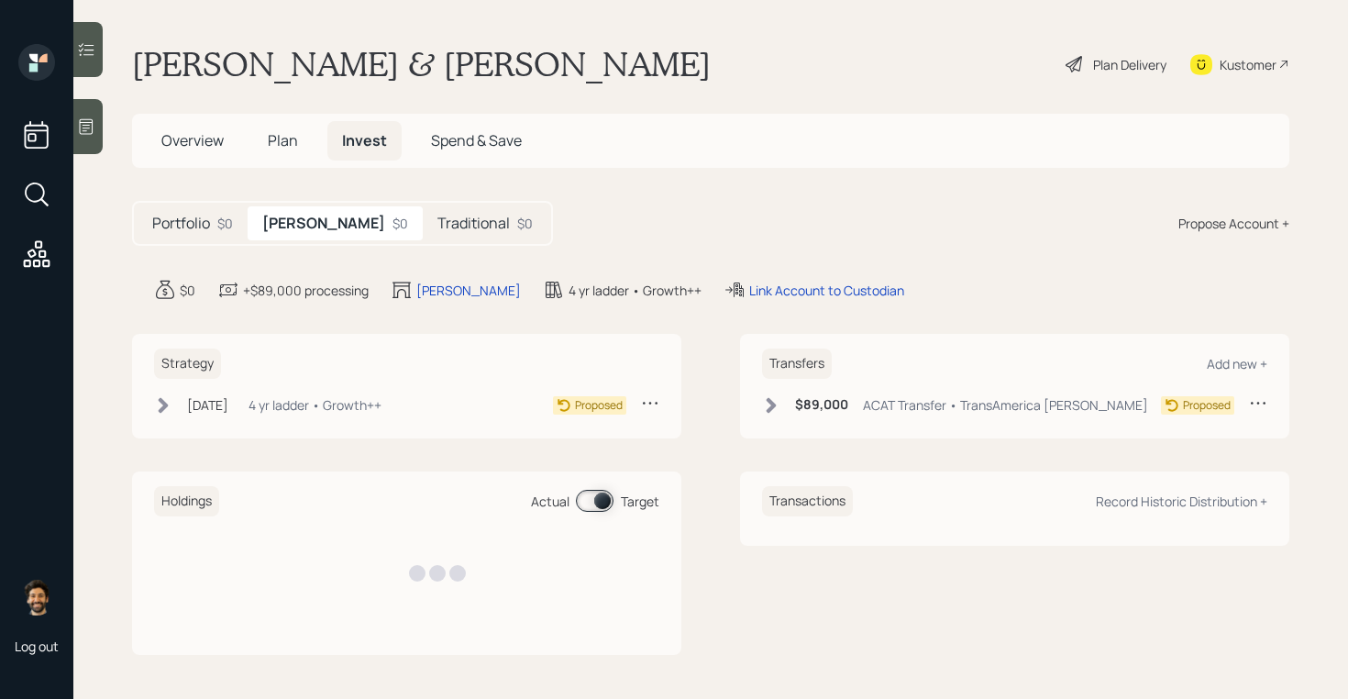
click at [437, 223] on h5 "Traditional" at bounding box center [473, 223] width 72 height 17
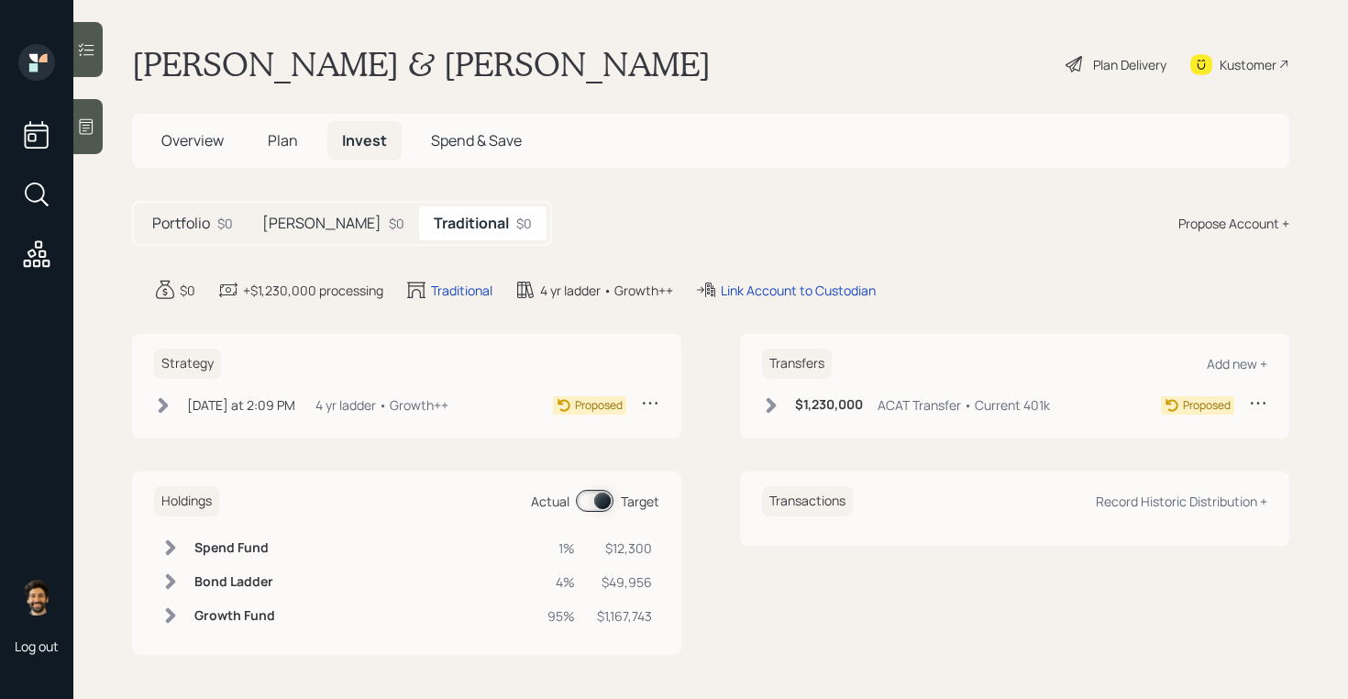
click at [300, 223] on div "Roth $0" at bounding box center [333, 223] width 171 height 34
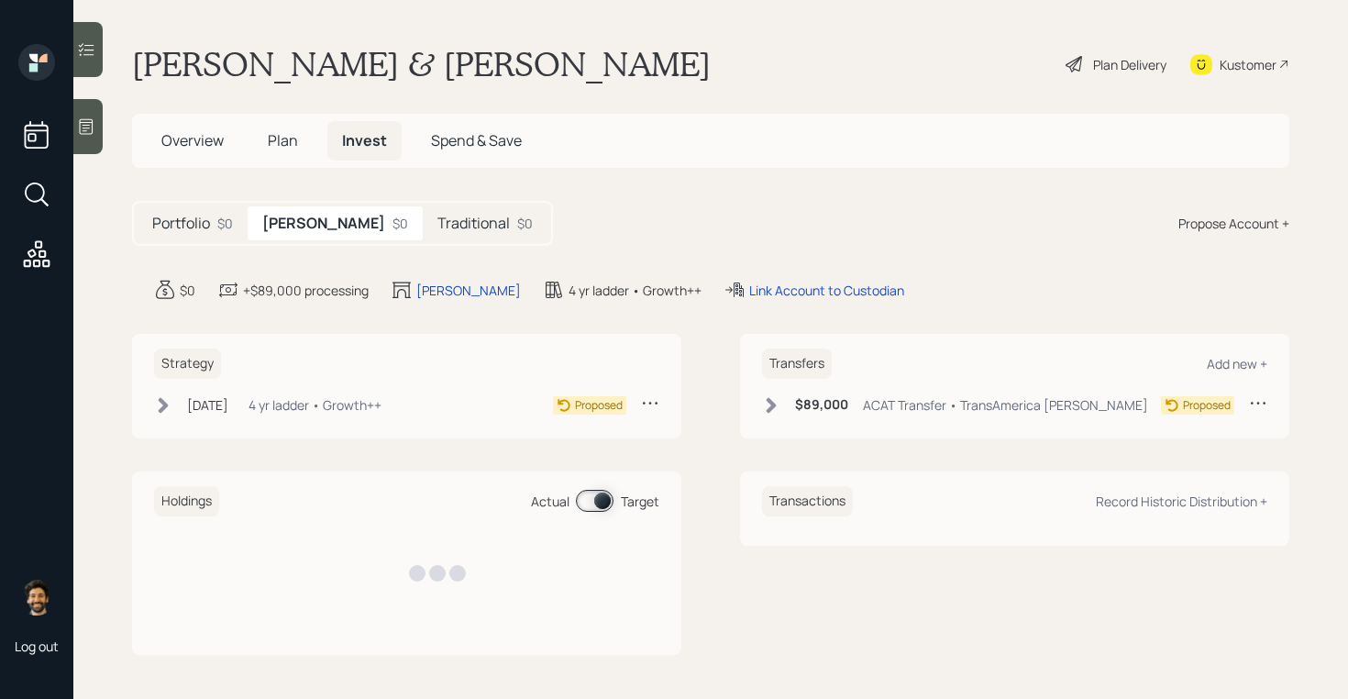
click at [437, 220] on h5 "Traditional" at bounding box center [473, 223] width 72 height 17
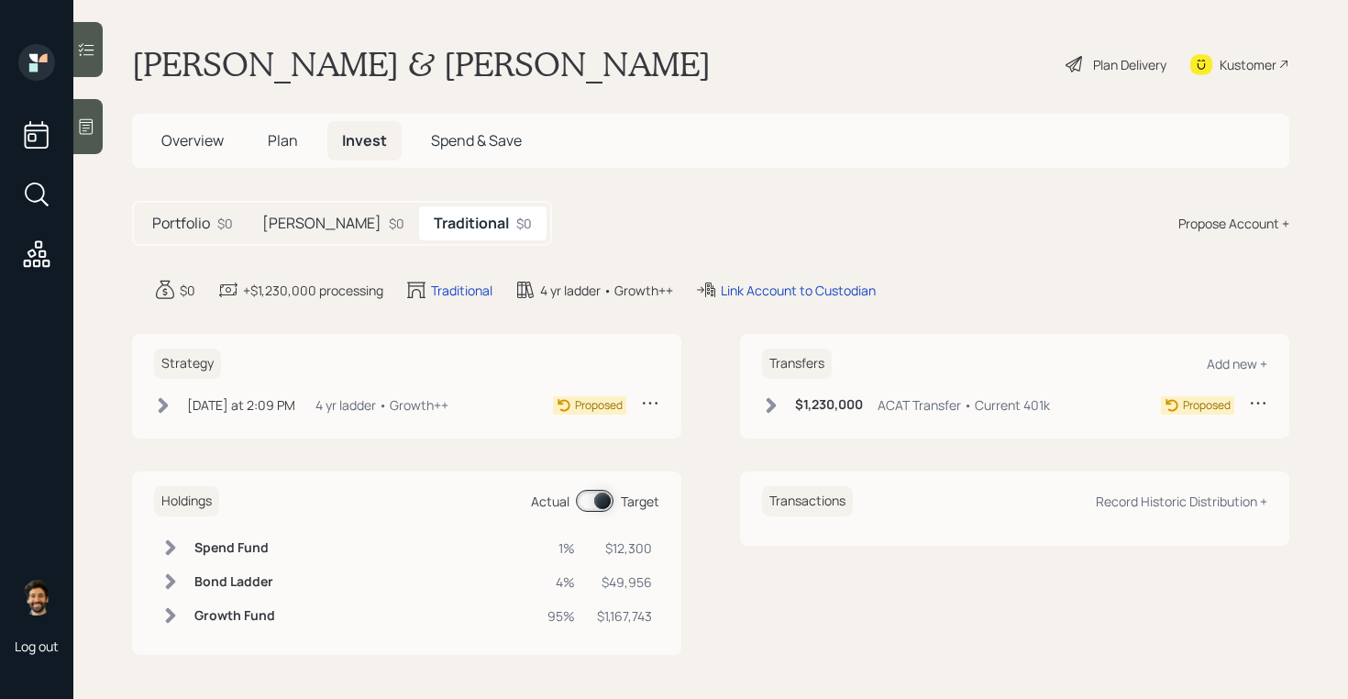
click at [1117, 67] on div "Plan Delivery" at bounding box center [1129, 64] width 73 height 19
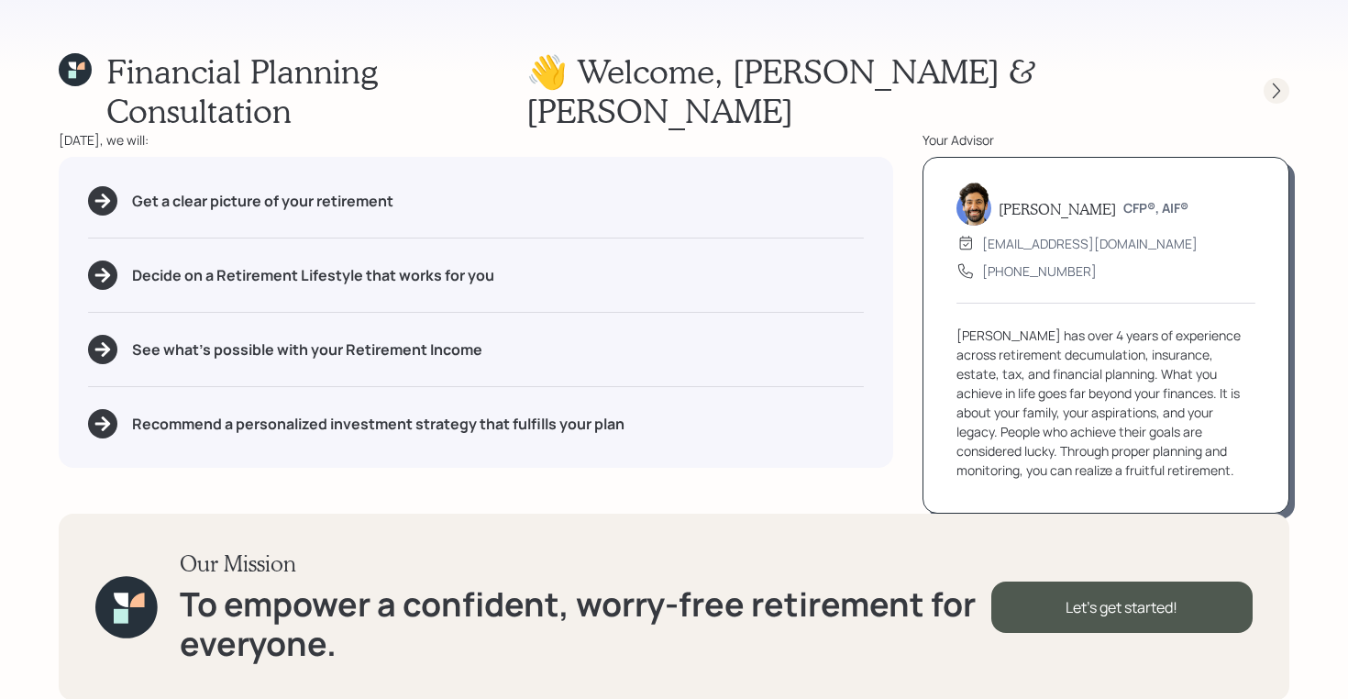
click at [1276, 82] on icon at bounding box center [1276, 91] width 18 height 18
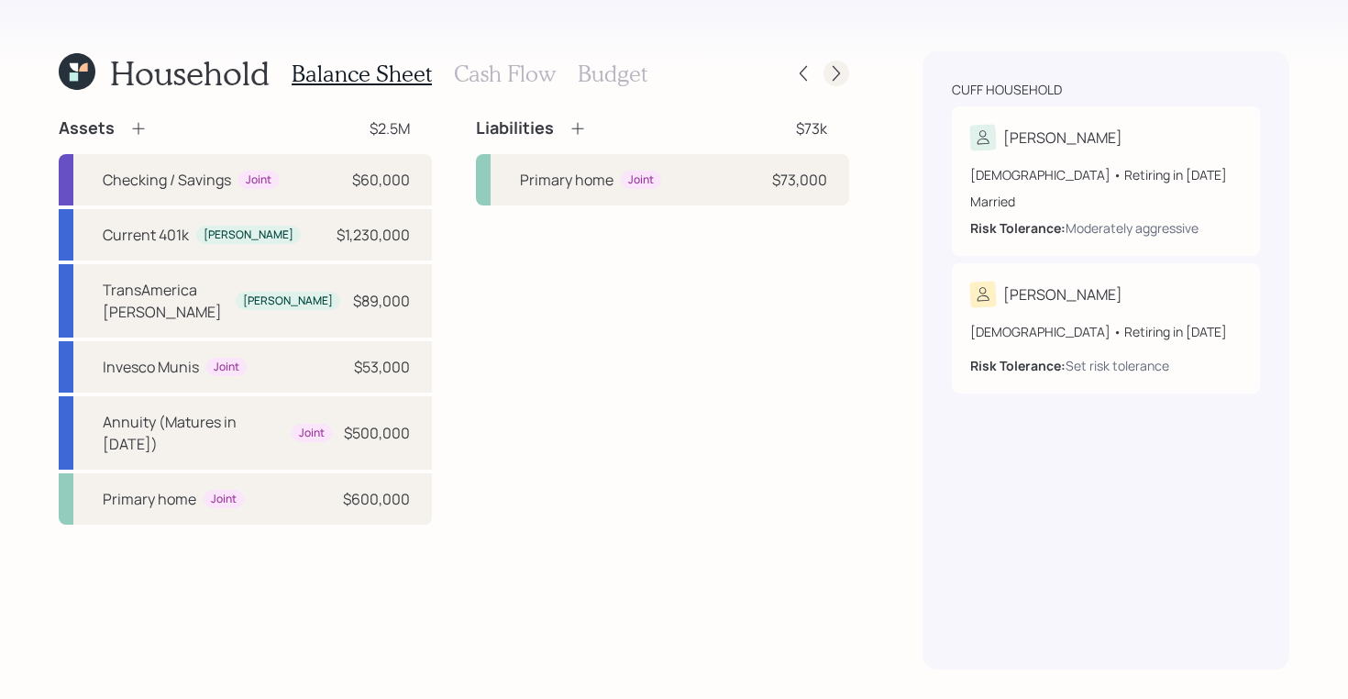
click at [831, 72] on icon at bounding box center [836, 73] width 18 height 18
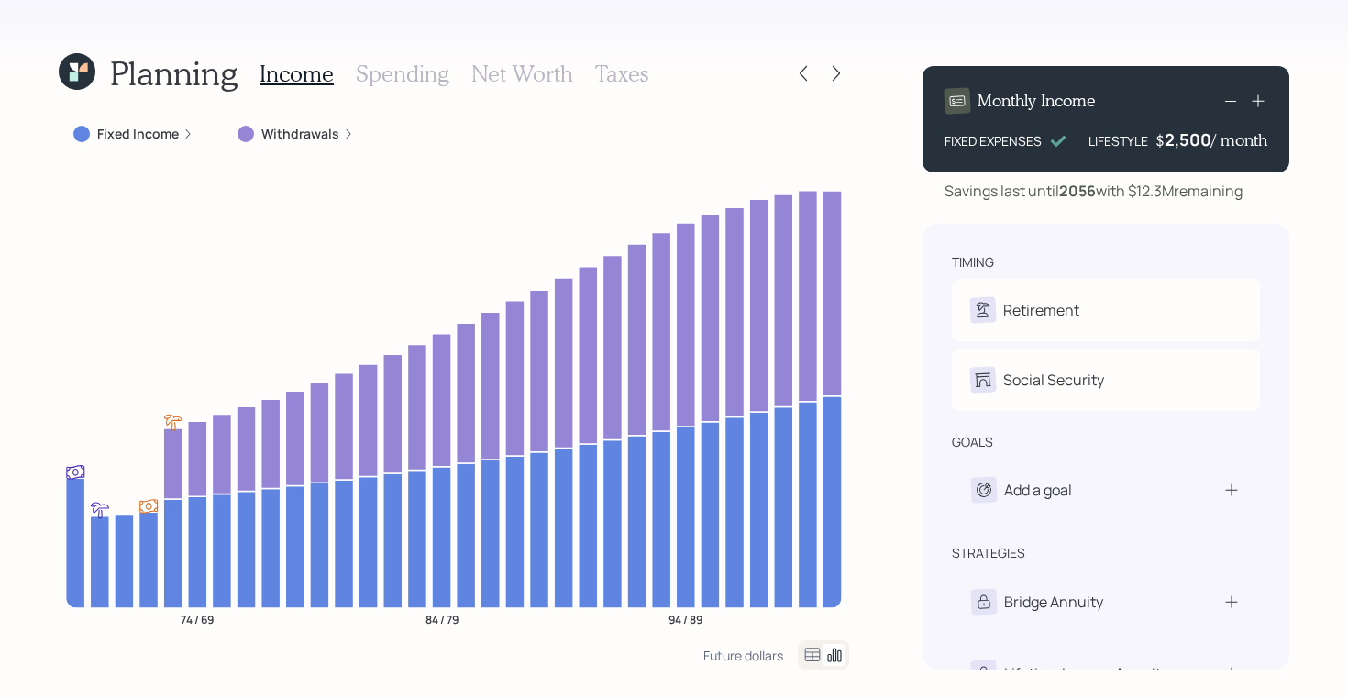
click at [831, 72] on icon at bounding box center [836, 73] width 18 height 18
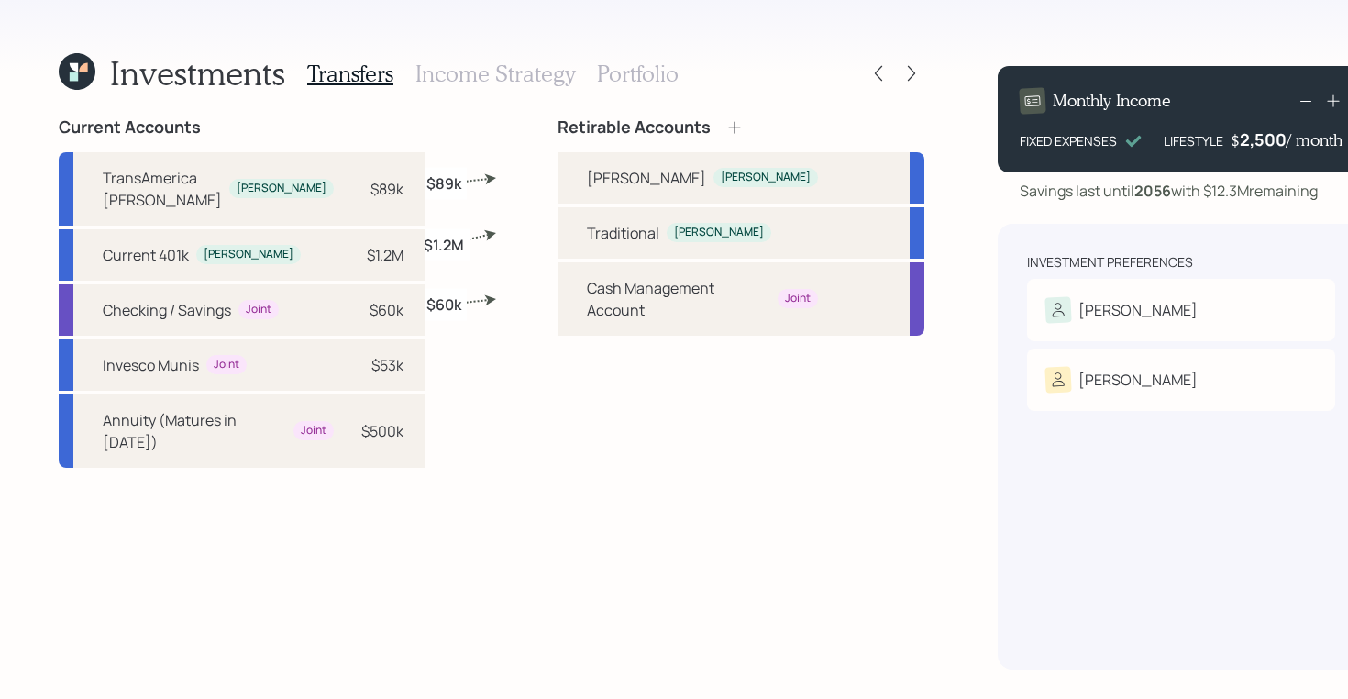
click at [580, 60] on div "Transfers Income Strategy Portfolio" at bounding box center [492, 73] width 371 height 44
click at [898, 74] on div at bounding box center [911, 74] width 26 height 26
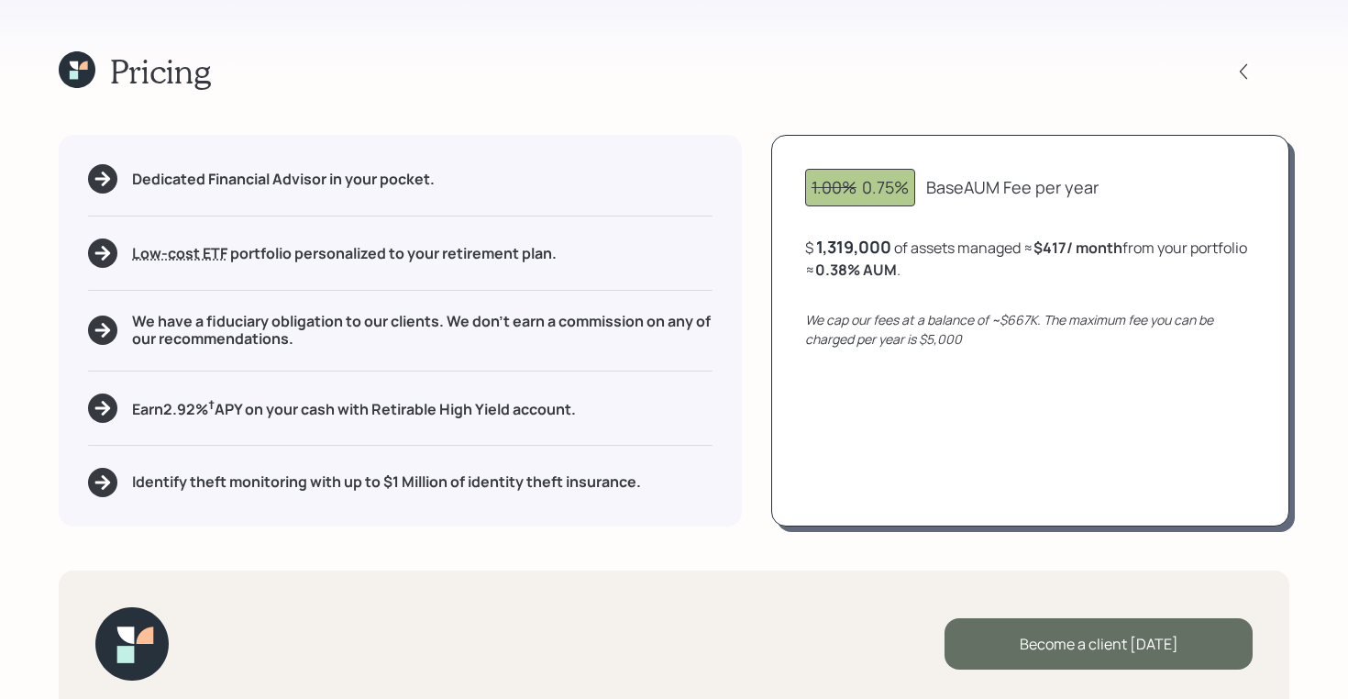
click at [1085, 650] on div "Become a client today" at bounding box center [1098, 643] width 308 height 51
click at [1030, 636] on div "Go to Altruist" at bounding box center [1098, 643] width 308 height 51
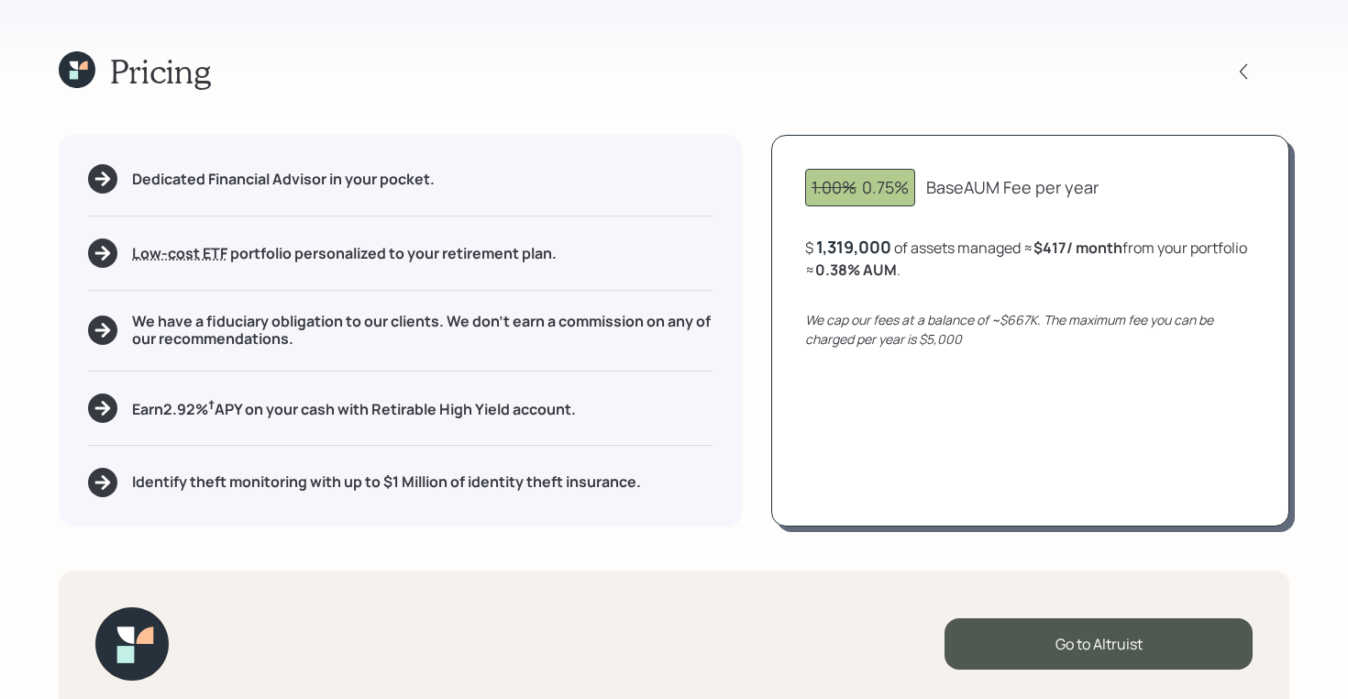
click at [81, 69] on icon at bounding box center [83, 65] width 8 height 8
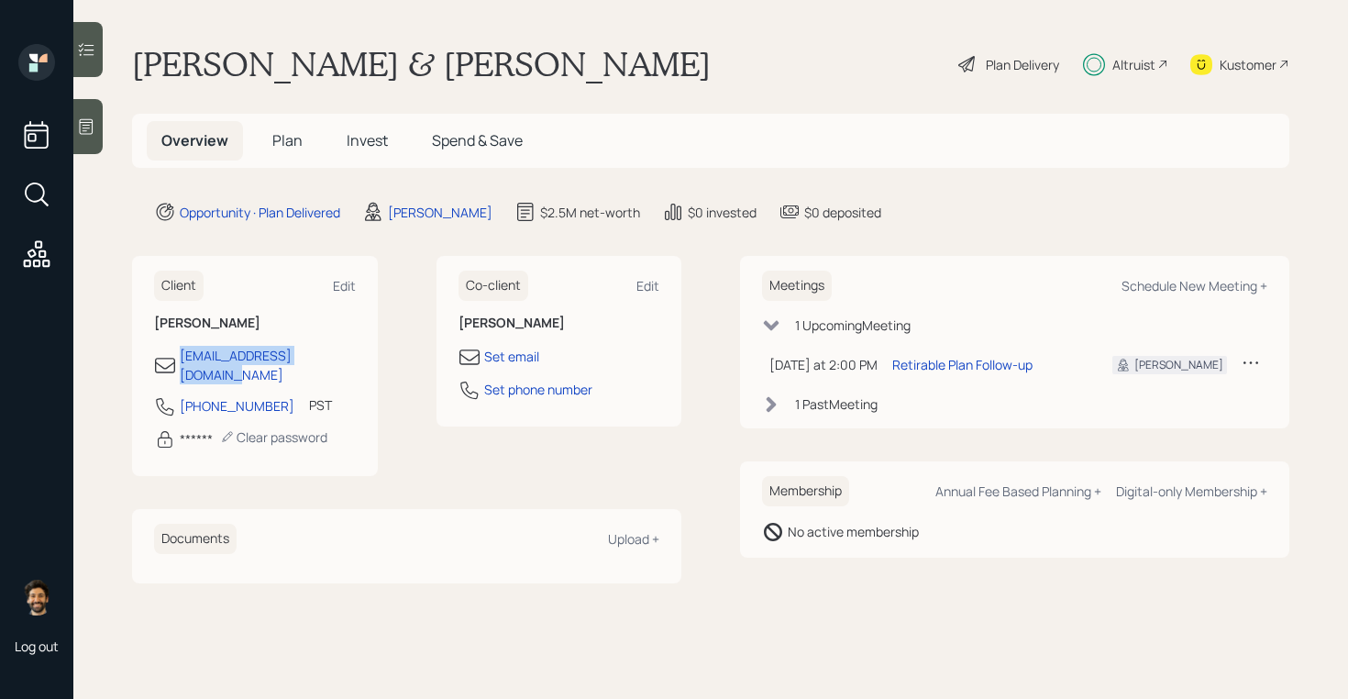
drag, startPoint x: 360, startPoint y: 352, endPoint x: 171, endPoint y: 352, distance: 188.8
click at [171, 352] on div "Client Edit Pete Cuff ponkapoagpond@gmail.com 541-400-0816 PST Currently 11:11 …" at bounding box center [255, 366] width 246 height 220
copy div "[EMAIL_ADDRESS][DOMAIN_NAME]"
drag, startPoint x: 252, startPoint y: 358, endPoint x: 549, endPoint y: 28, distance: 444.0
click at [0, 0] on div "Log out Pete & Carol Cuff Plan Delivery Altruist Kustomer Overview Plan Invest …" at bounding box center [674, 349] width 1348 height 699
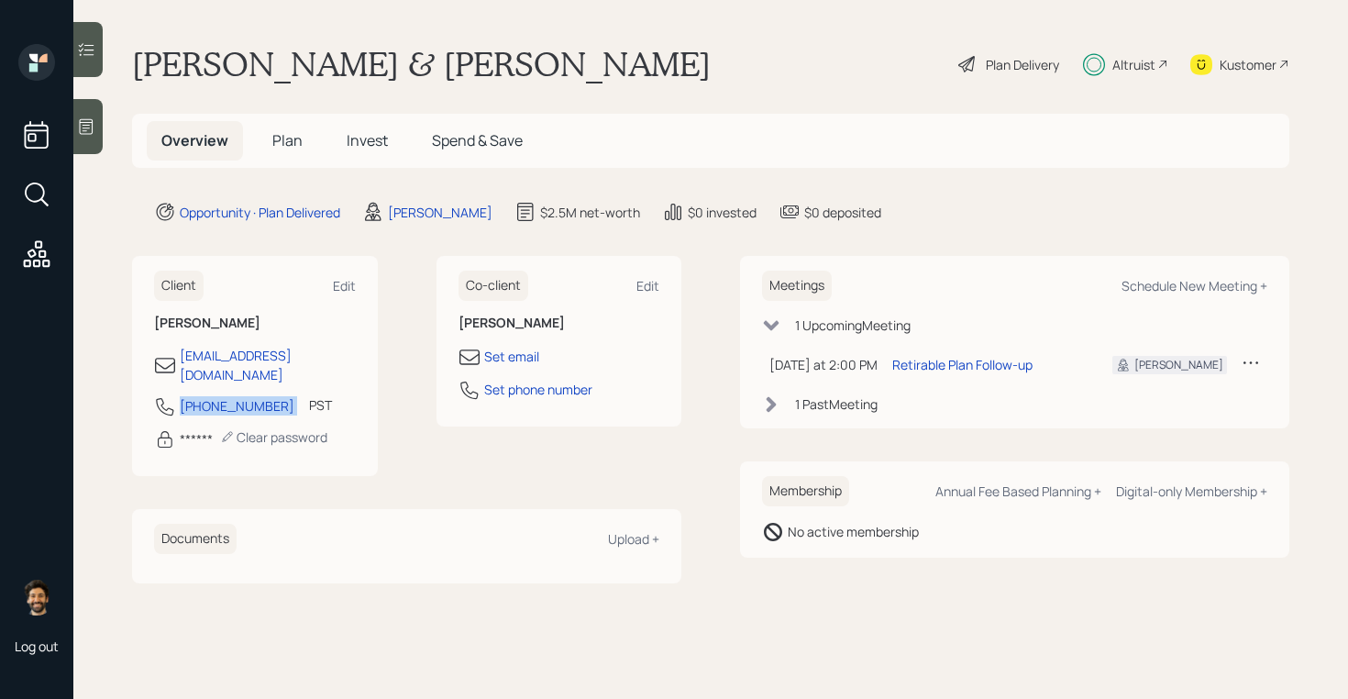
drag, startPoint x: 273, startPoint y: 391, endPoint x: 174, endPoint y: 392, distance: 99.0
click at [174, 395] on div "541-400-0816 PST Currently 11:11 AM" at bounding box center [255, 411] width 202 height 33
copy div "[PHONE_NUMBER]"
drag, startPoint x: 218, startPoint y: 390, endPoint x: 523, endPoint y: 1, distance: 493.7
click at [0, 0] on div "Log out Pete & Carol Cuff Plan Delivery Altruist Kustomer Overview Plan Invest …" at bounding box center [674, 349] width 1348 height 699
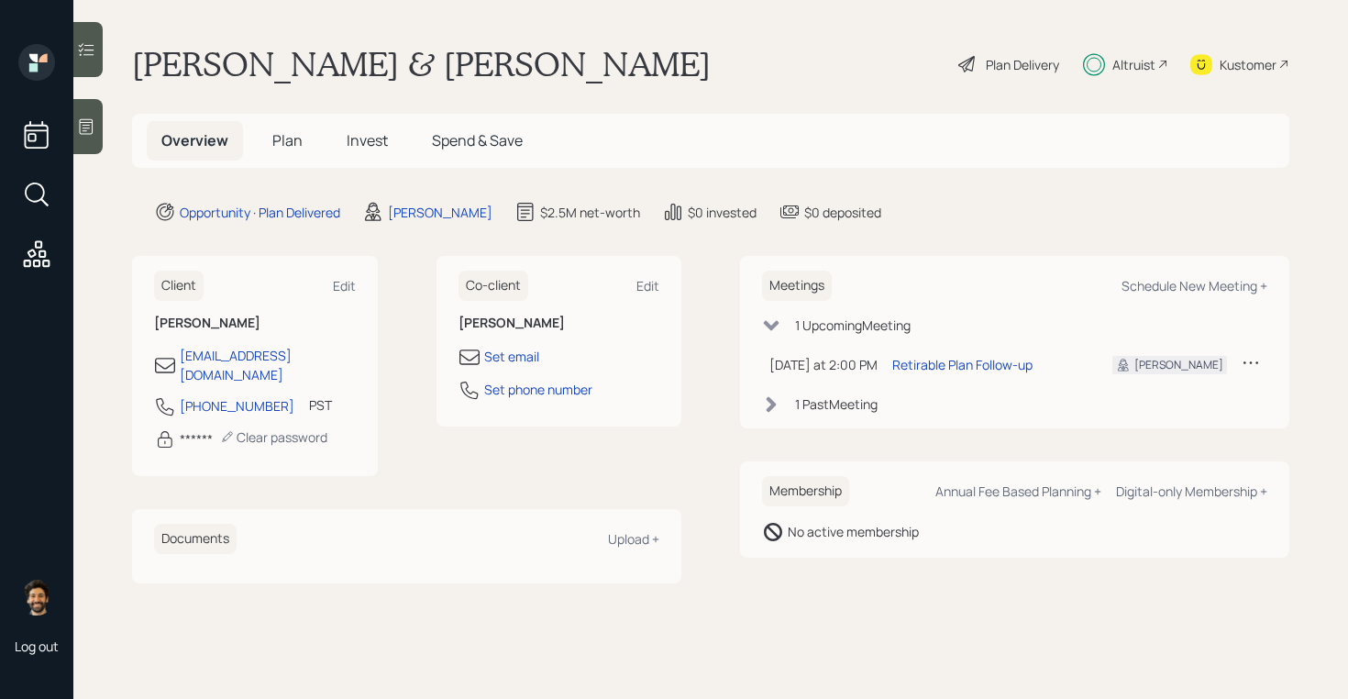
click at [358, 133] on span "Invest" at bounding box center [367, 140] width 41 height 20
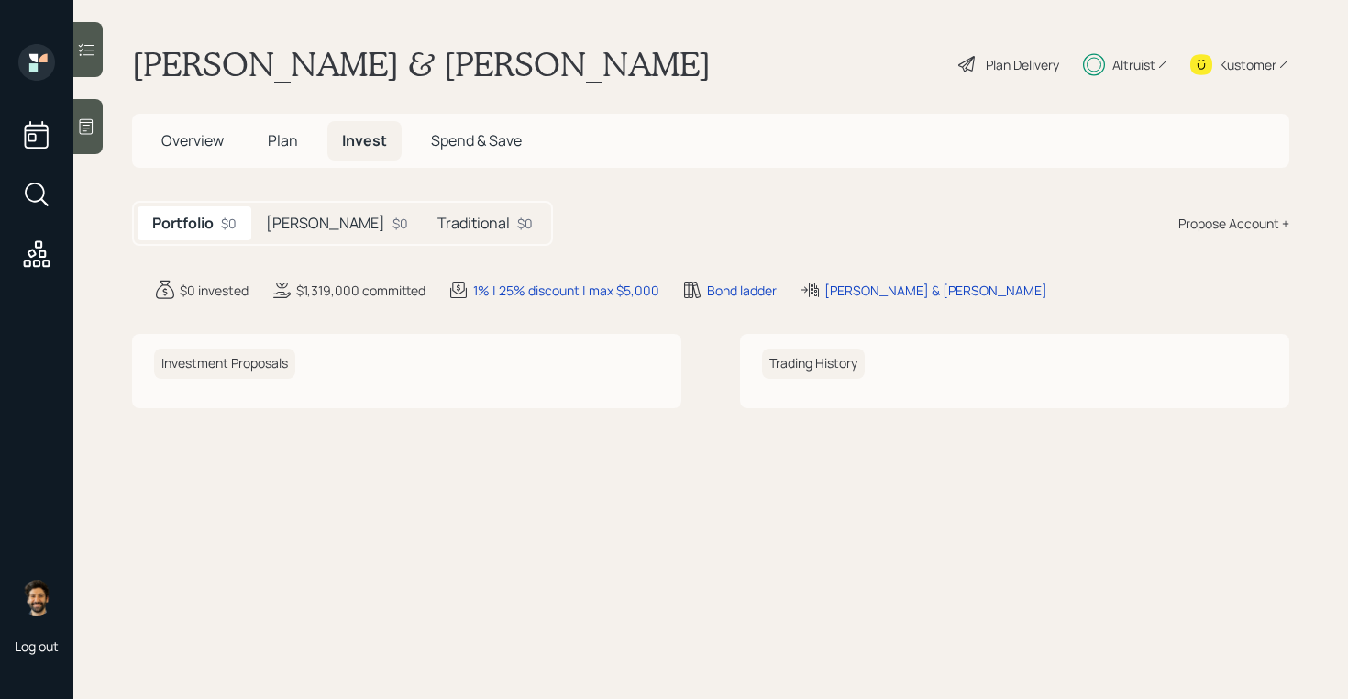
click at [299, 215] on h5 "Roth" at bounding box center [325, 223] width 119 height 17
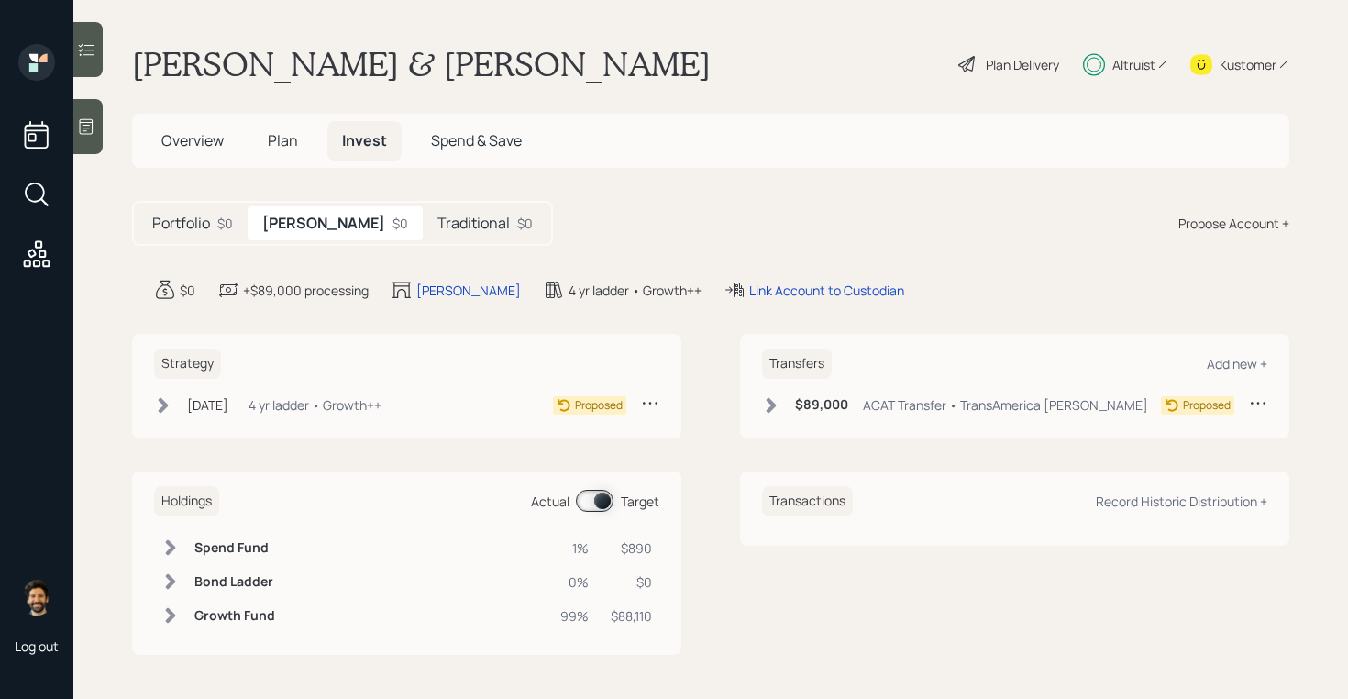
click at [291, 402] on div "4 yr ladder • Growth++" at bounding box center [314, 404] width 133 height 19
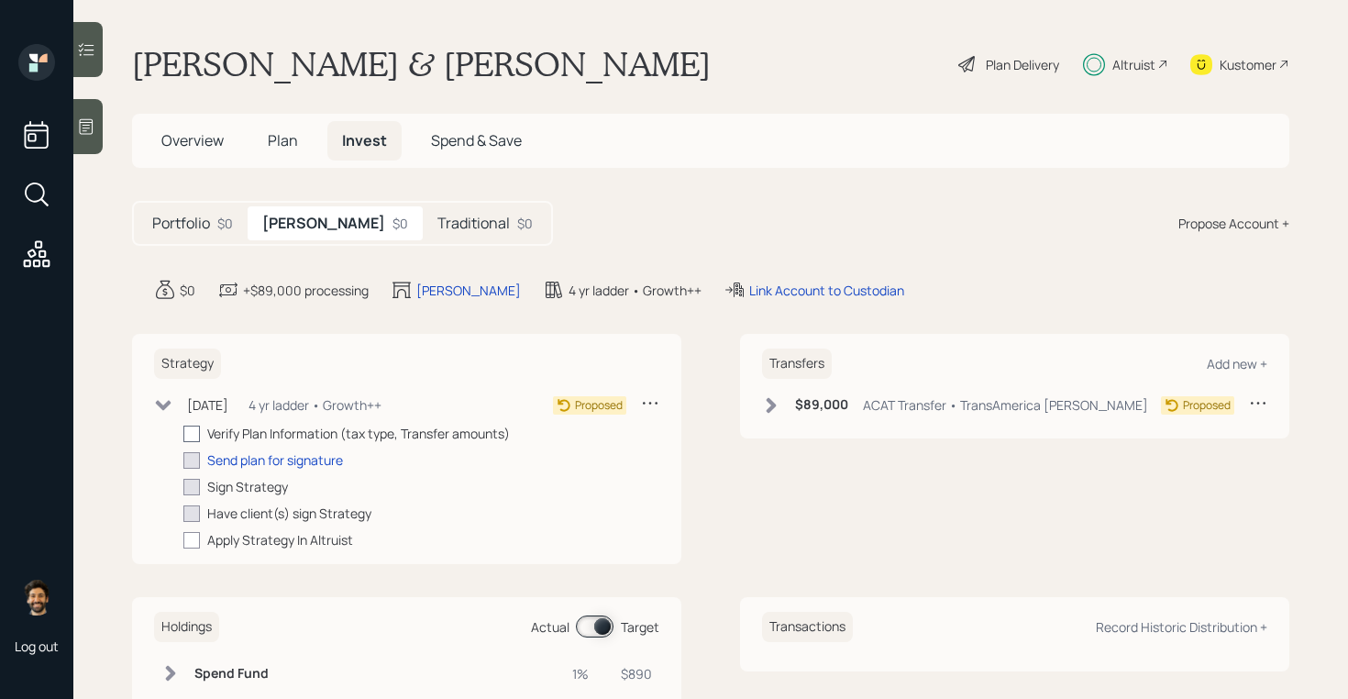
click at [193, 437] on div at bounding box center [191, 433] width 17 height 17
click at [183, 434] on input "checkbox" at bounding box center [182, 433] width 1 height 1
checkbox input "true"
click at [774, 386] on div "Transfers Add new + $89,000 ACAT Transfer • TransAmerica Roth IRA Proposed" at bounding box center [1014, 386] width 549 height 105
click at [774, 404] on icon at bounding box center [771, 405] width 10 height 16
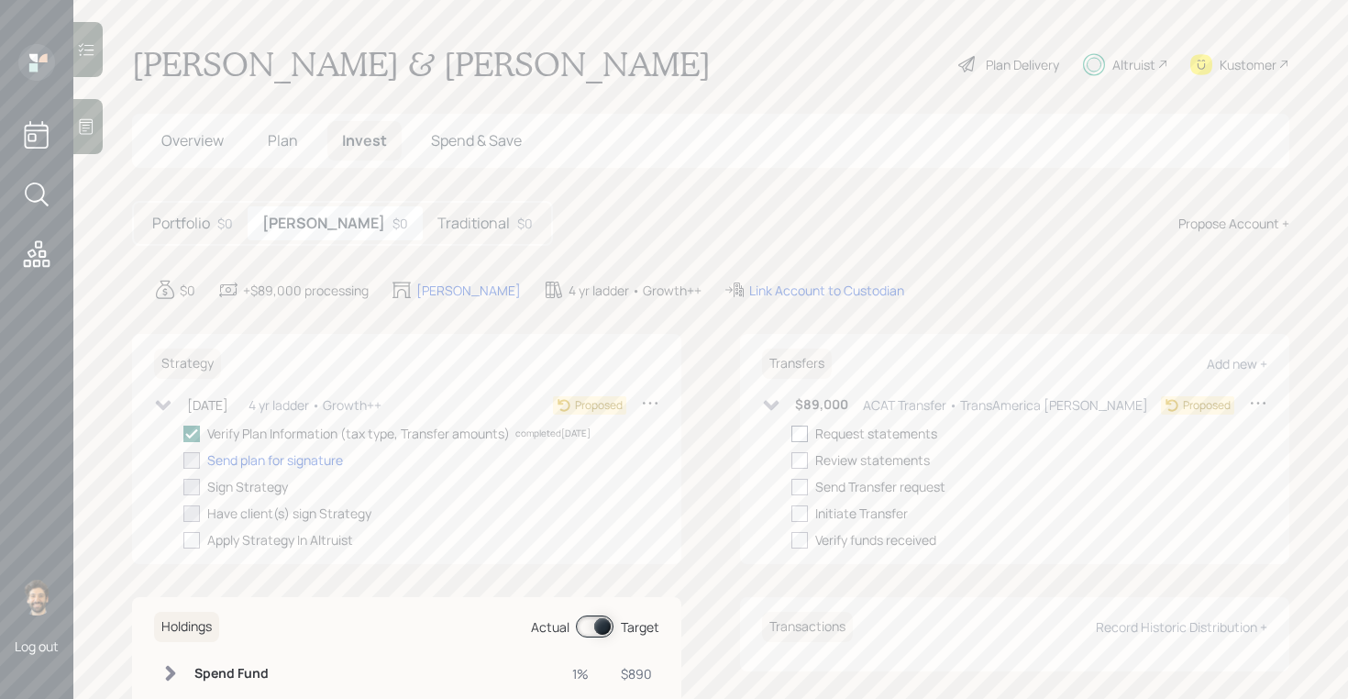
click at [807, 438] on div at bounding box center [799, 433] width 17 height 17
click at [791, 434] on input "checkbox" at bounding box center [790, 433] width 1 height 1
checkbox input "true"
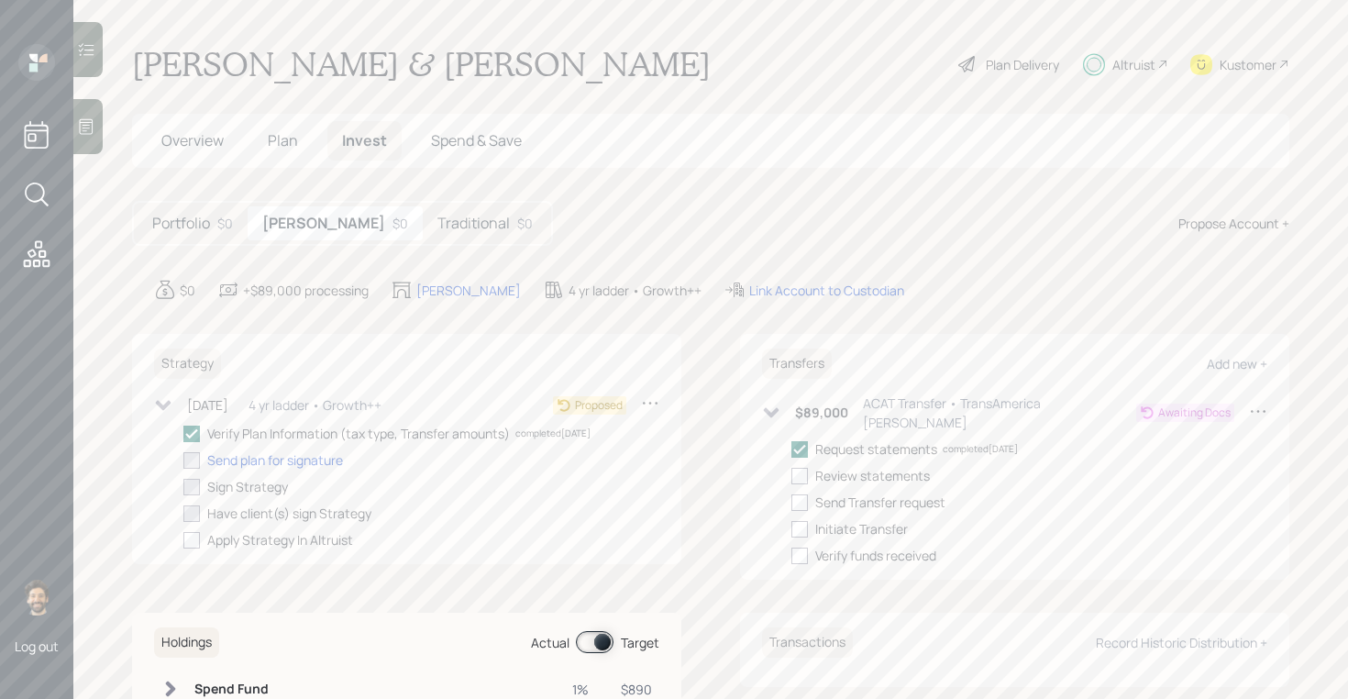
click at [437, 229] on h5 "Traditional" at bounding box center [473, 223] width 72 height 17
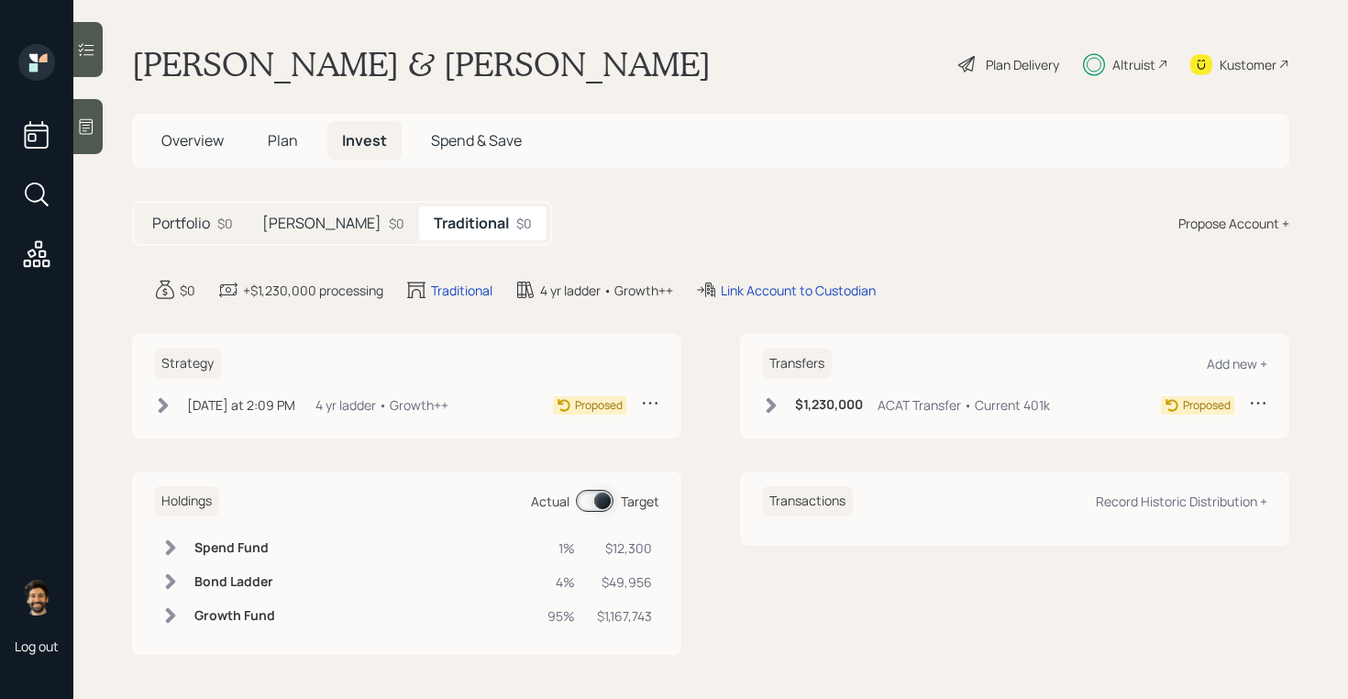
click at [764, 403] on icon at bounding box center [771, 405] width 18 height 18
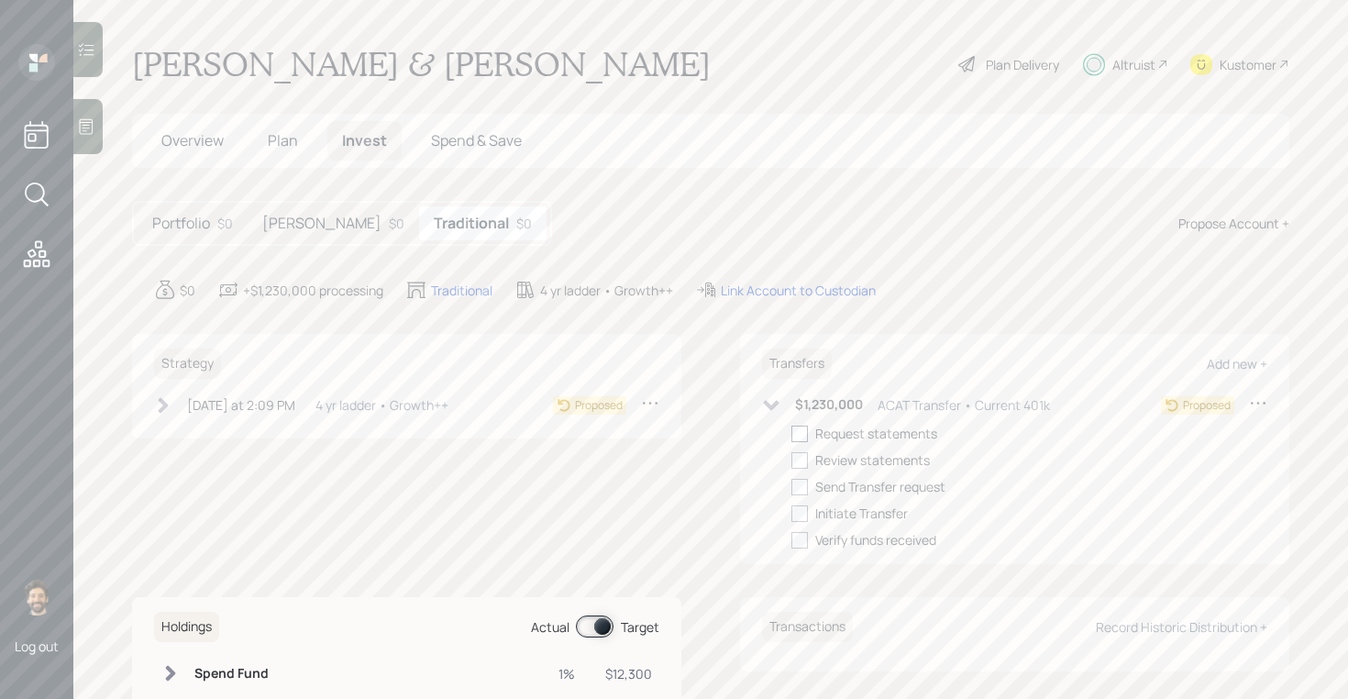
click at [806, 431] on div at bounding box center [799, 433] width 17 height 17
click at [791, 433] on input "checkbox" at bounding box center [790, 433] width 1 height 1
checkbox input "true"
click at [163, 409] on icon at bounding box center [164, 405] width 10 height 16
click at [191, 432] on div at bounding box center [191, 433] width 17 height 17
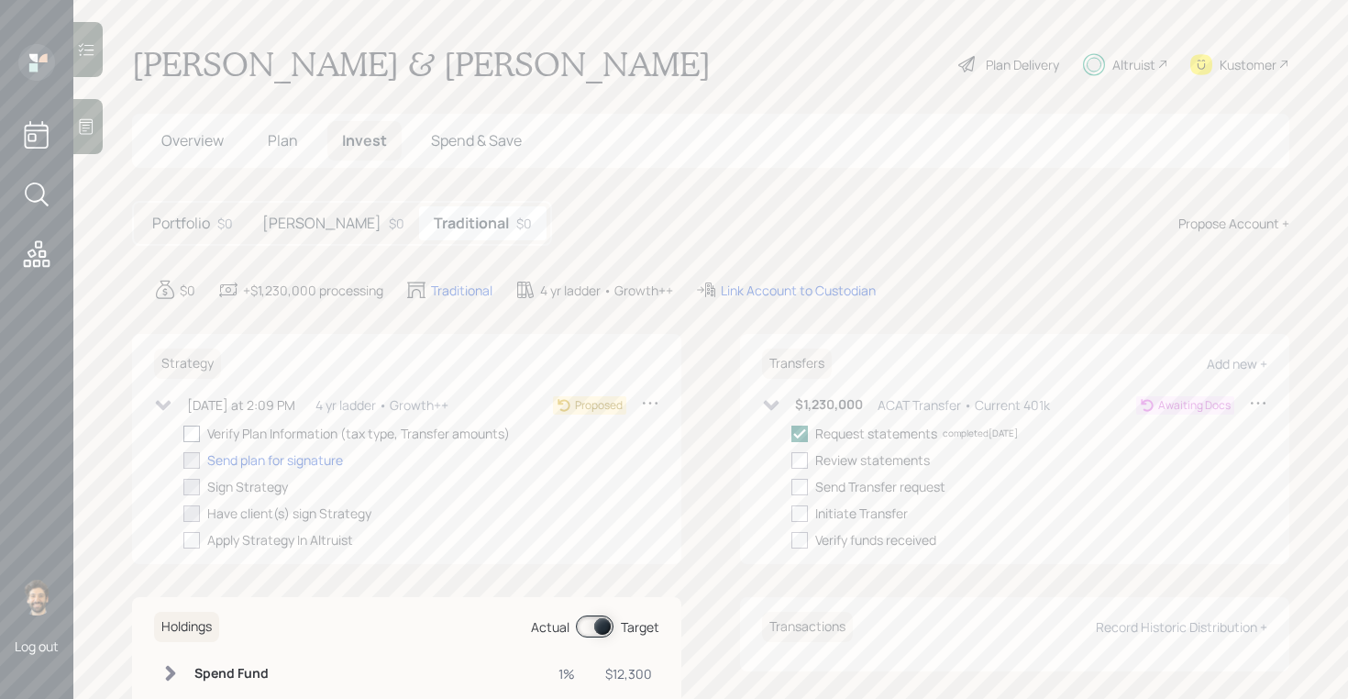
click at [183, 433] on input "checkbox" at bounding box center [182, 433] width 1 height 1
checkbox input "true"
click at [195, 146] on span "Overview" at bounding box center [192, 140] width 62 height 20
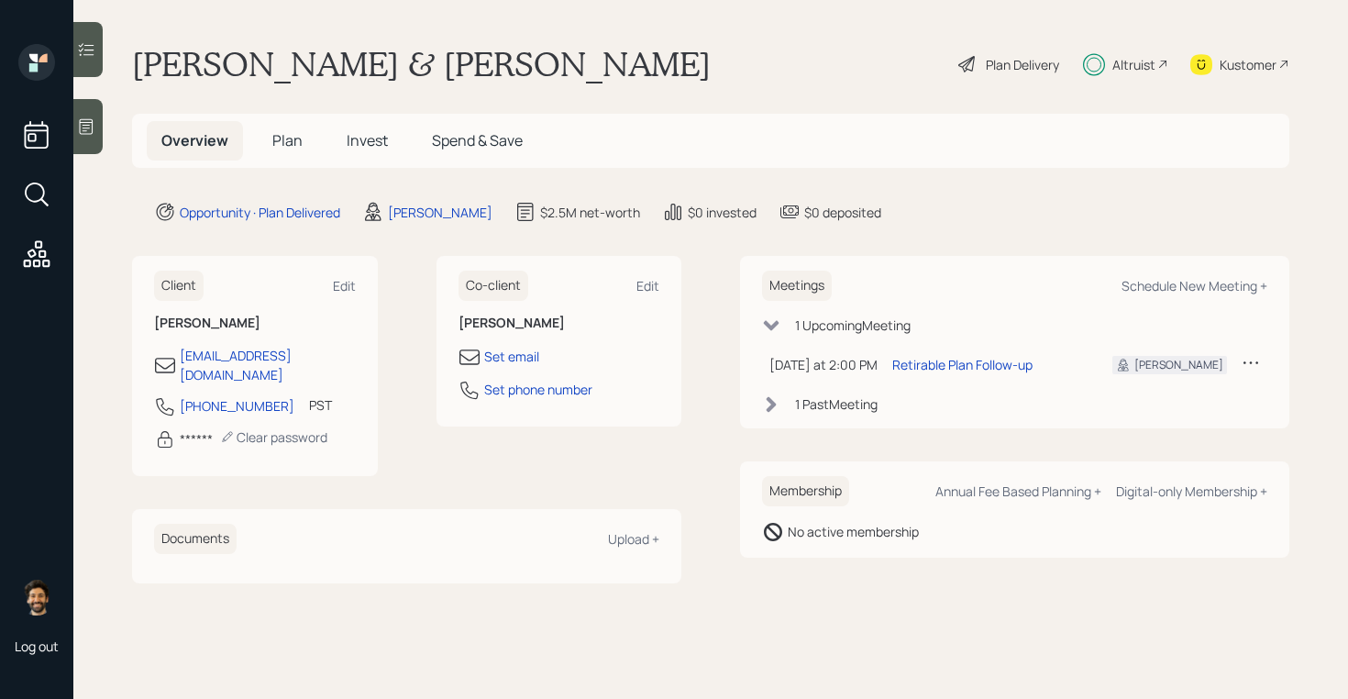
click at [285, 142] on span "Plan" at bounding box center [287, 140] width 30 height 20
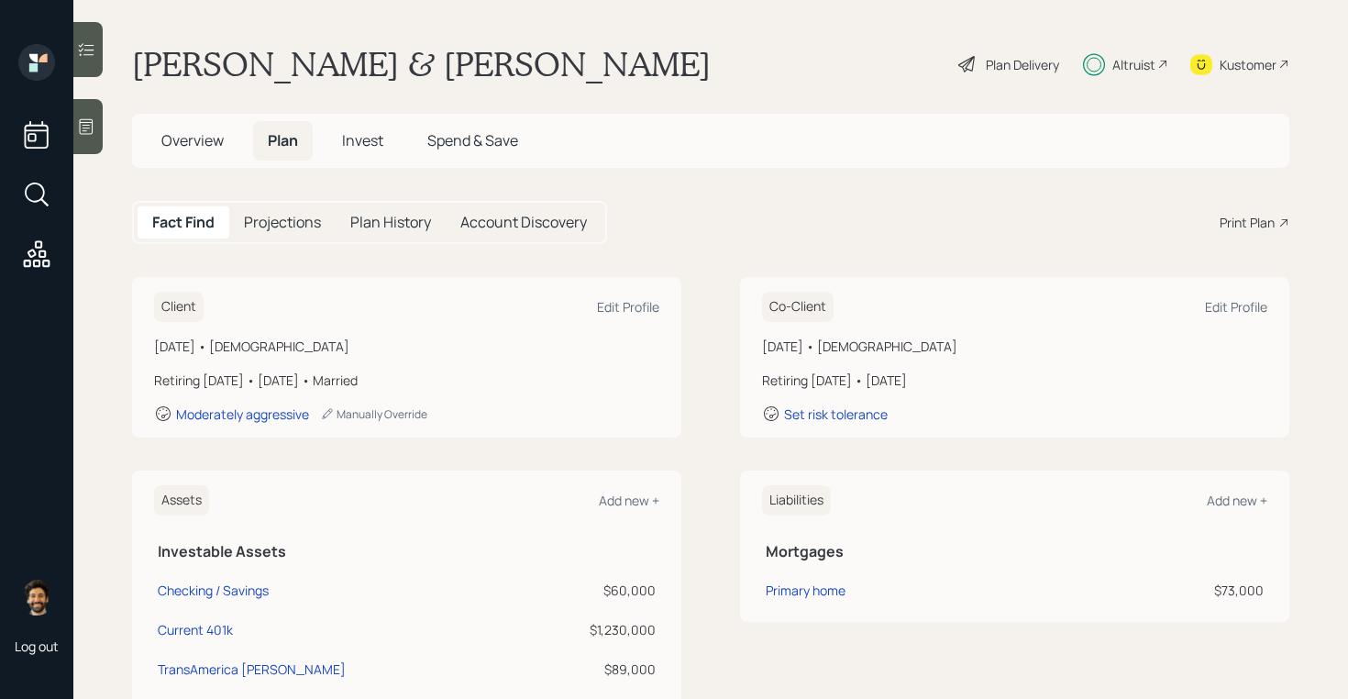
click at [1240, 217] on div "Print Plan" at bounding box center [1246, 222] width 55 height 19
click at [1121, 63] on div "Altruist" at bounding box center [1133, 64] width 43 height 19
click at [1012, 62] on div "Plan Delivery" at bounding box center [1021, 64] width 73 height 19
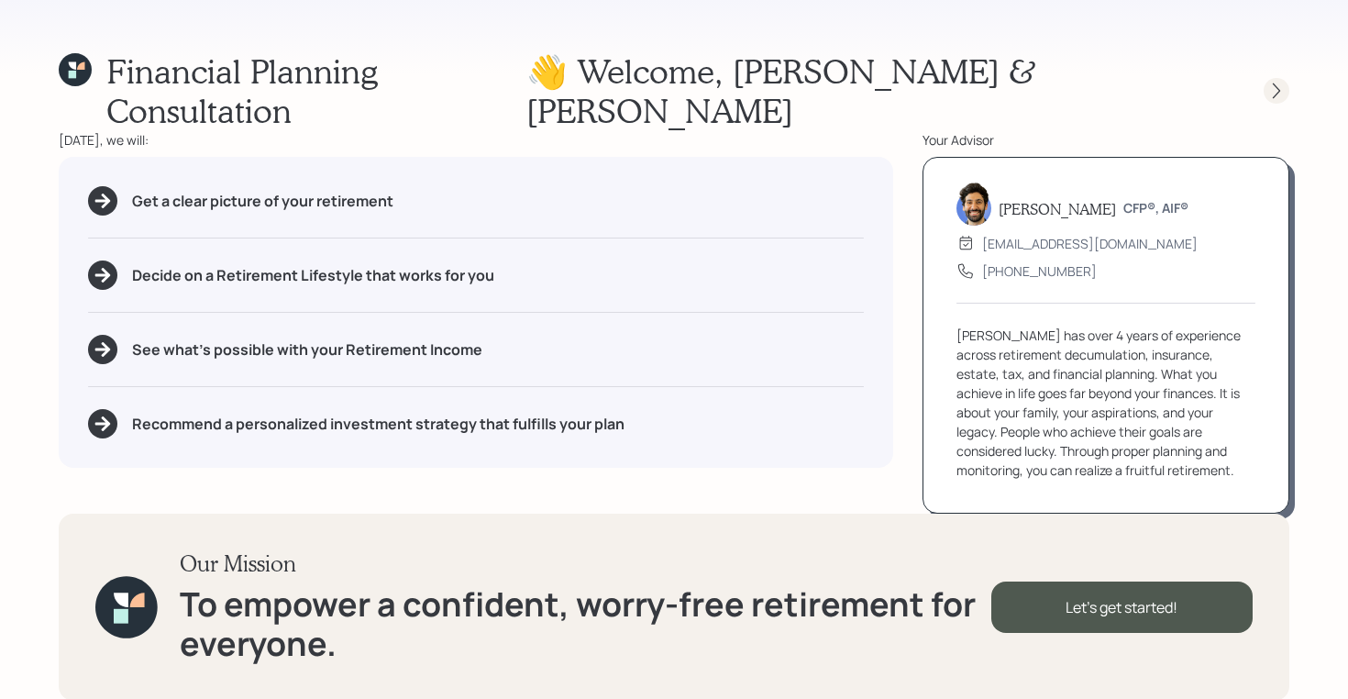
click at [1271, 82] on icon at bounding box center [1276, 91] width 18 height 18
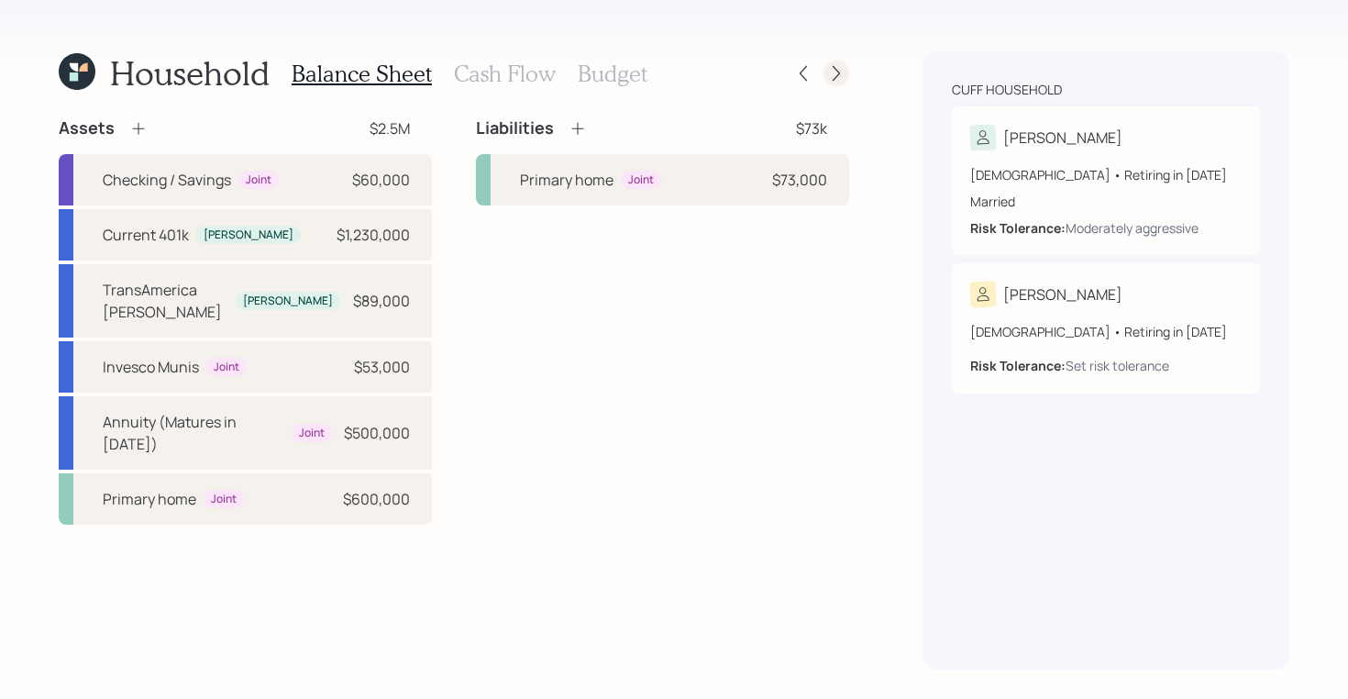
click at [833, 72] on icon at bounding box center [836, 73] width 18 height 18
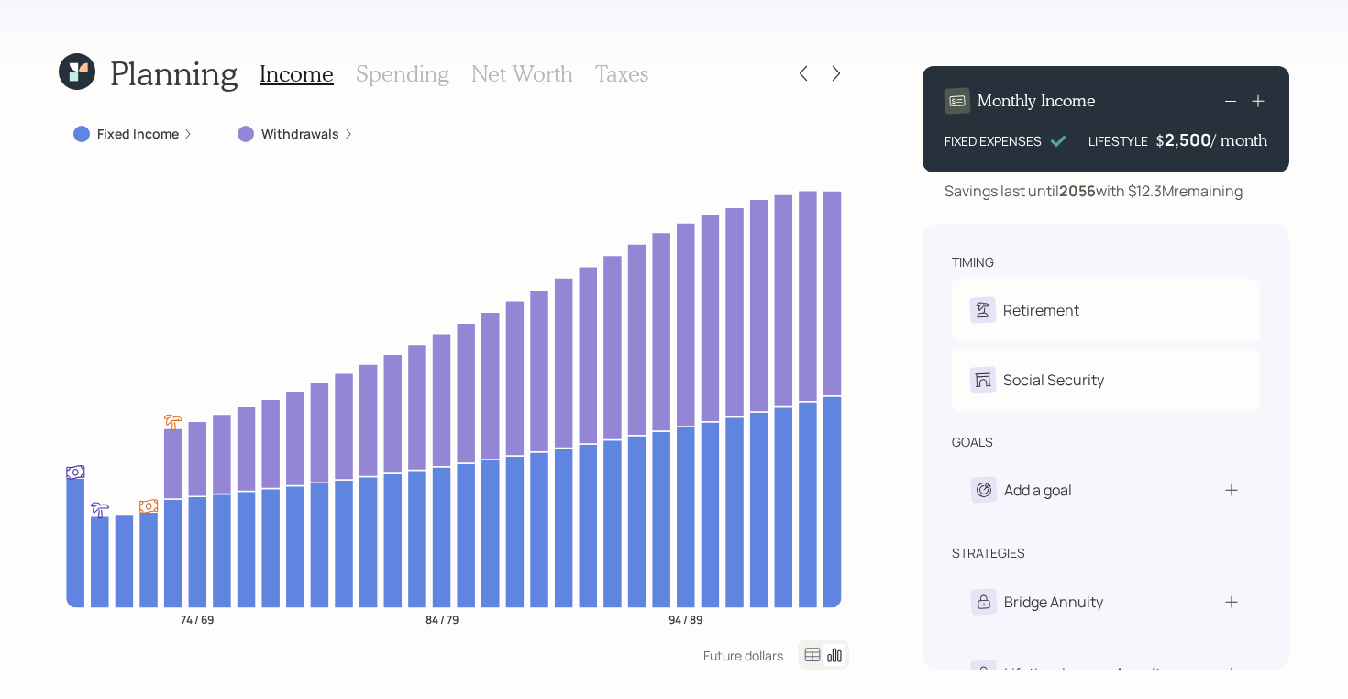
click at [833, 72] on icon at bounding box center [836, 73] width 18 height 18
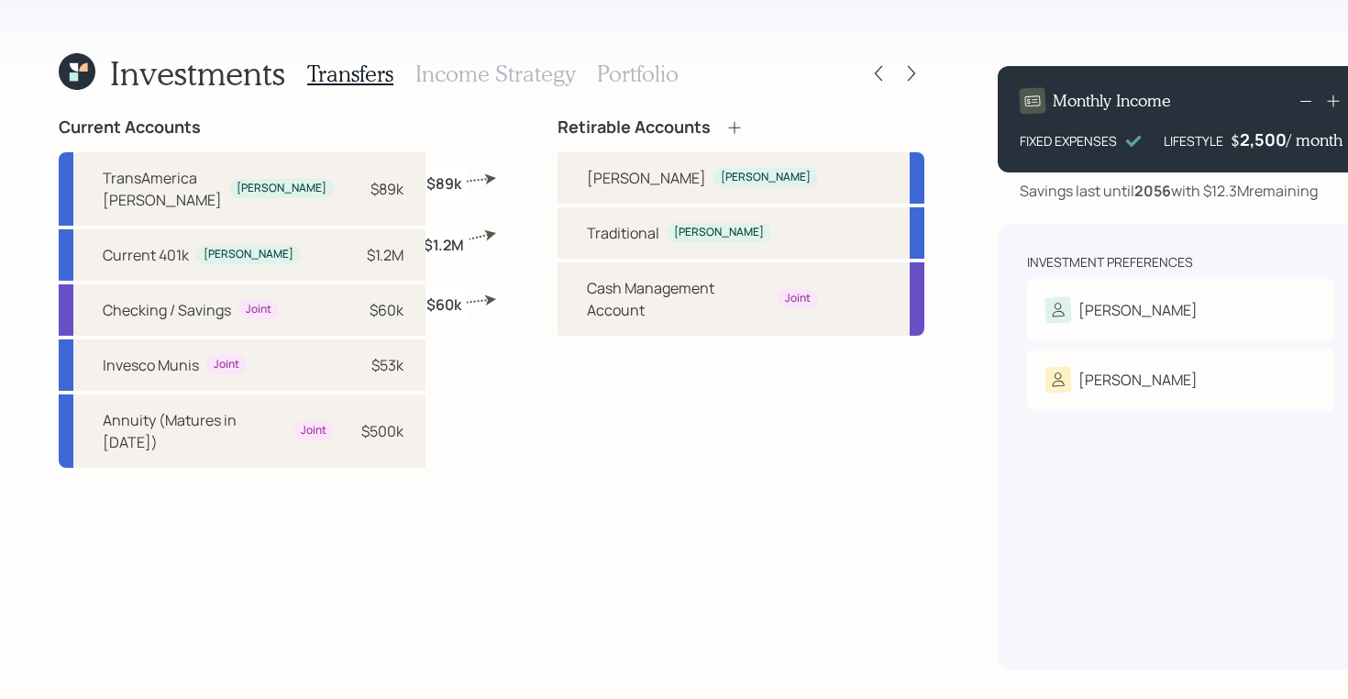
click at [581, 81] on div "Transfers Income Strategy Portfolio" at bounding box center [492, 73] width 371 height 44
click at [639, 80] on h3 "Portfolio" at bounding box center [638, 74] width 82 height 27
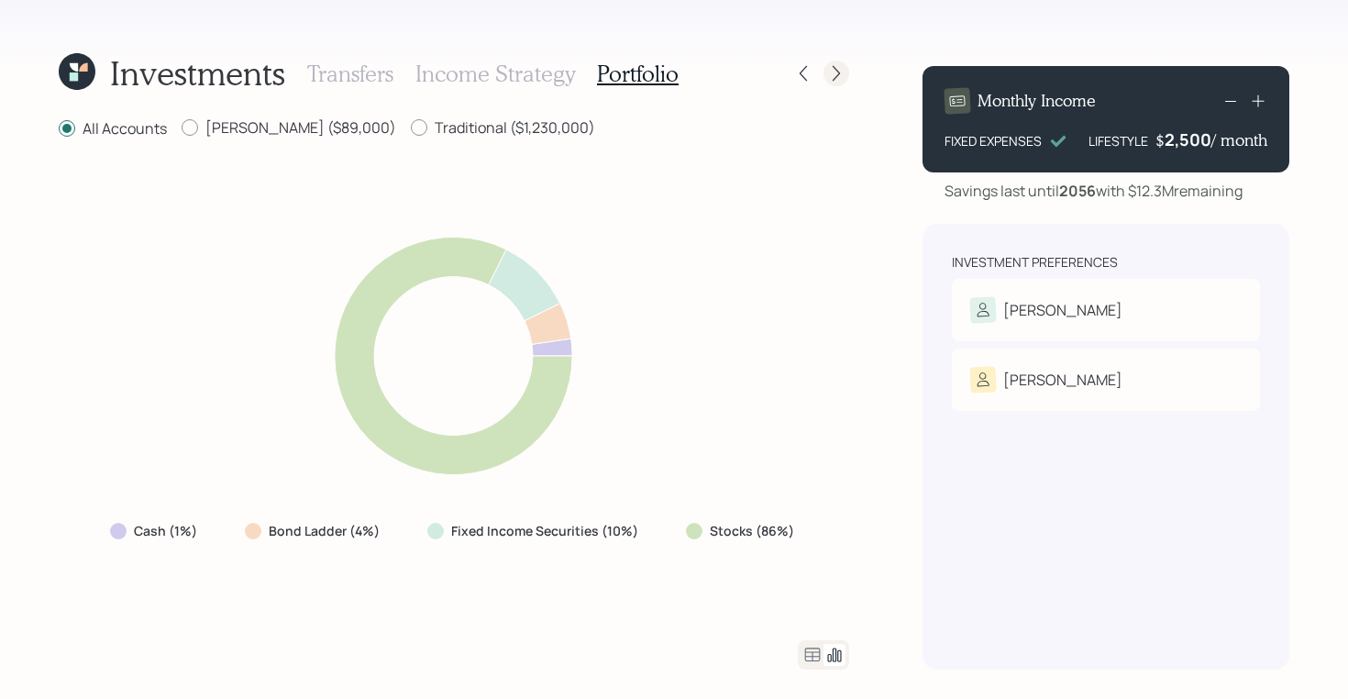
click at [825, 76] on div at bounding box center [836, 74] width 26 height 26
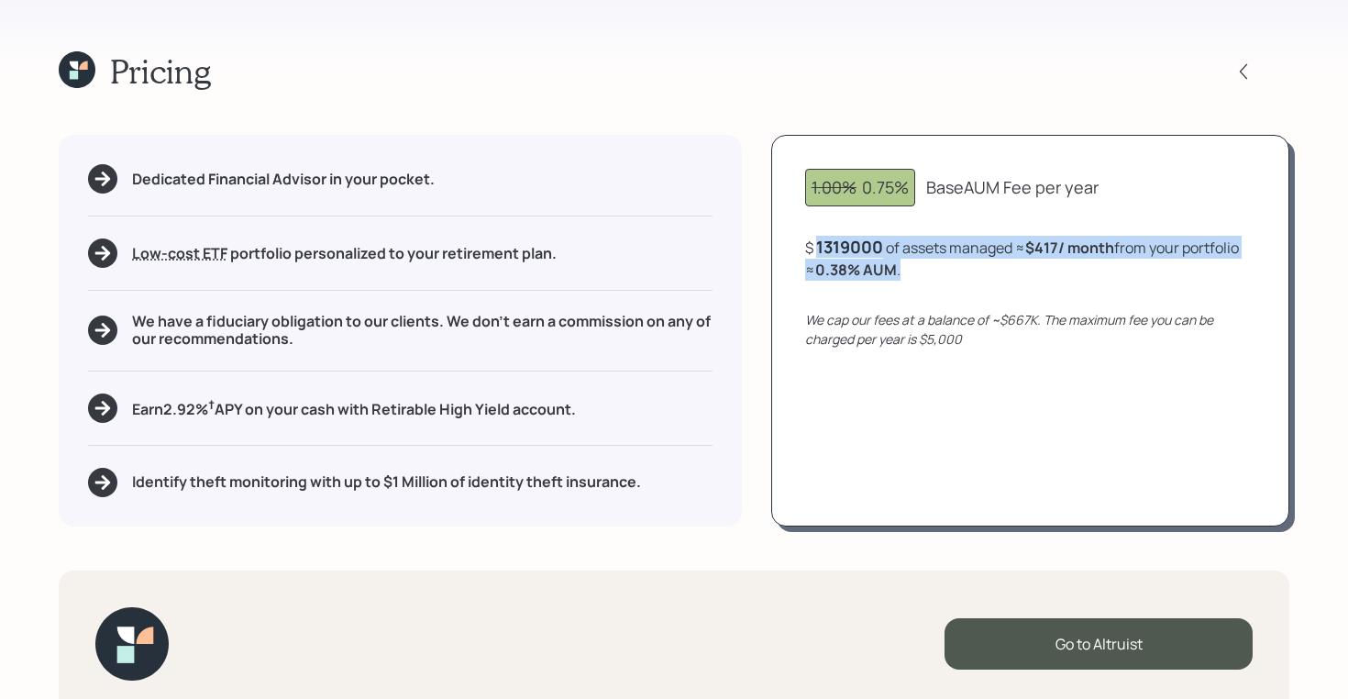
drag, startPoint x: 970, startPoint y: 269, endPoint x: 799, endPoint y: 239, distance: 173.0
click at [799, 239] on div "1.00% 0.75% Base AUM Fee per year $ 1319000 of assets managed ≈ $417 / month fr…" at bounding box center [1030, 330] width 518 height 391
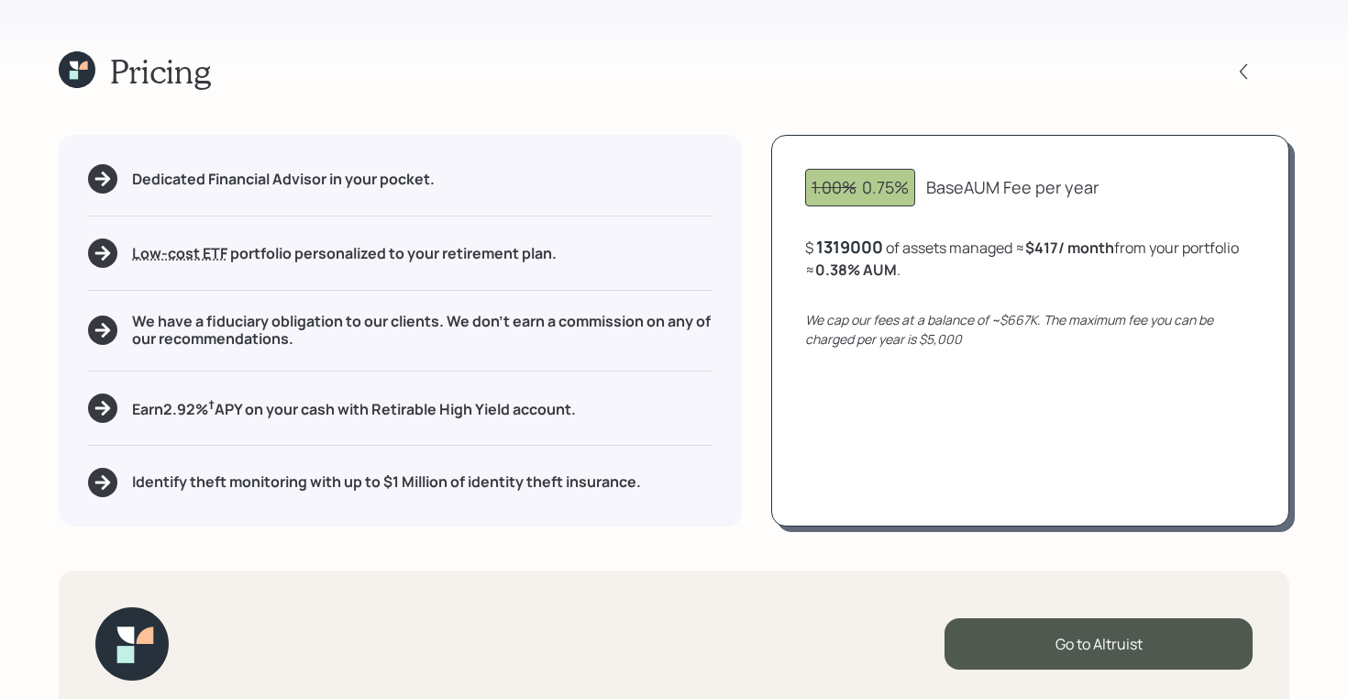
click at [765, 233] on div "Dedicated Financial Advisor in your pocket. Low-cost ETF Retirable uses diversi…" at bounding box center [674, 330] width 1230 height 391
click at [66, 66] on icon at bounding box center [77, 69] width 37 height 37
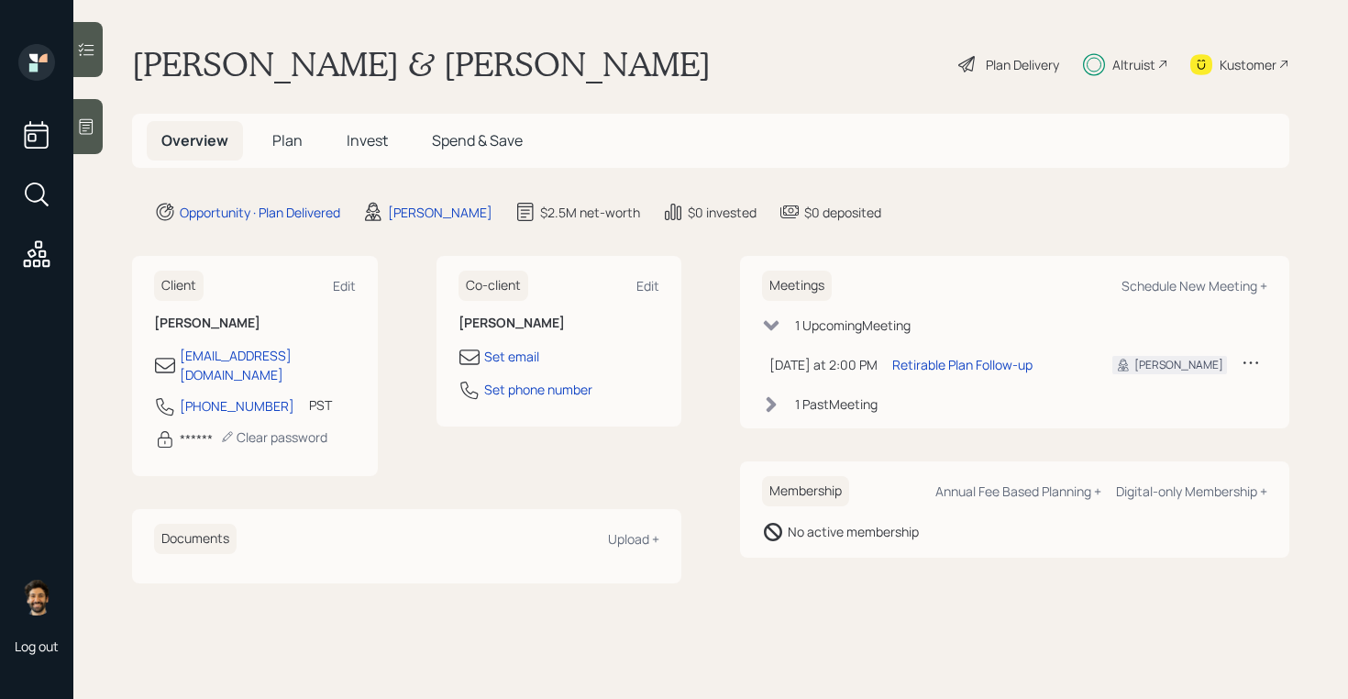
click at [357, 134] on span "Invest" at bounding box center [367, 140] width 41 height 20
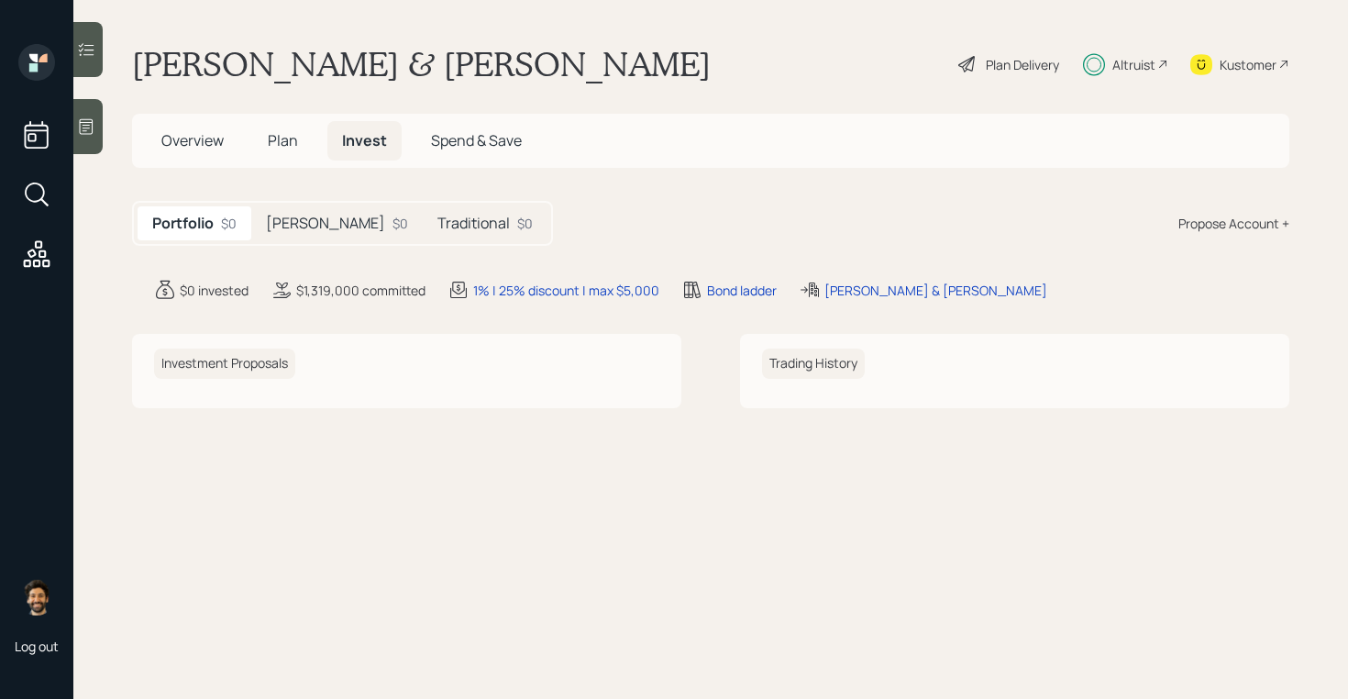
click at [437, 221] on h5 "Traditional" at bounding box center [473, 223] width 72 height 17
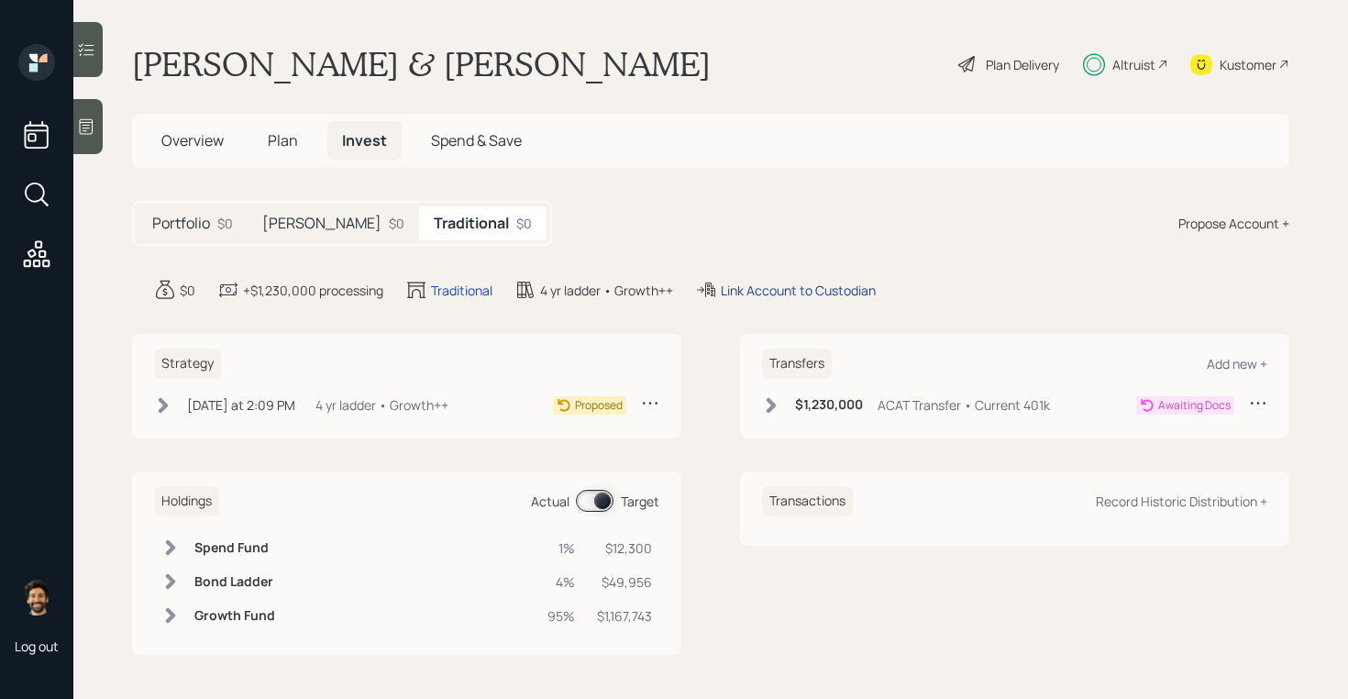
click at [765, 287] on div "Link Account to Custodian" at bounding box center [798, 290] width 155 height 19
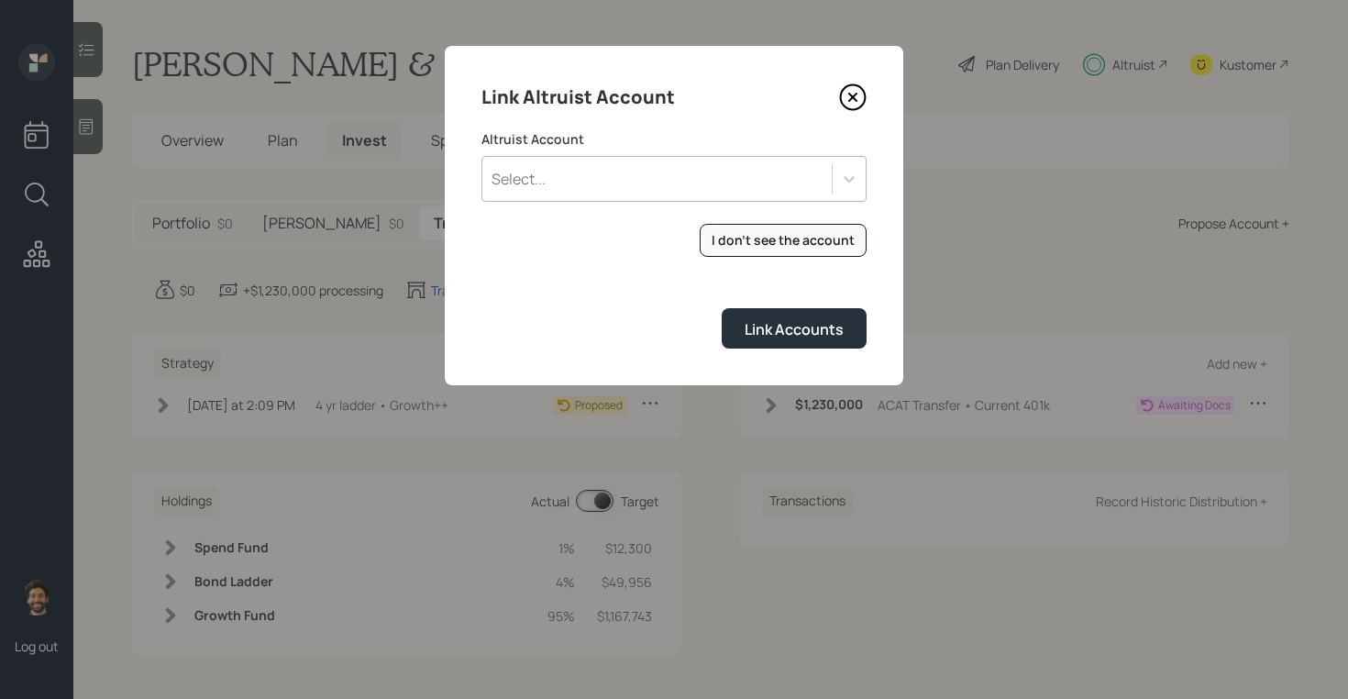
click at [659, 187] on div "Select..." at bounding box center [656, 178] width 349 height 31
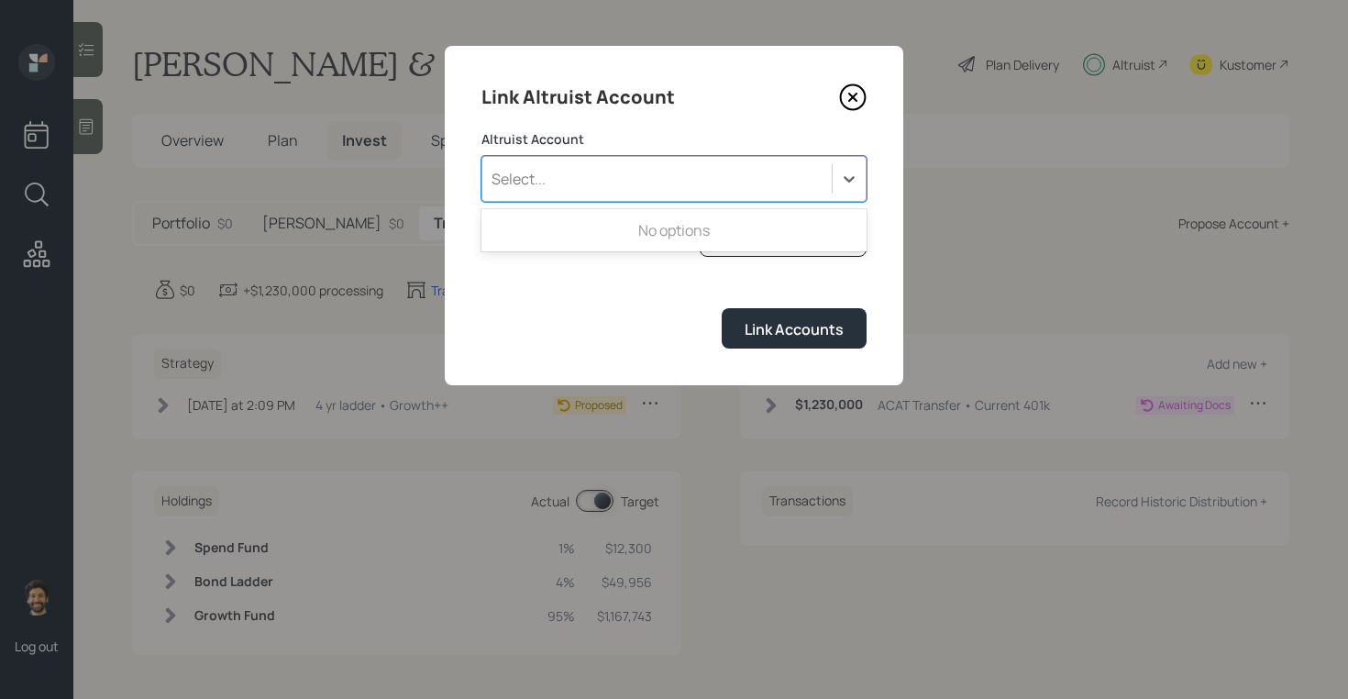
click at [644, 131] on label "Altruist Account" at bounding box center [673, 139] width 385 height 18
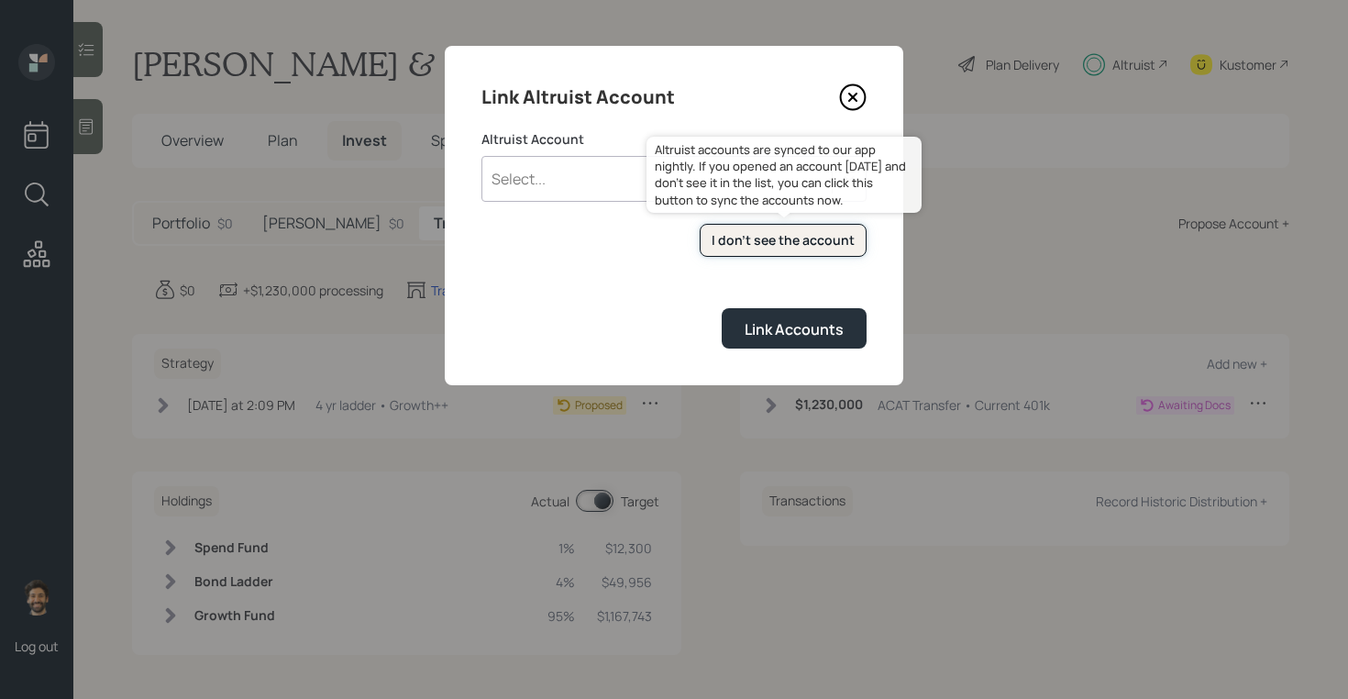
click at [734, 234] on div "I don't see the account" at bounding box center [782, 240] width 143 height 18
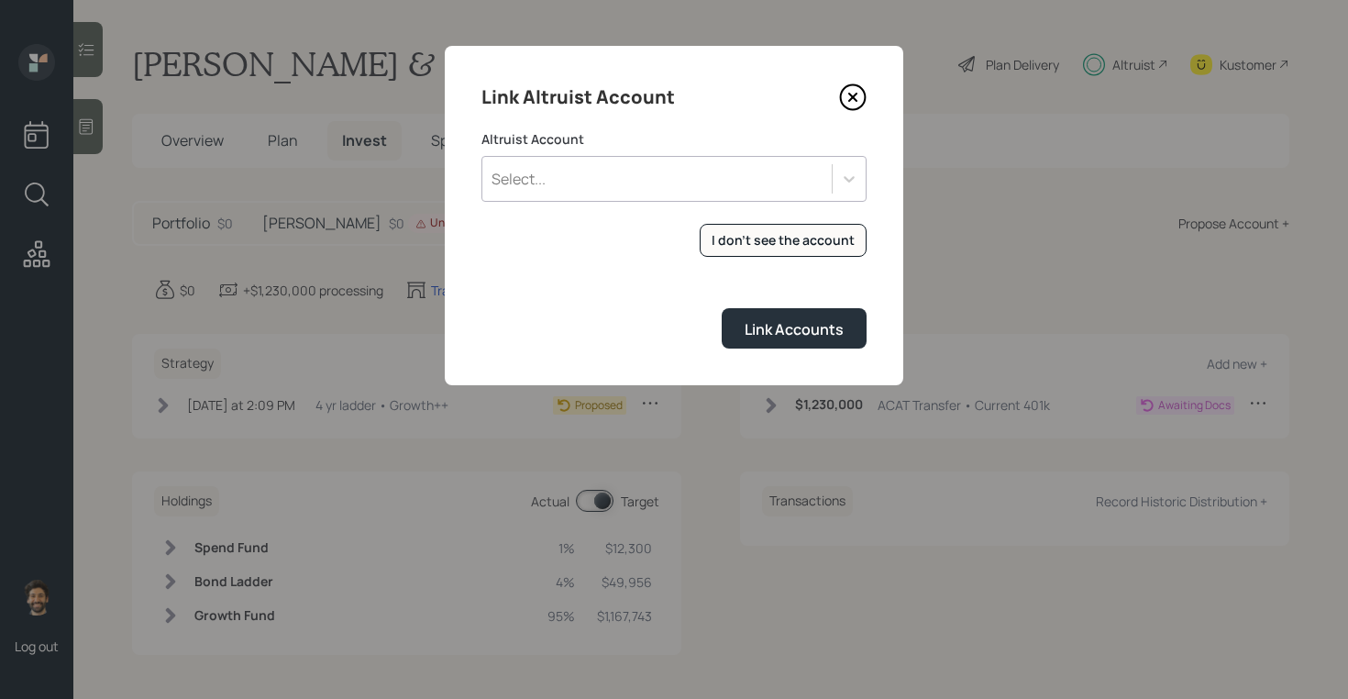
click at [595, 182] on div "Select..." at bounding box center [656, 178] width 349 height 31
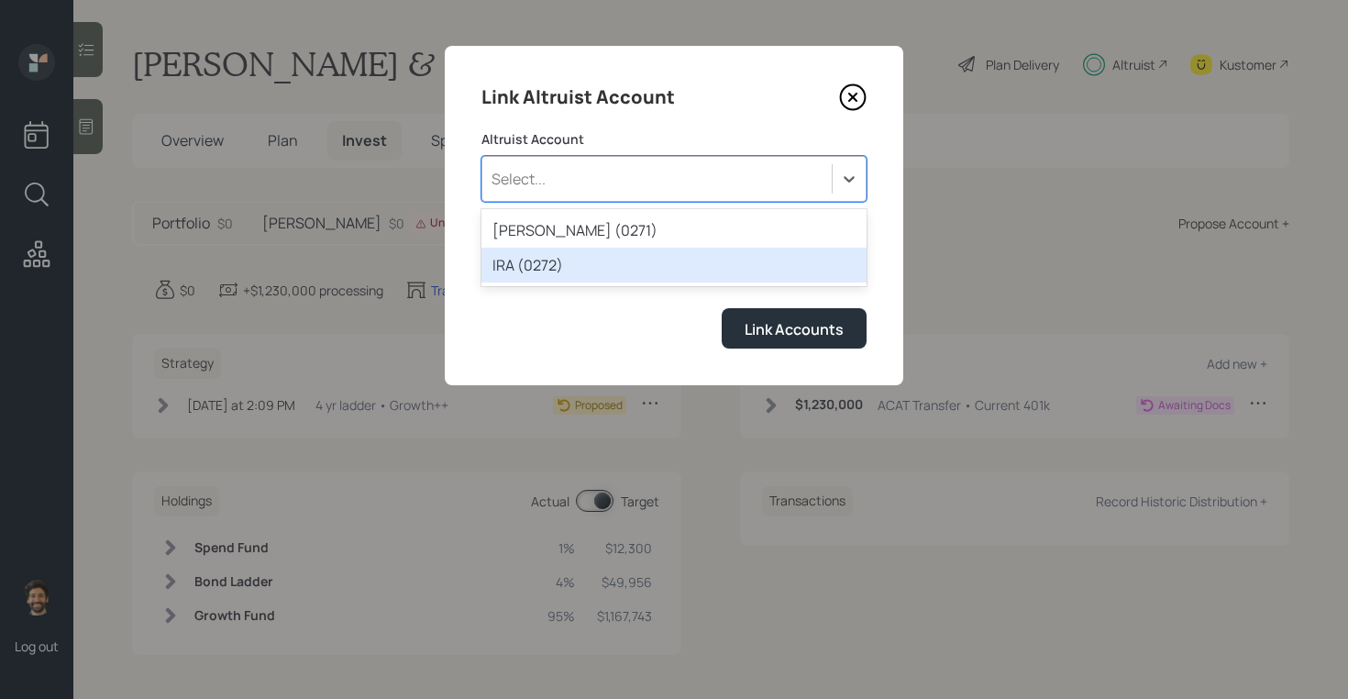
click at [549, 263] on div "IRA (0272)" at bounding box center [673, 265] width 385 height 35
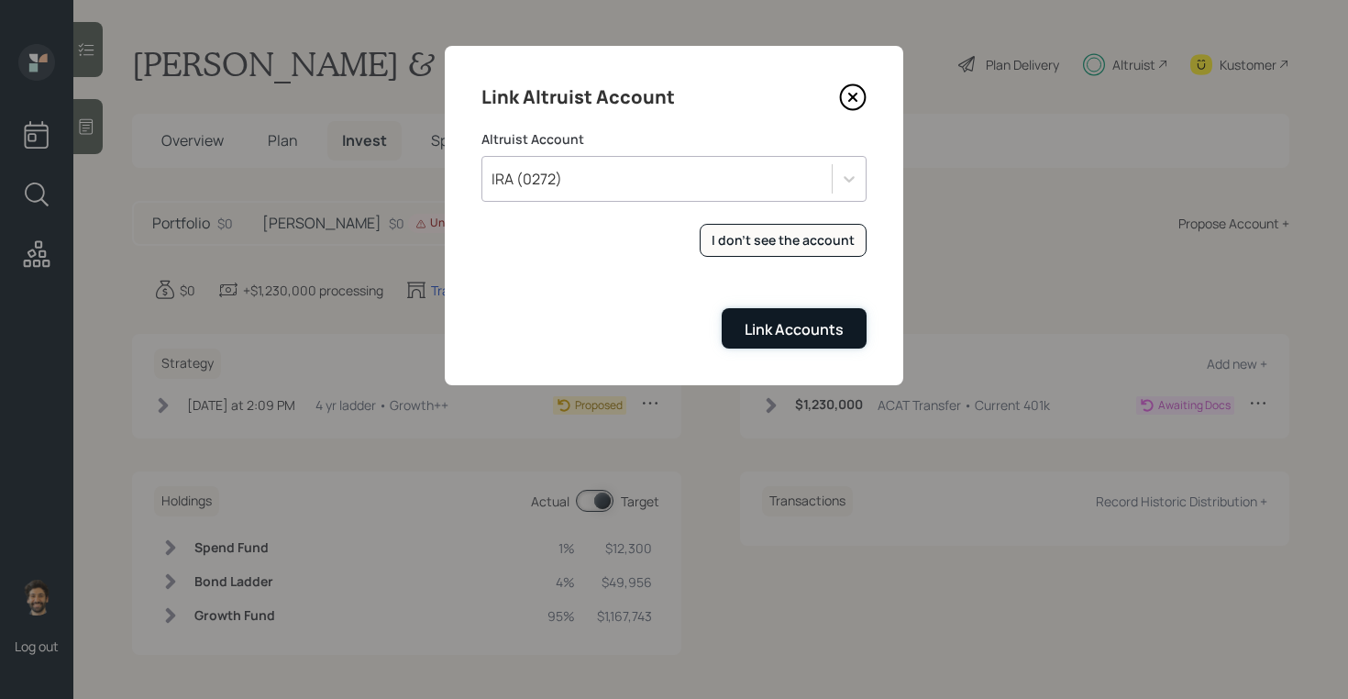
click at [745, 326] on div "Link Accounts" at bounding box center [793, 329] width 99 height 20
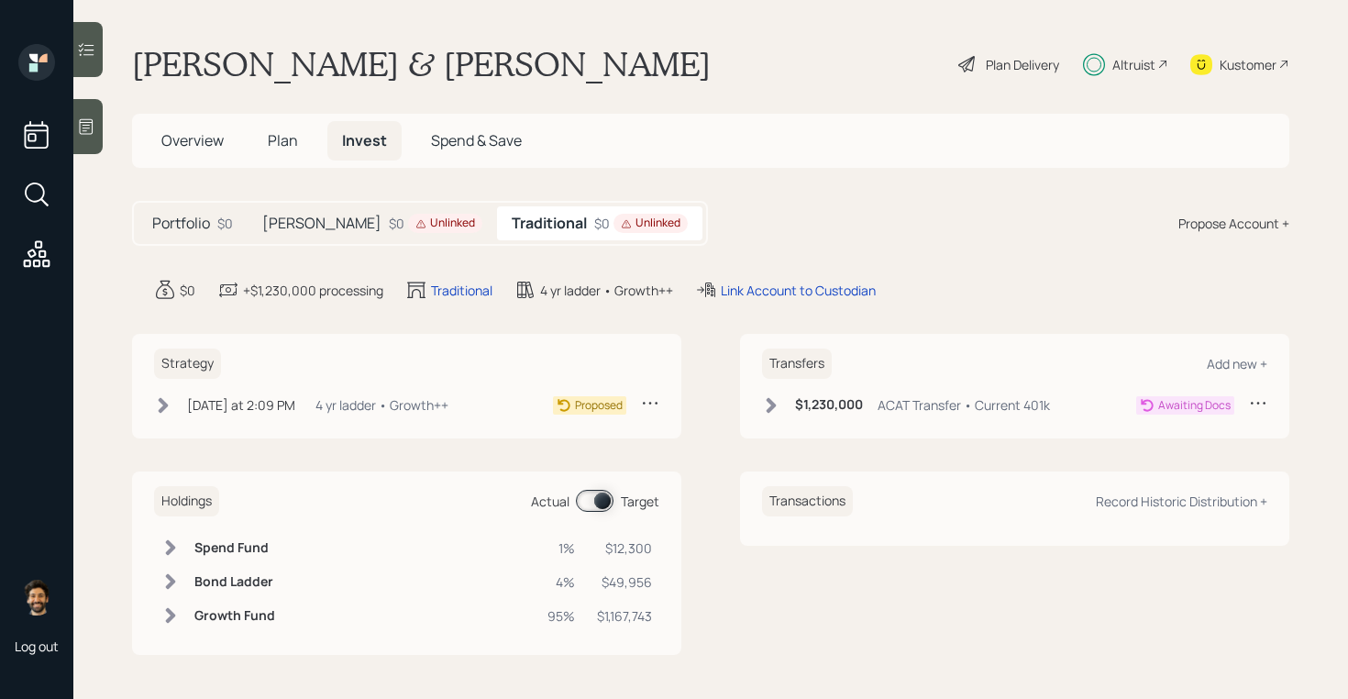
click at [415, 216] on div "Unlinked" at bounding box center [445, 223] width 60 height 16
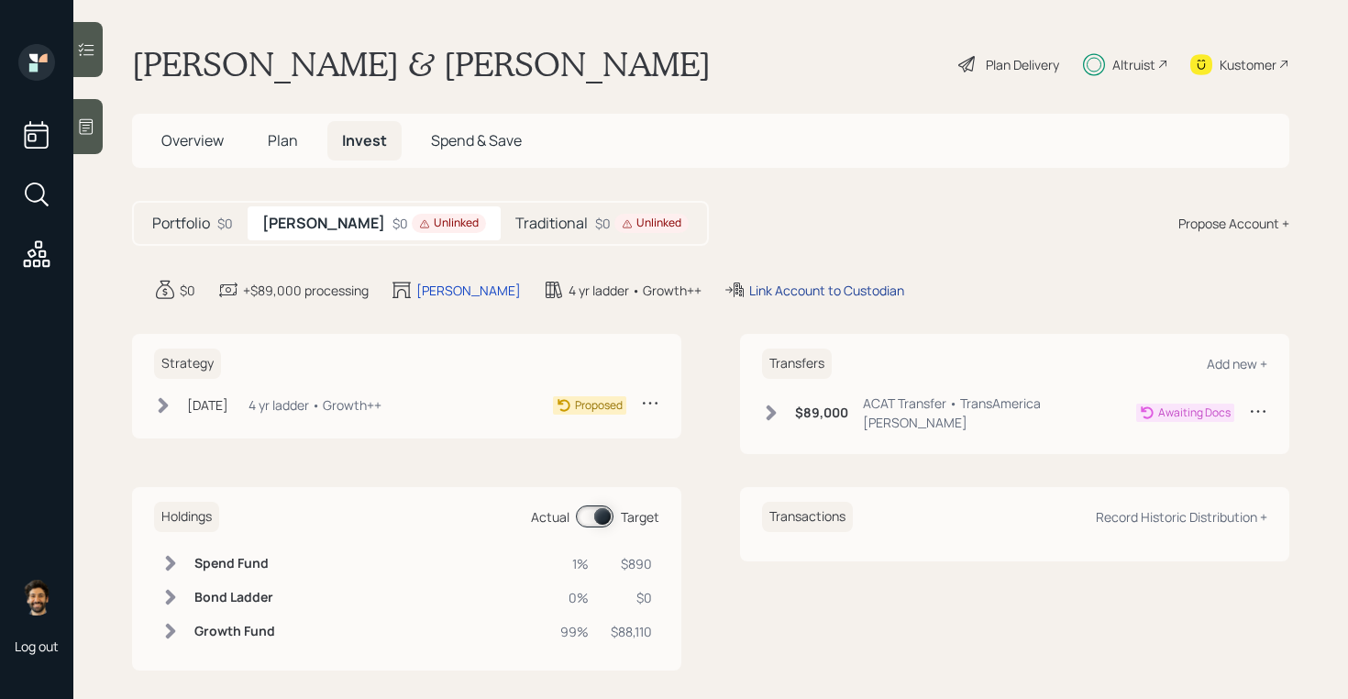
click at [749, 293] on div "Link Account to Custodian" at bounding box center [826, 290] width 155 height 19
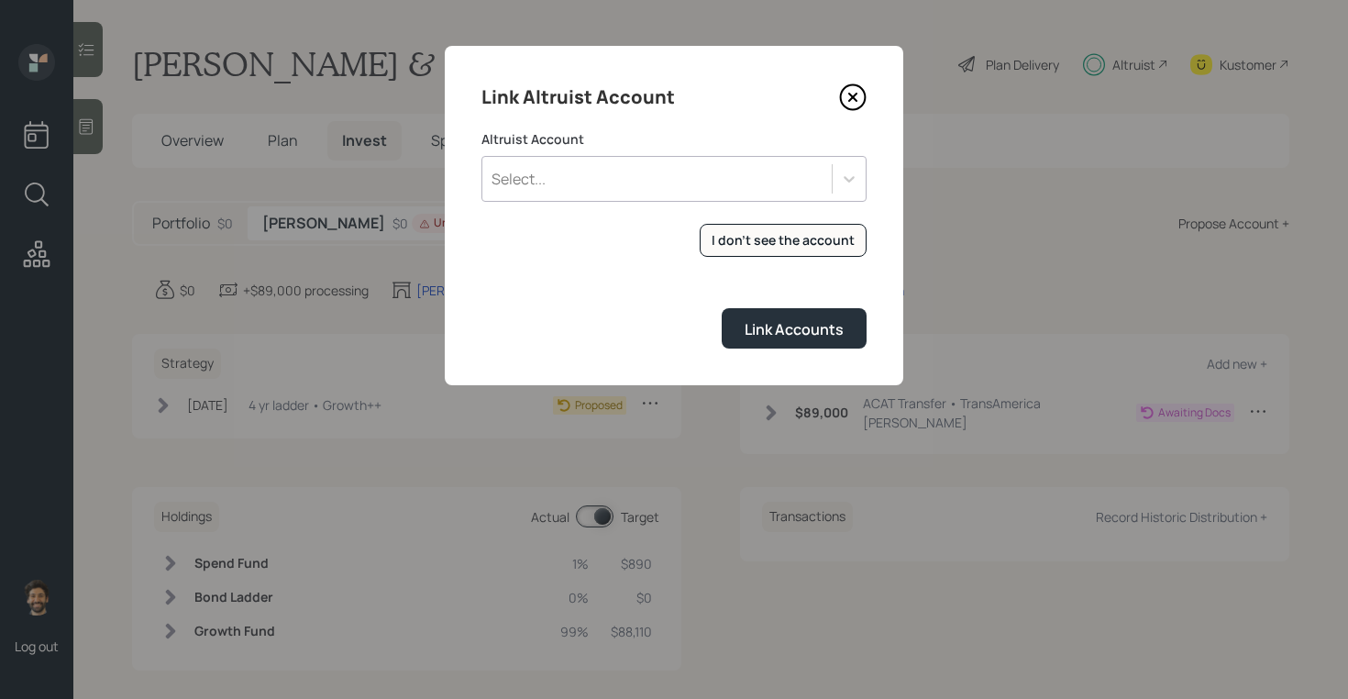
click at [551, 172] on div "Select..." at bounding box center [656, 178] width 349 height 31
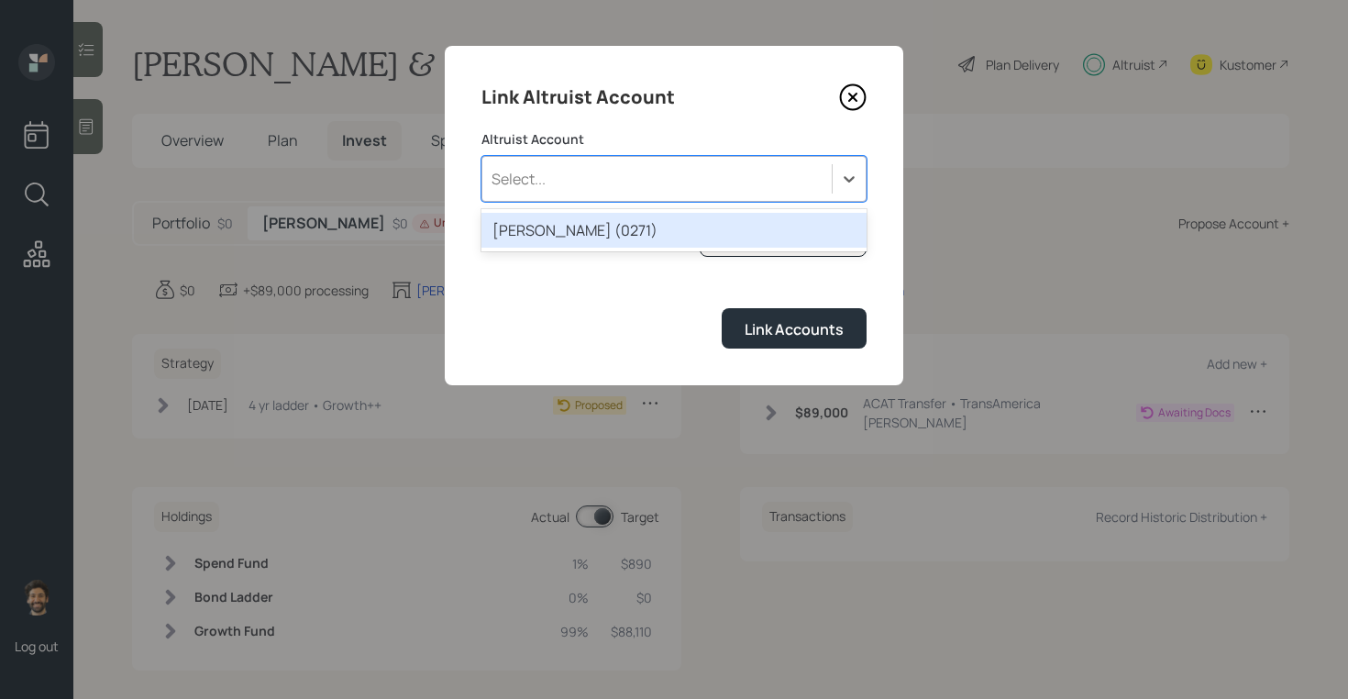
click at [629, 222] on div "ROTH IRA (0271)" at bounding box center [673, 230] width 385 height 35
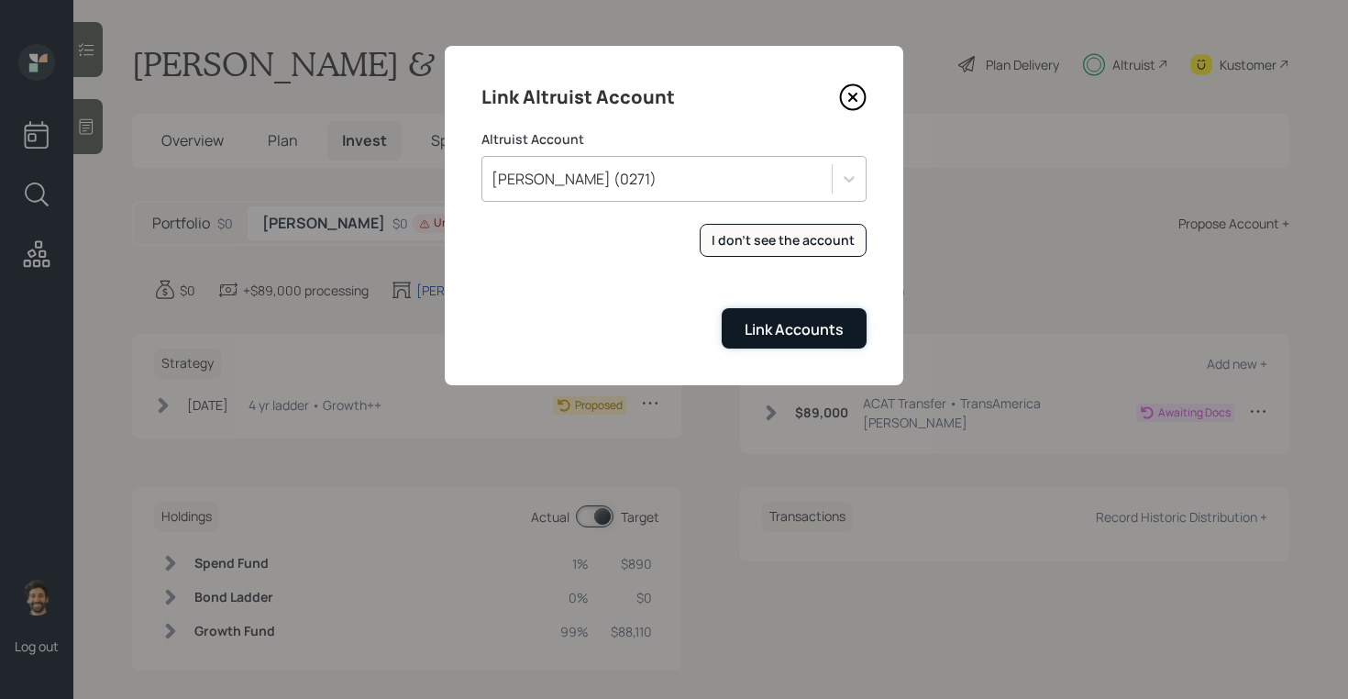
click at [754, 341] on button "Link Accounts" at bounding box center [793, 327] width 145 height 39
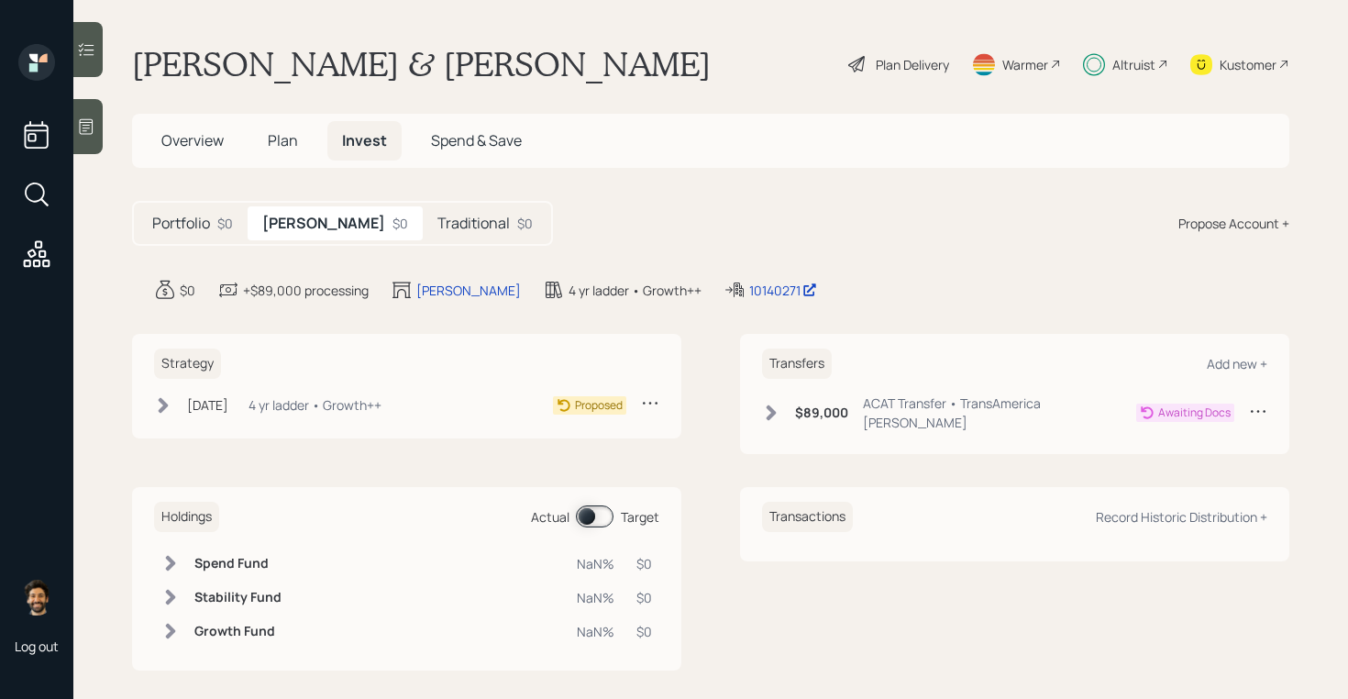
click at [423, 233] on div "Traditional $0" at bounding box center [485, 223] width 125 height 34
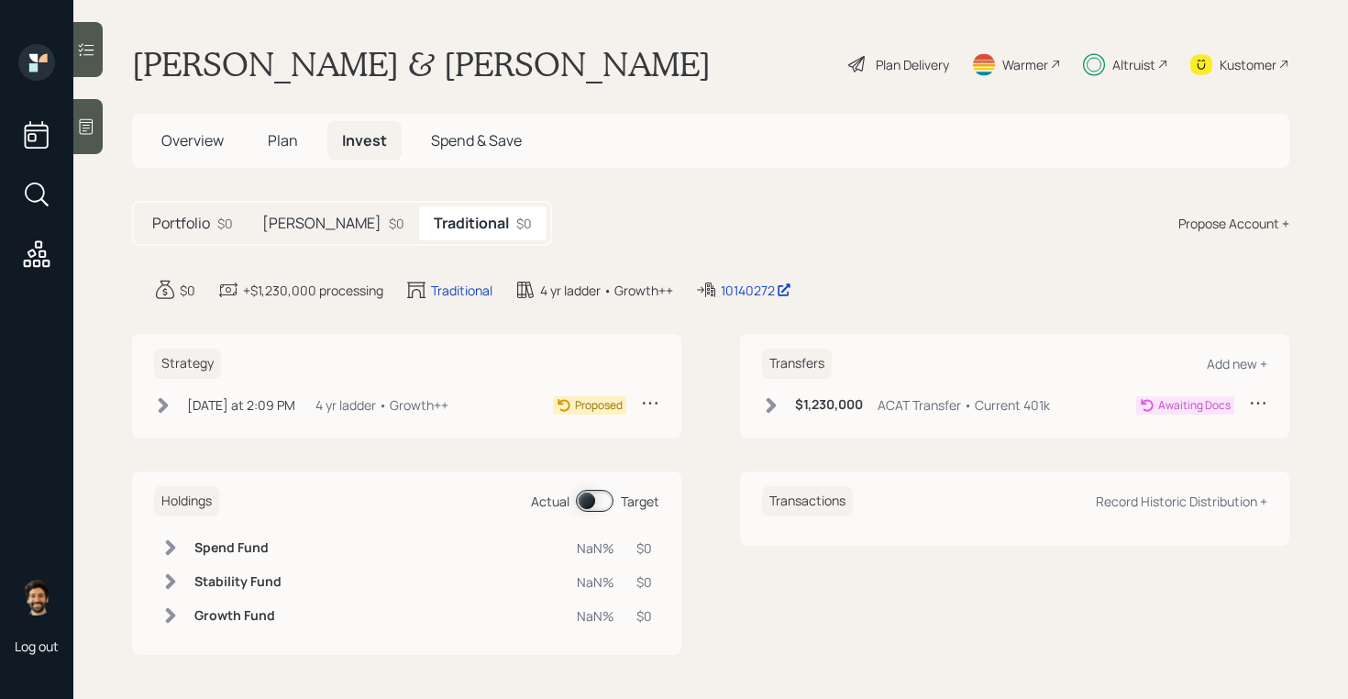
click at [318, 228] on div "[PERSON_NAME] $0" at bounding box center [333, 223] width 171 height 34
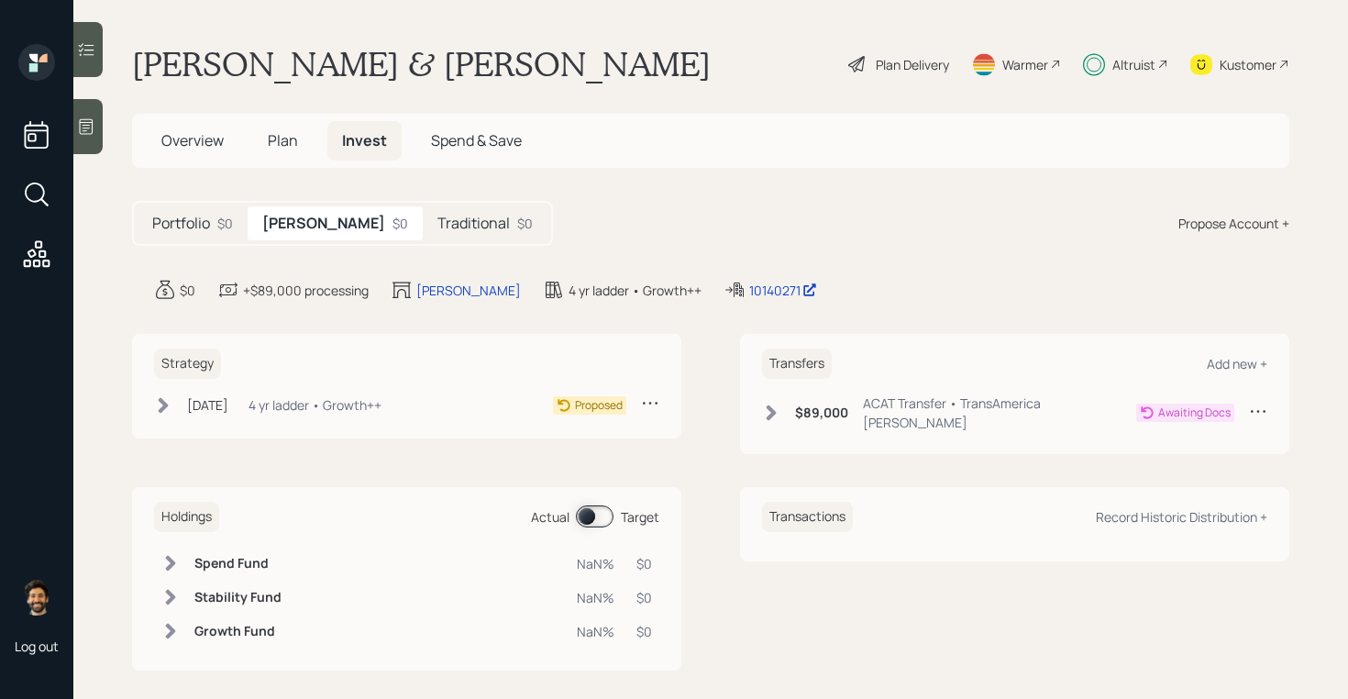
click at [437, 229] on h5 "Traditional" at bounding box center [473, 223] width 72 height 17
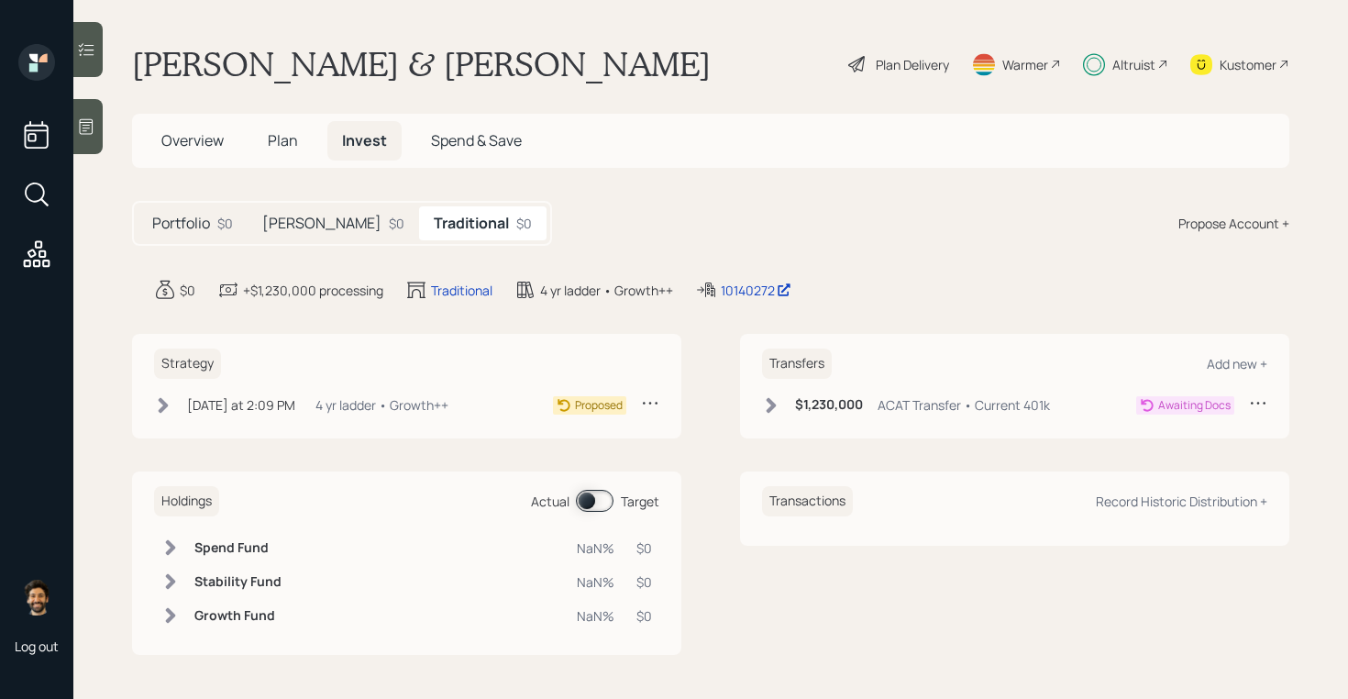
click at [187, 142] on span "Overview" at bounding box center [192, 140] width 62 height 20
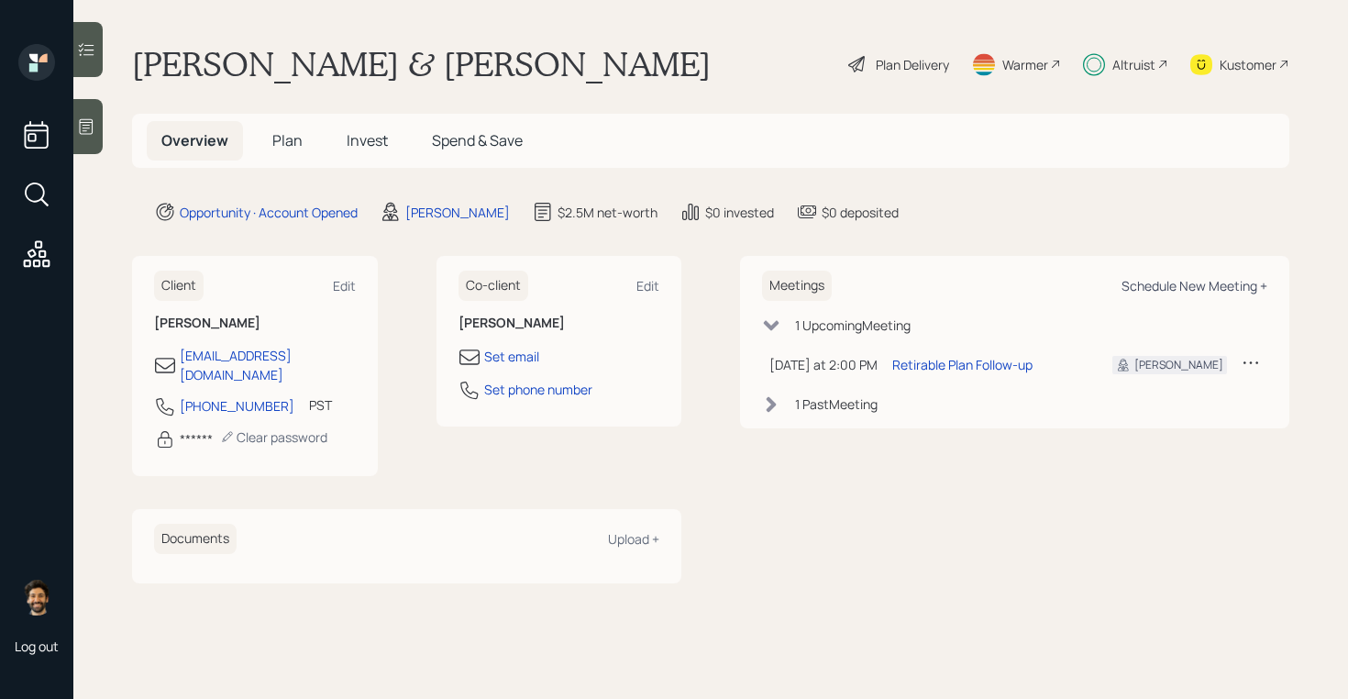
click at [1161, 283] on div "Schedule New Meeting +" at bounding box center [1194, 285] width 146 height 17
select select "f14b762f-c7c2-4b89-9227-8fa891345eea"
